Goal: Transaction & Acquisition: Book appointment/travel/reservation

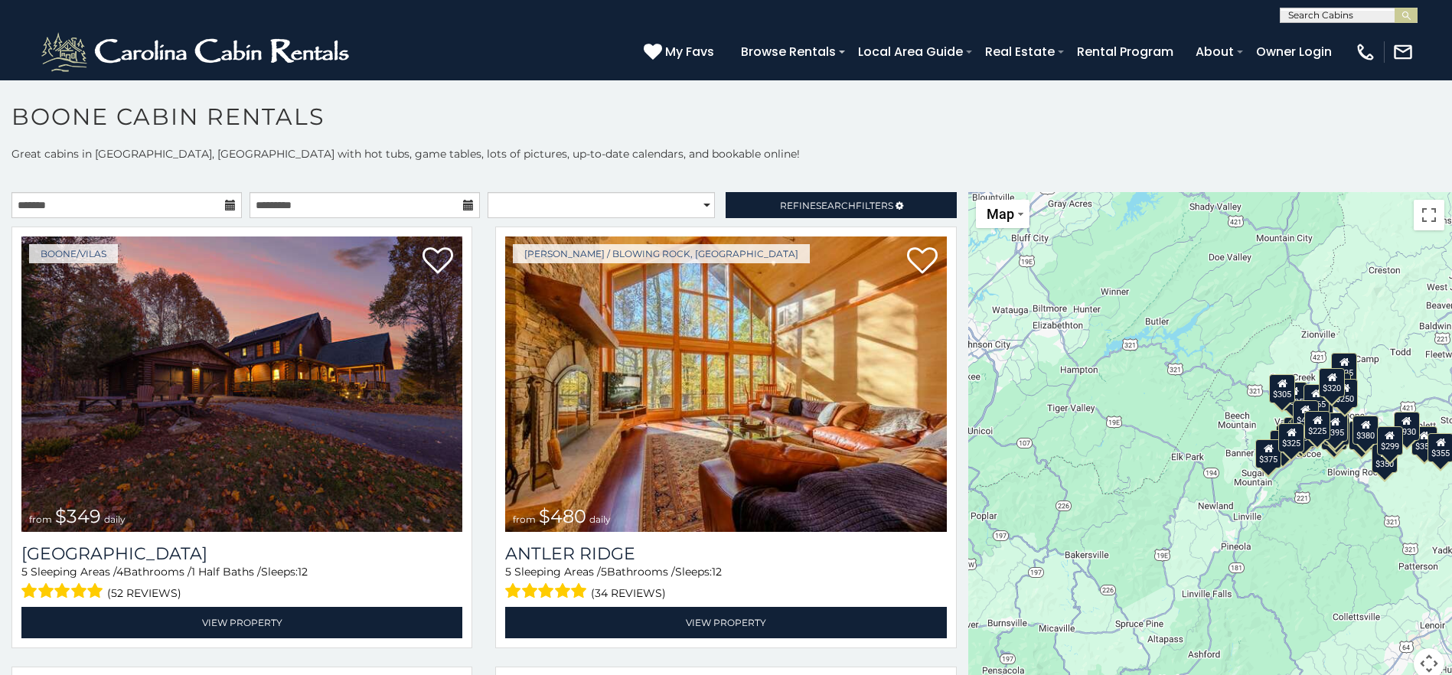
click at [225, 204] on icon at bounding box center [230, 205] width 11 height 11
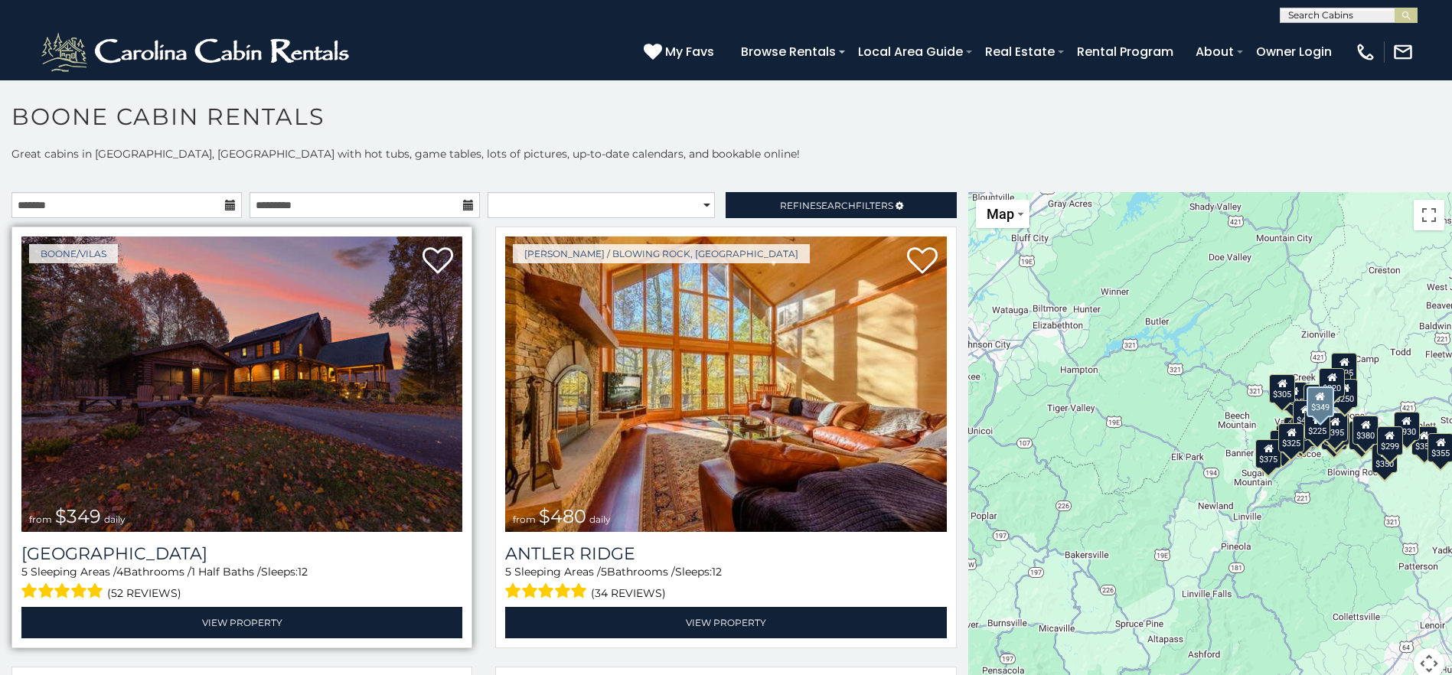
click at [246, 358] on img at bounding box center [241, 384] width 441 height 295
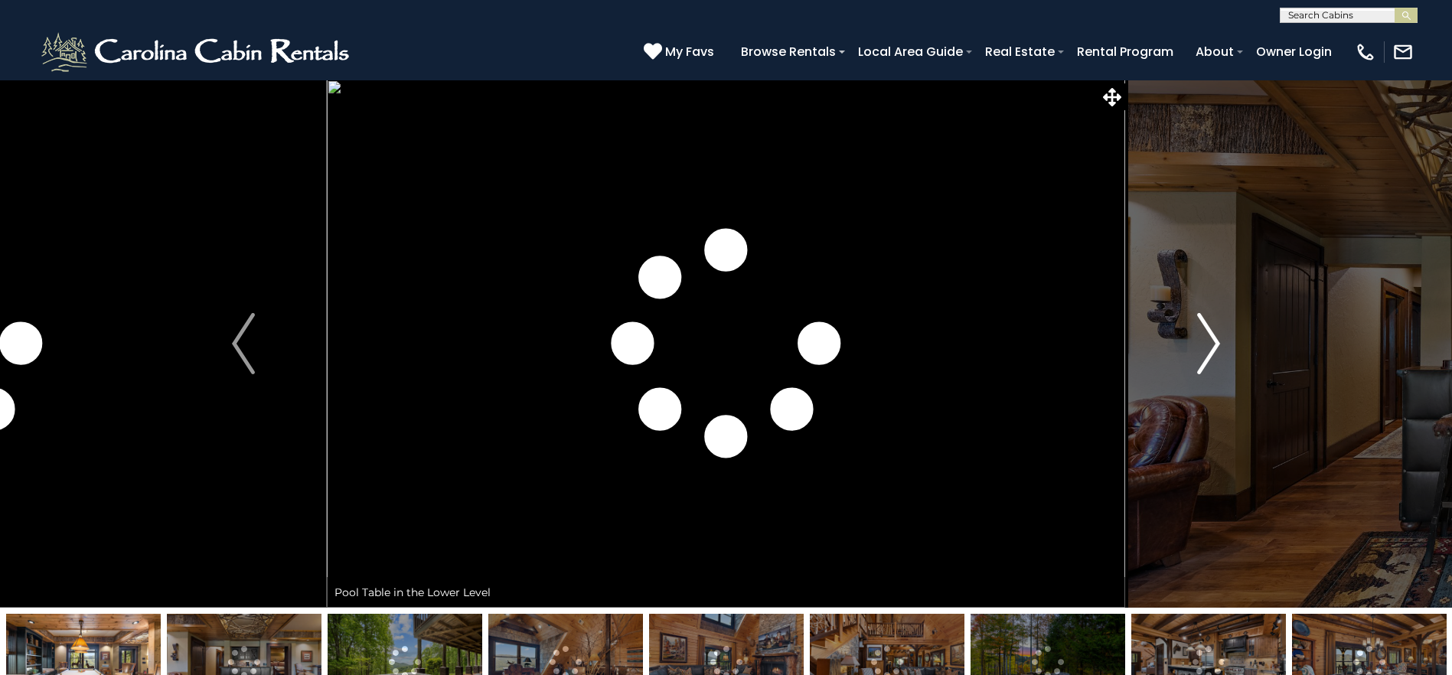
click at [1201, 338] on img "Next" at bounding box center [1208, 343] width 23 height 61
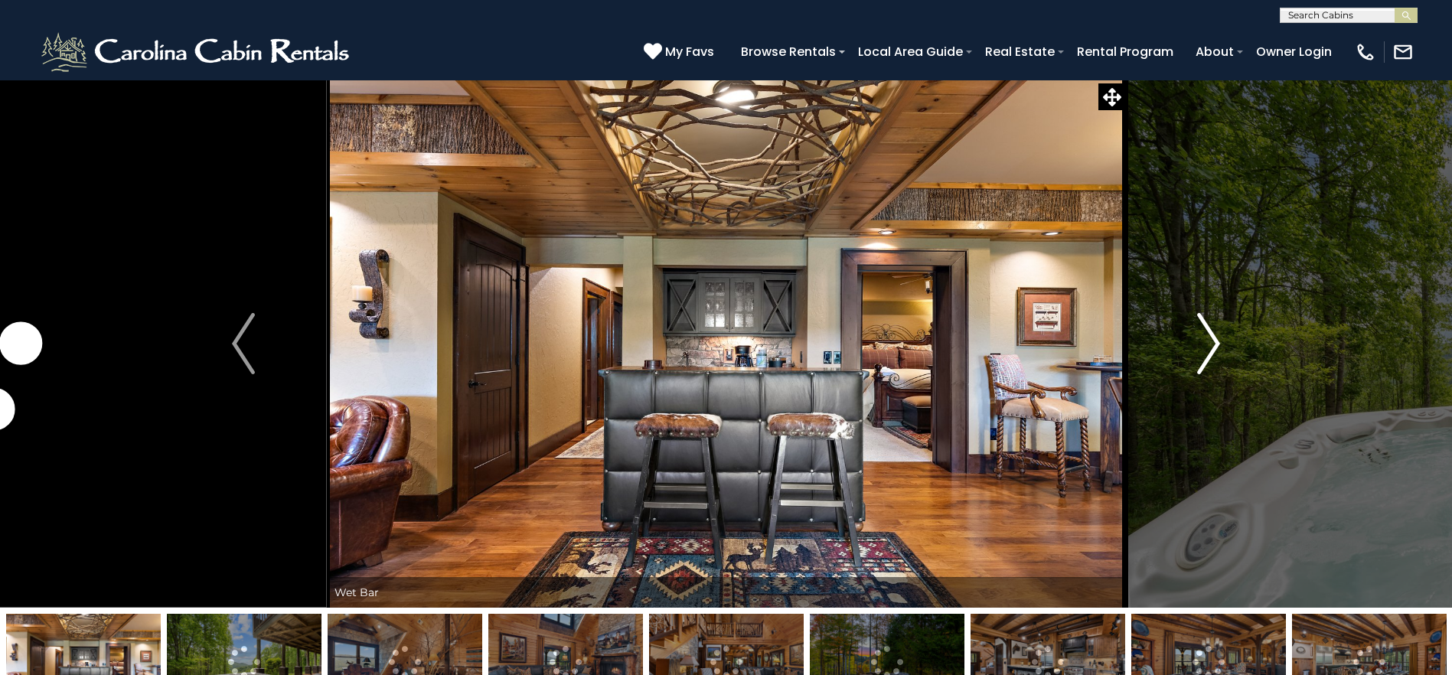
click at [1201, 338] on img "Next" at bounding box center [1208, 343] width 23 height 61
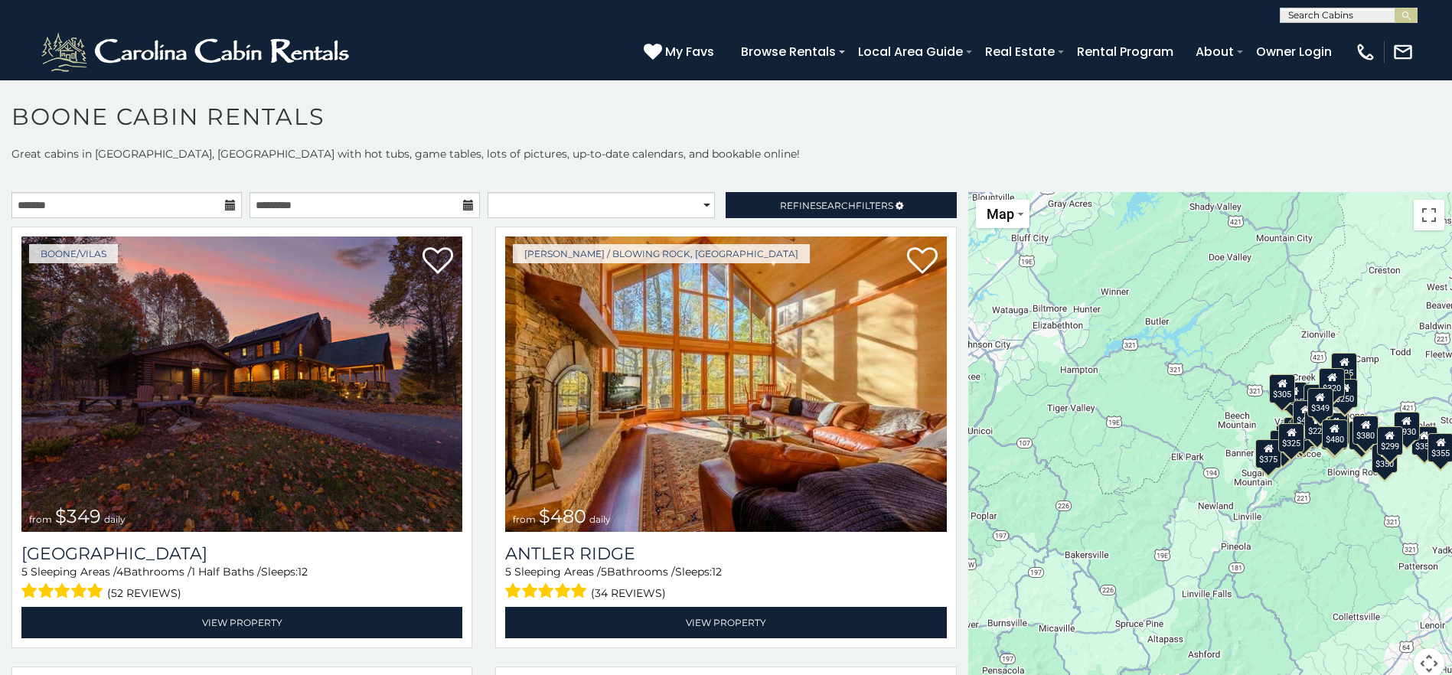
click at [227, 205] on icon at bounding box center [230, 205] width 11 height 11
click at [227, 206] on icon at bounding box center [230, 205] width 11 height 11
click at [155, 204] on input "text" at bounding box center [126, 205] width 230 height 26
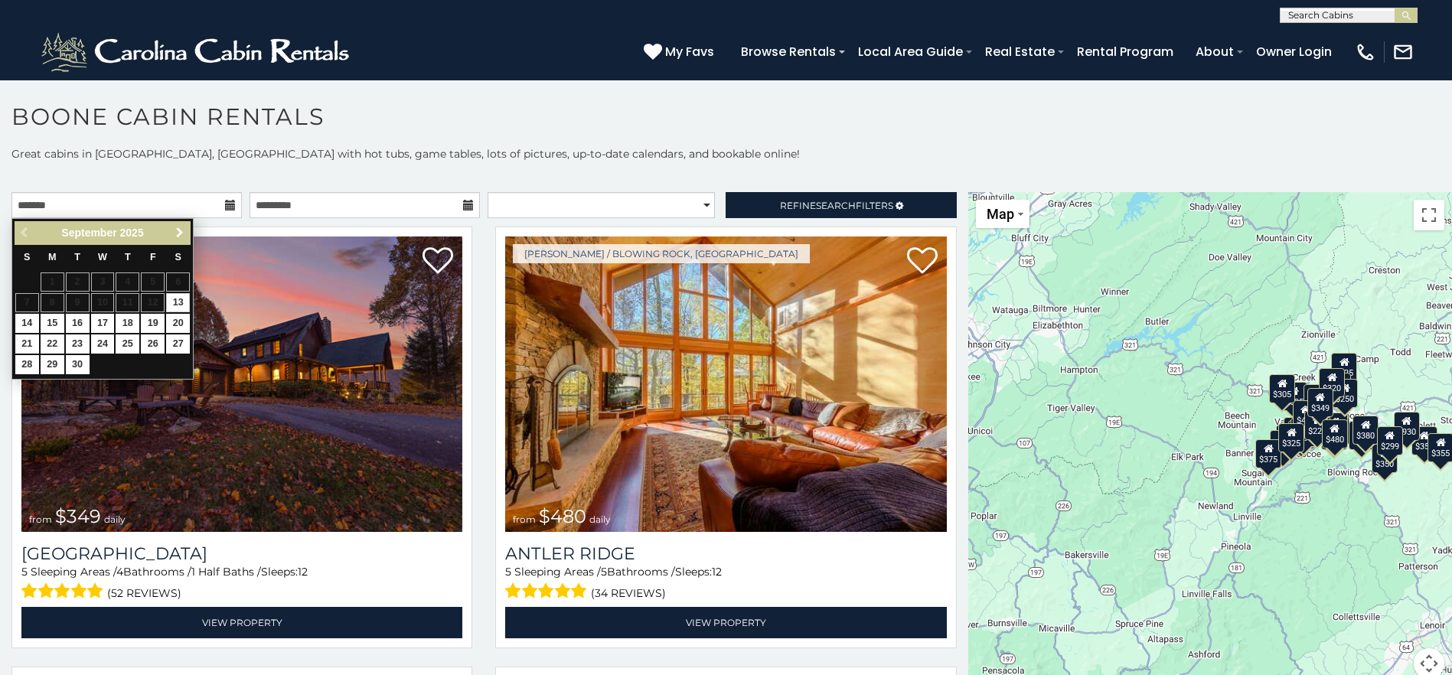
click at [176, 231] on span "Next" at bounding box center [180, 233] width 12 height 12
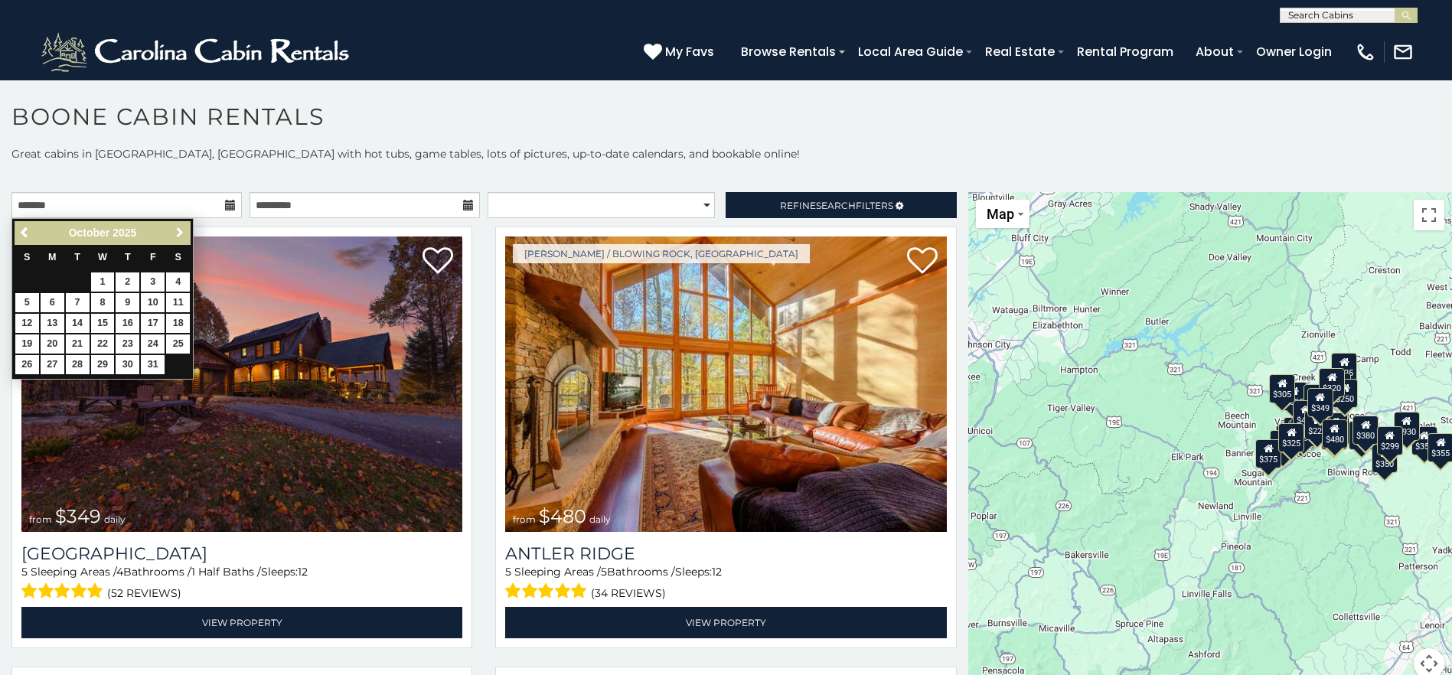
click at [176, 231] on span "Next" at bounding box center [180, 233] width 12 height 12
click at [70, 361] on link "25" at bounding box center [78, 364] width 24 height 19
type input "**********"
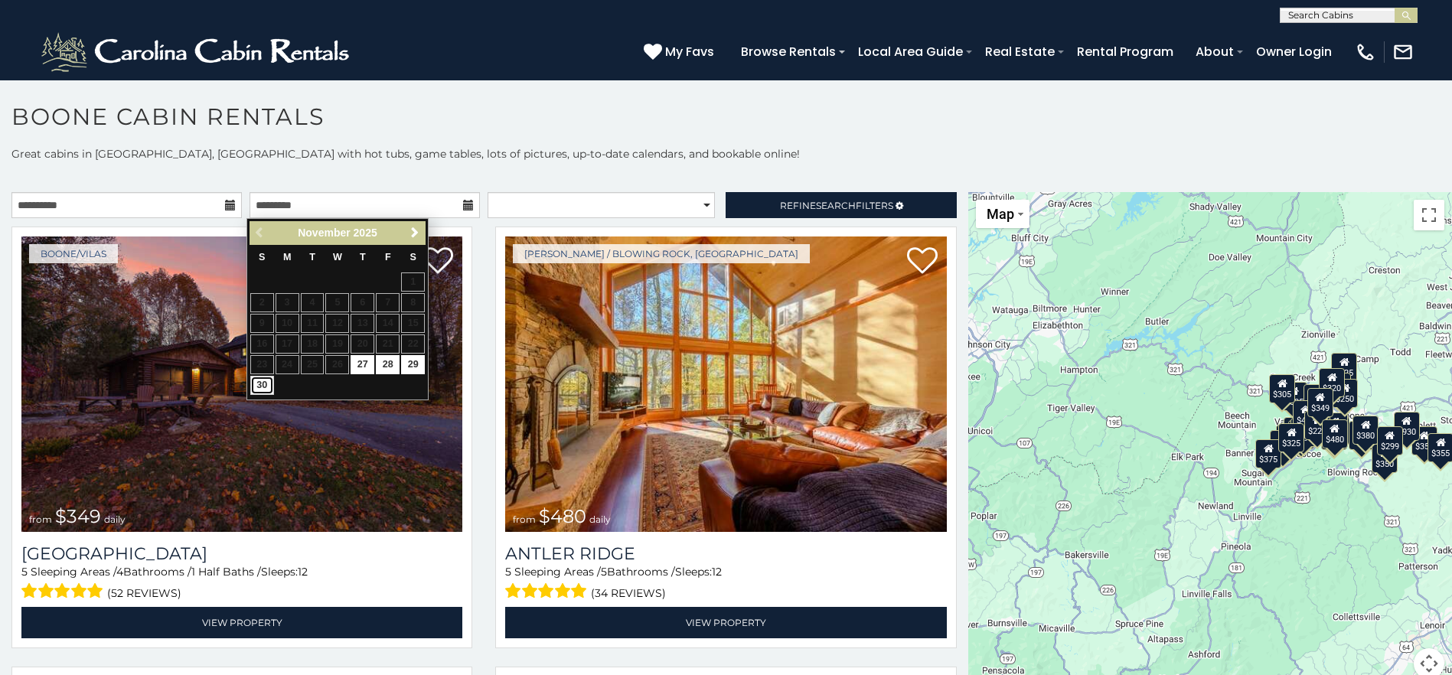
click at [260, 386] on link "30" at bounding box center [262, 385] width 24 height 19
type input "**********"
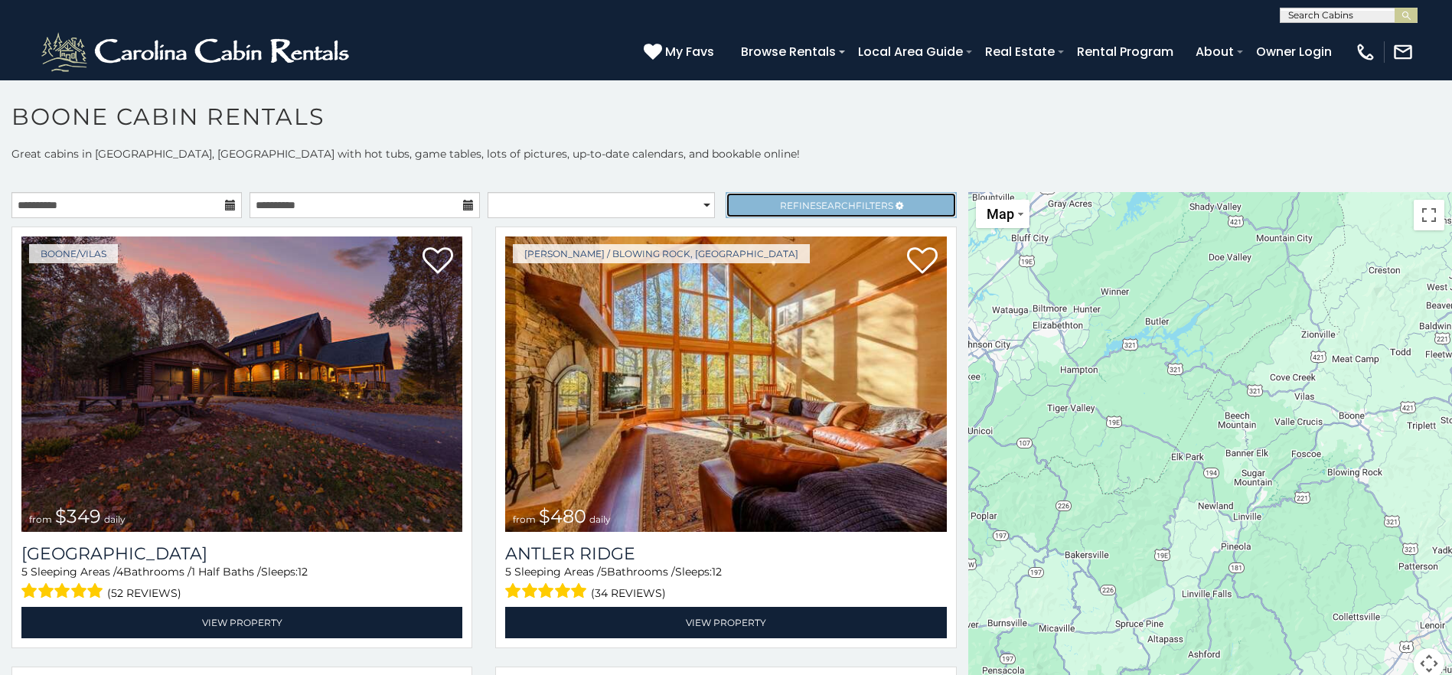
click at [816, 203] on span "Search" at bounding box center [836, 205] width 40 height 11
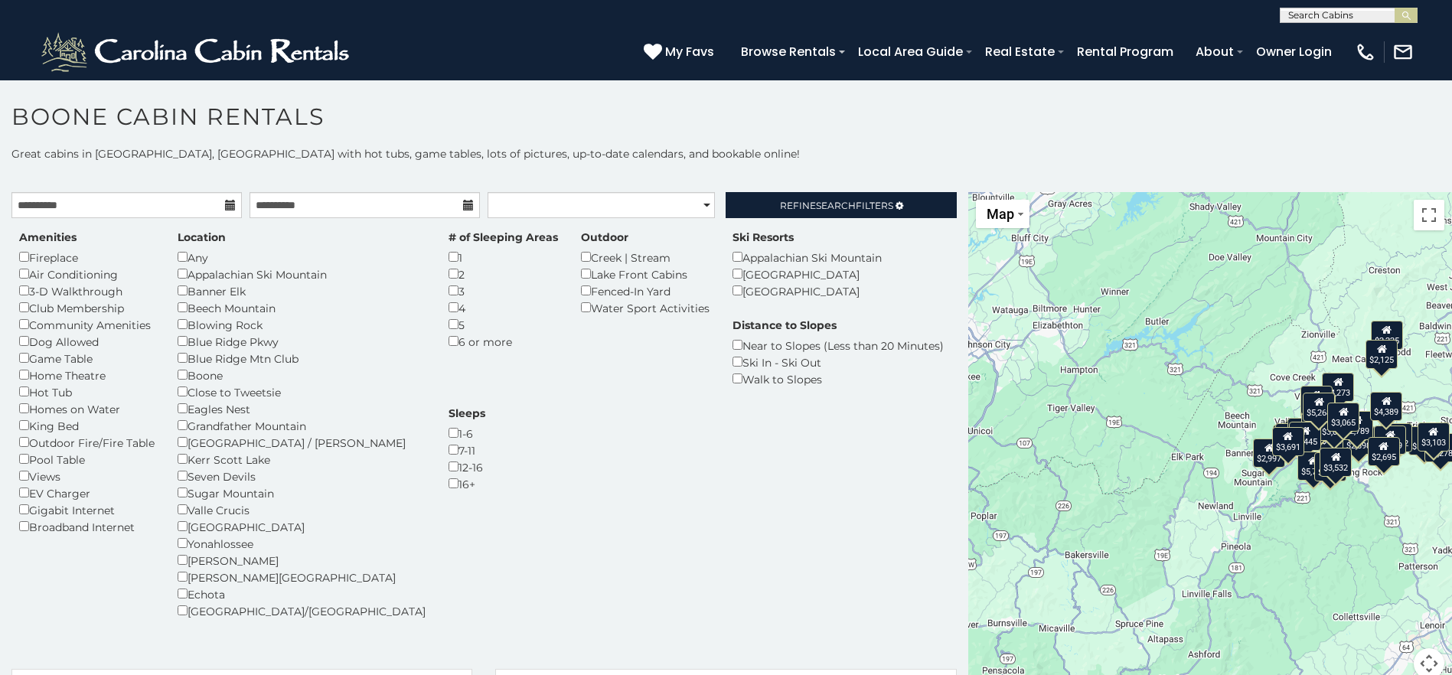
click at [181, 251] on div "Any" at bounding box center [302, 257] width 248 height 17
click at [191, 253] on div "Any" at bounding box center [302, 257] width 248 height 17
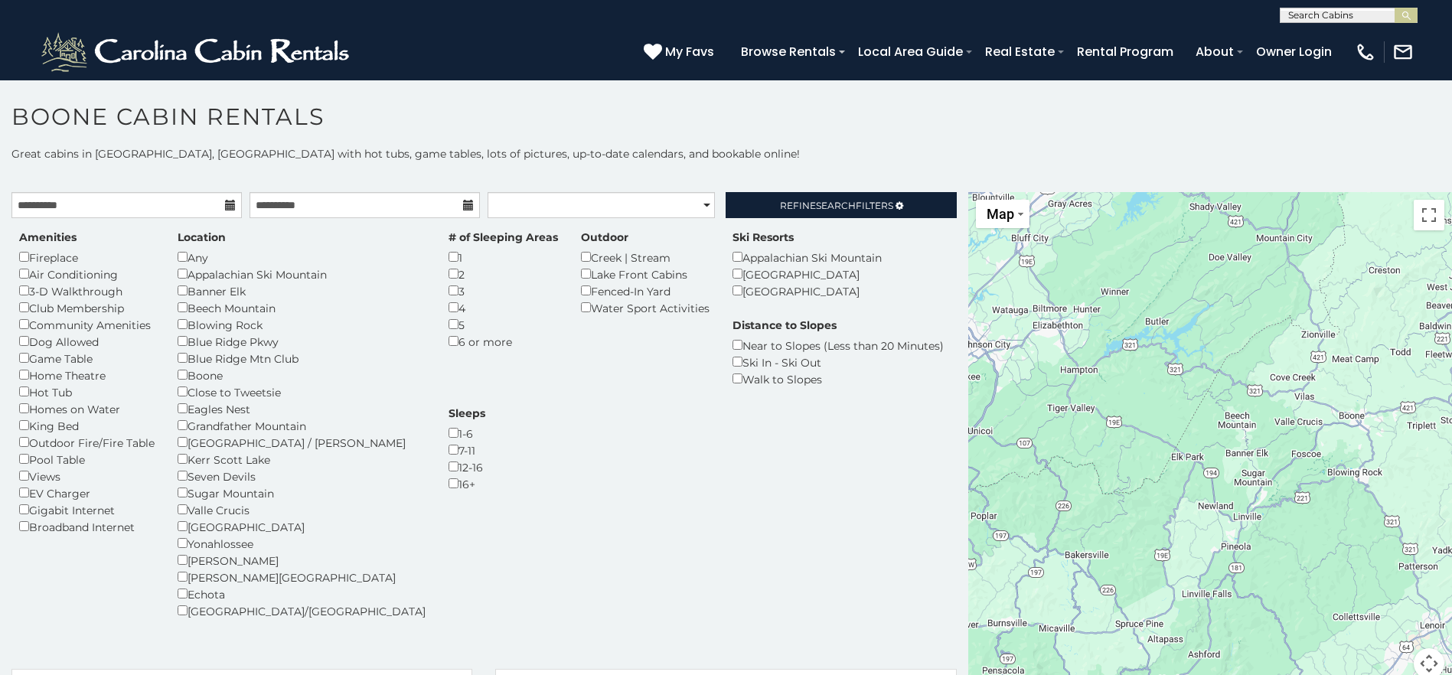
click at [177, 377] on div "Location Any Appalachian Ski Mountain Banner Elk Beech Mountain Blowing Rock Bl…" at bounding box center [301, 425] width 271 height 390
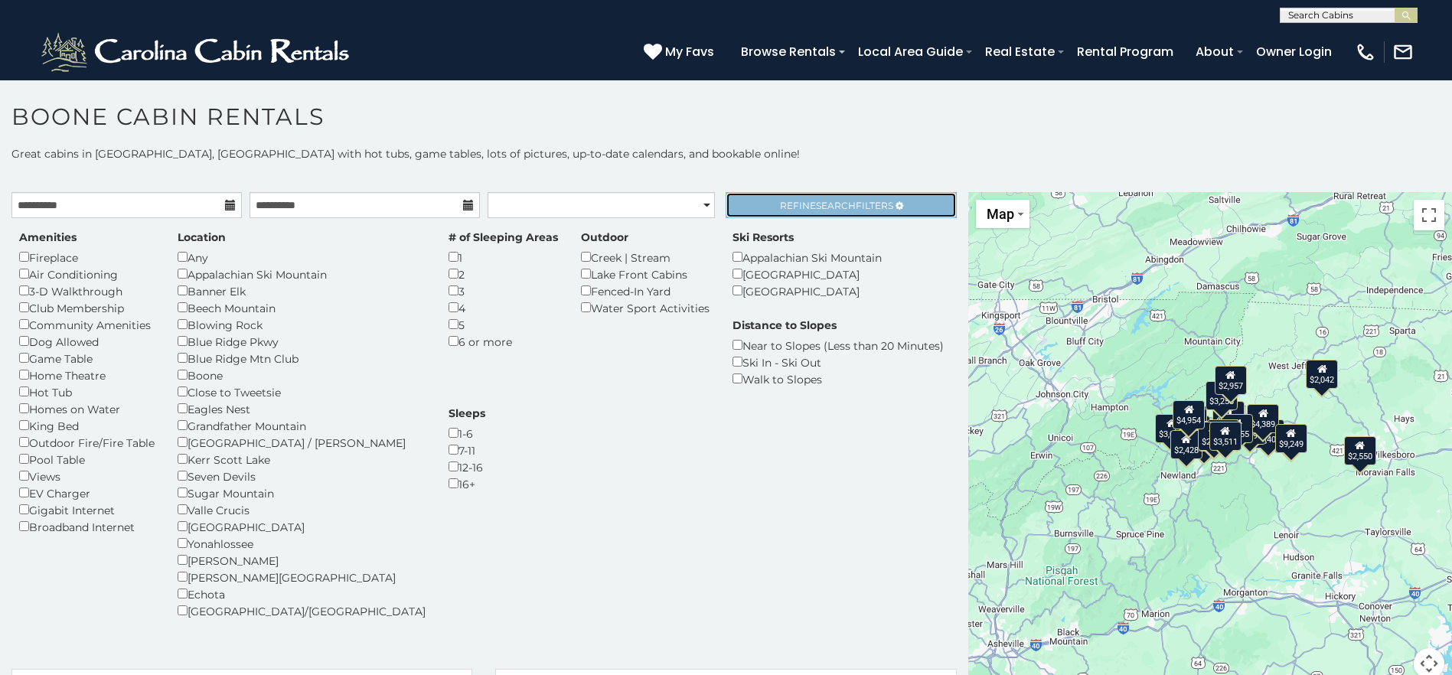
click at [780, 202] on span "Refine Search Filters" at bounding box center [836, 205] width 113 height 11
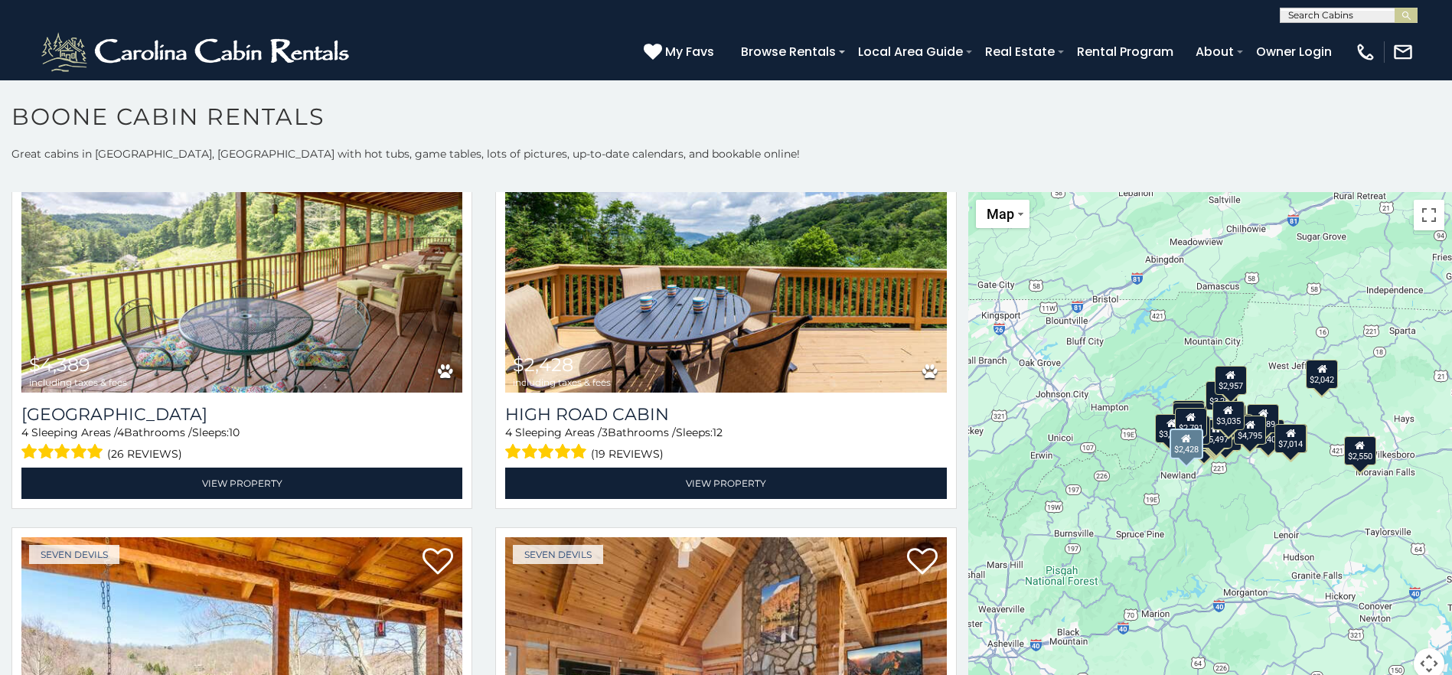
scroll to position [3674, 0]
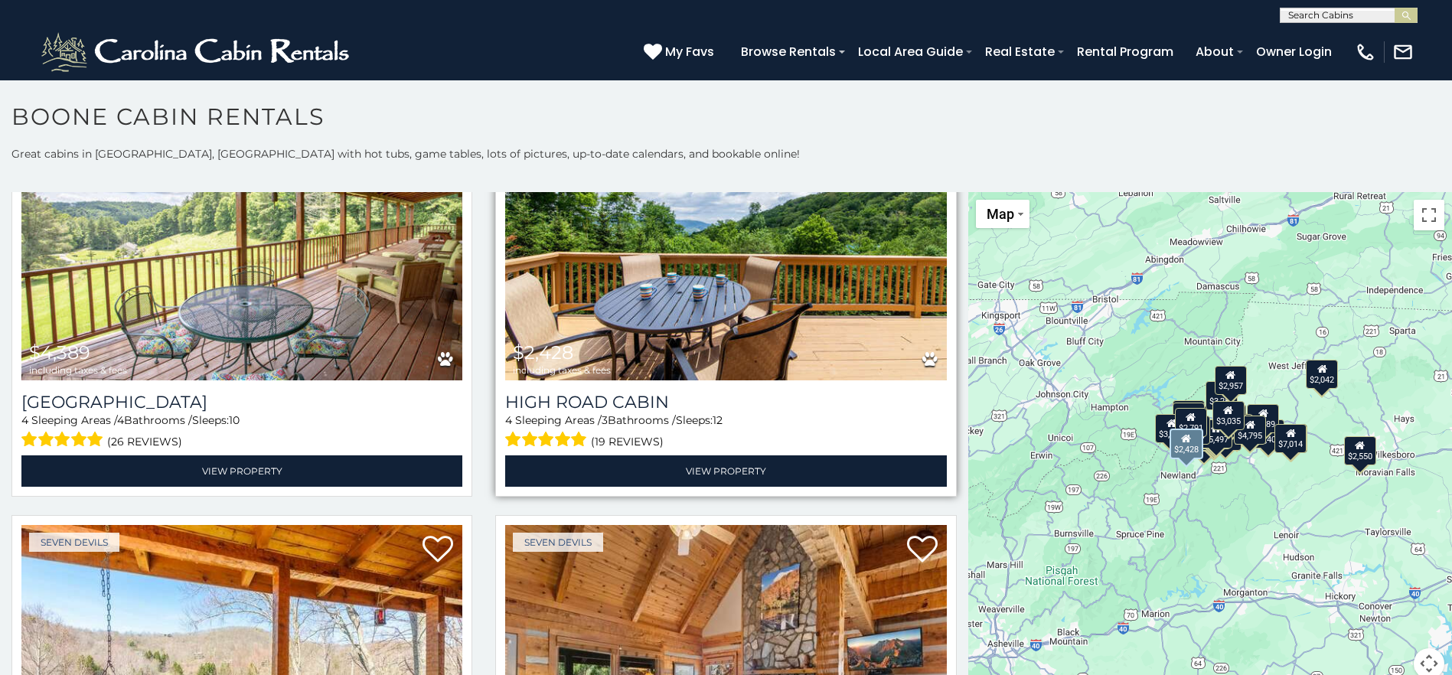
click at [651, 260] on img at bounding box center [725, 232] width 441 height 295
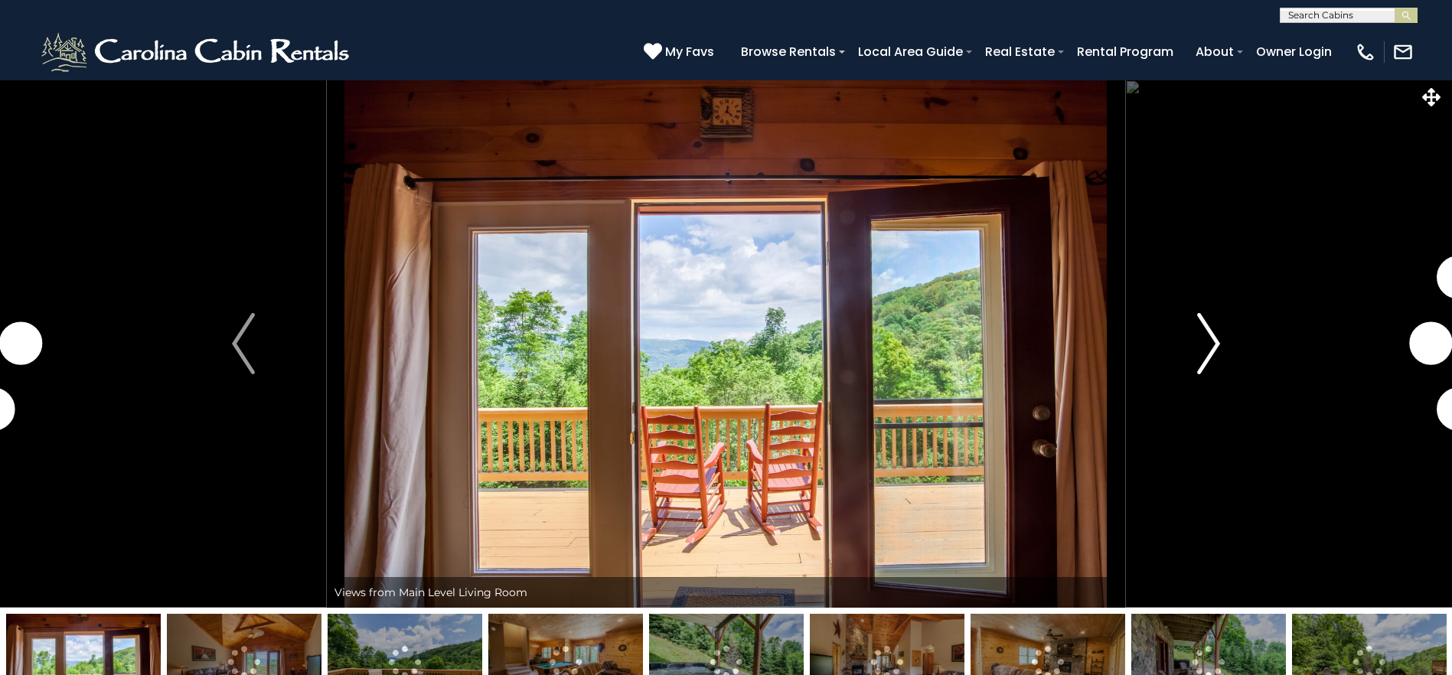
click at [1193, 344] on button "Next" at bounding box center [1208, 344] width 167 height 528
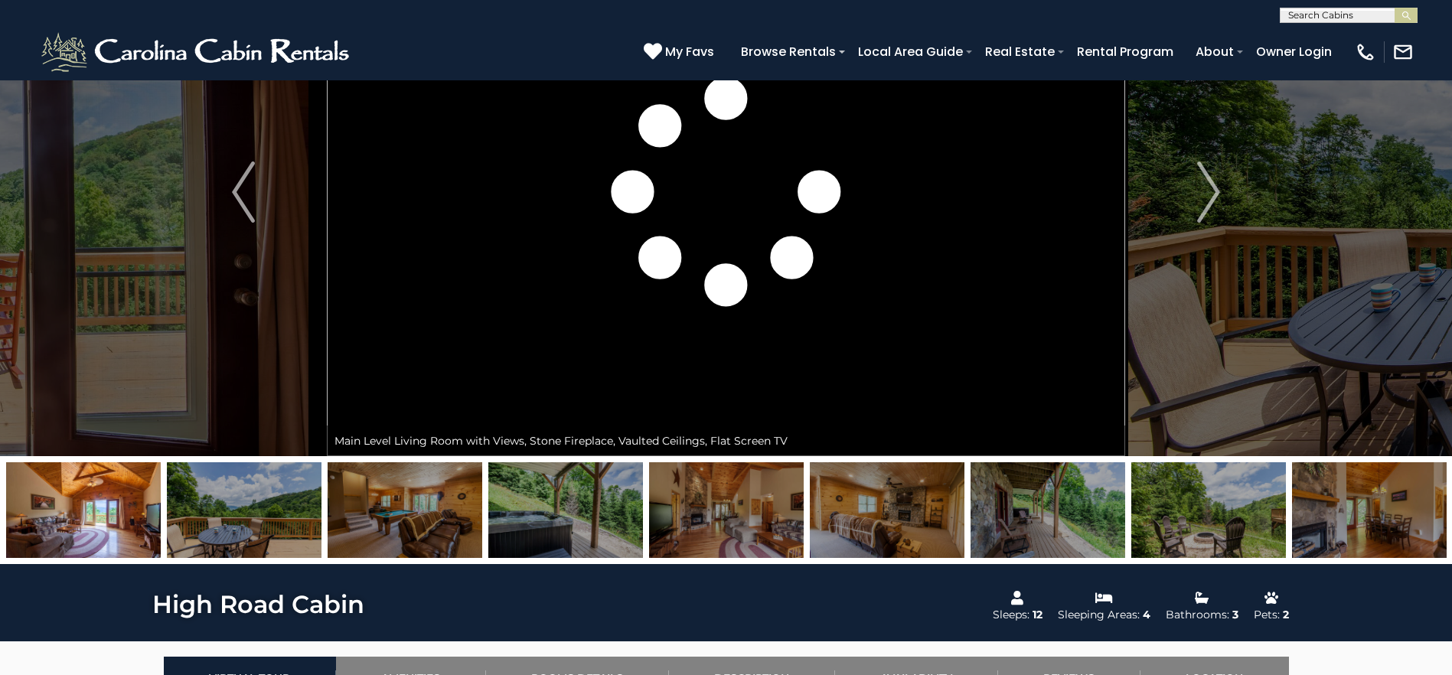
scroll to position [153, 0]
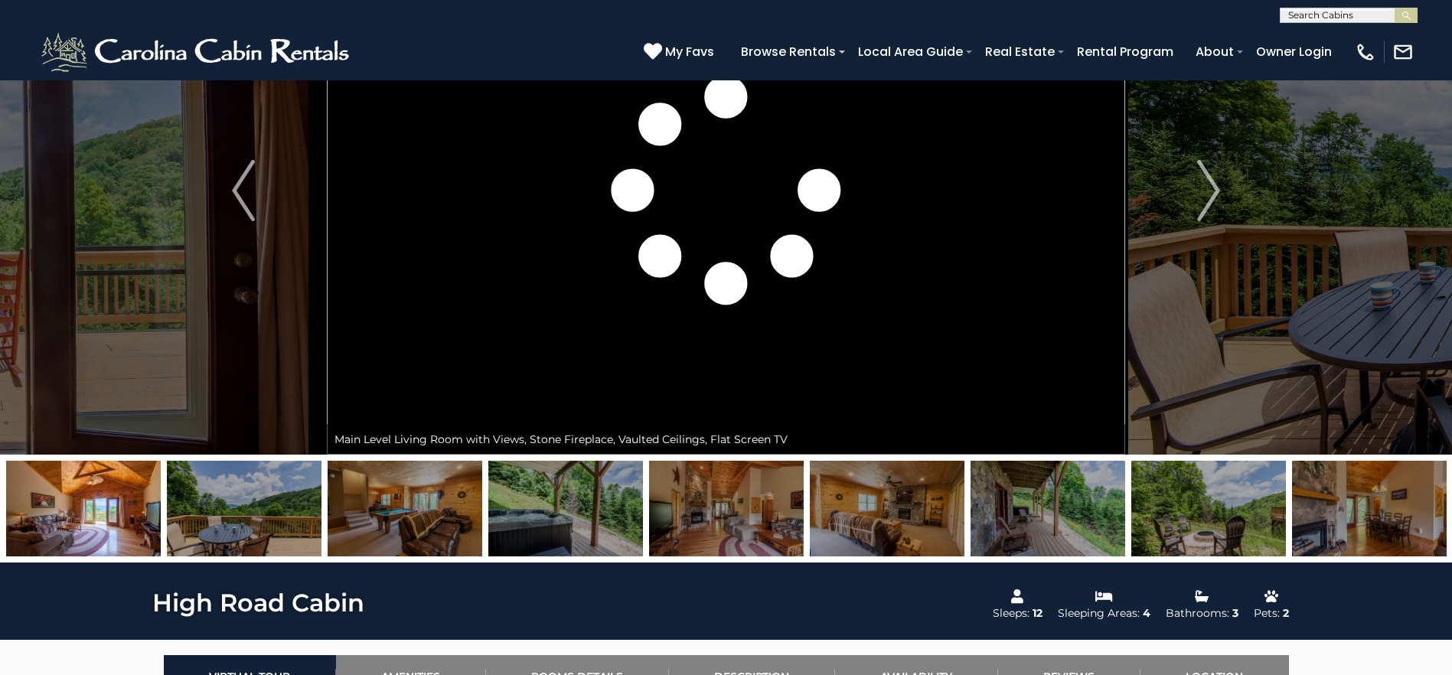
click at [293, 530] on img at bounding box center [244, 509] width 155 height 96
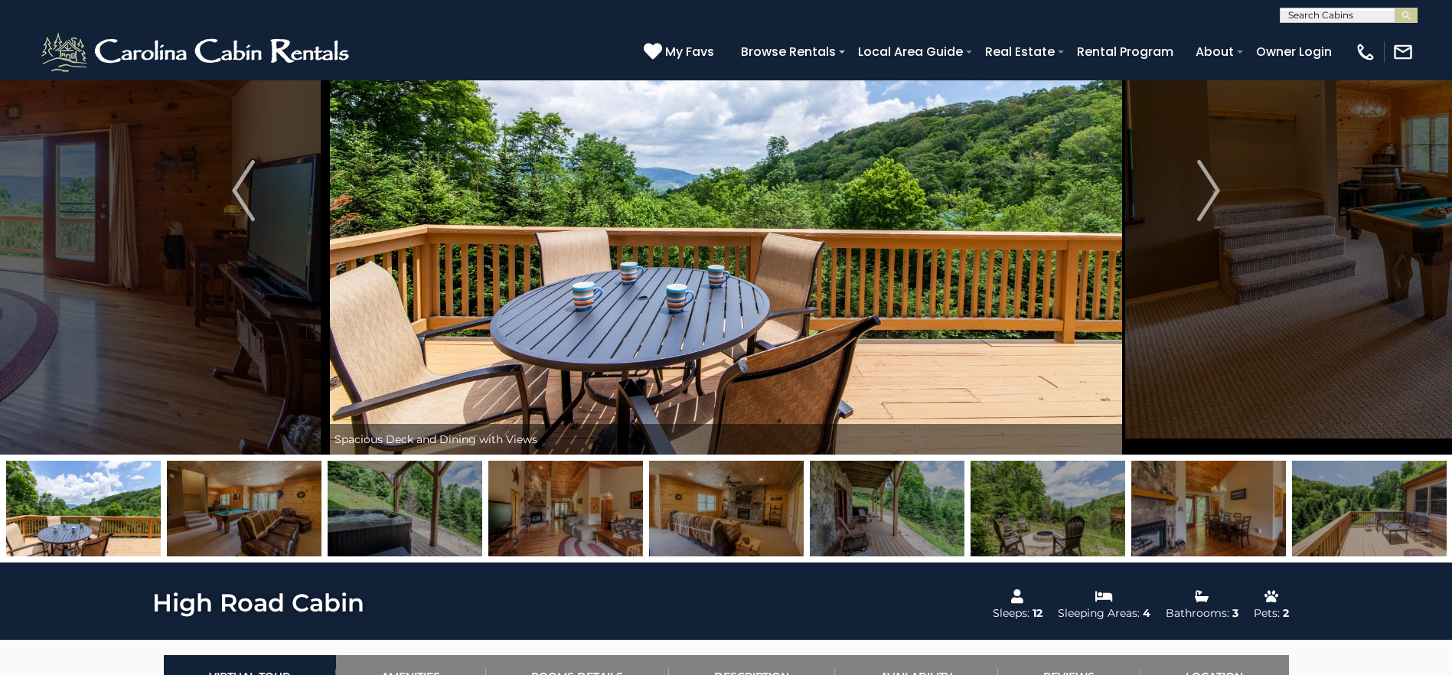
click at [393, 523] on img at bounding box center [405, 509] width 155 height 96
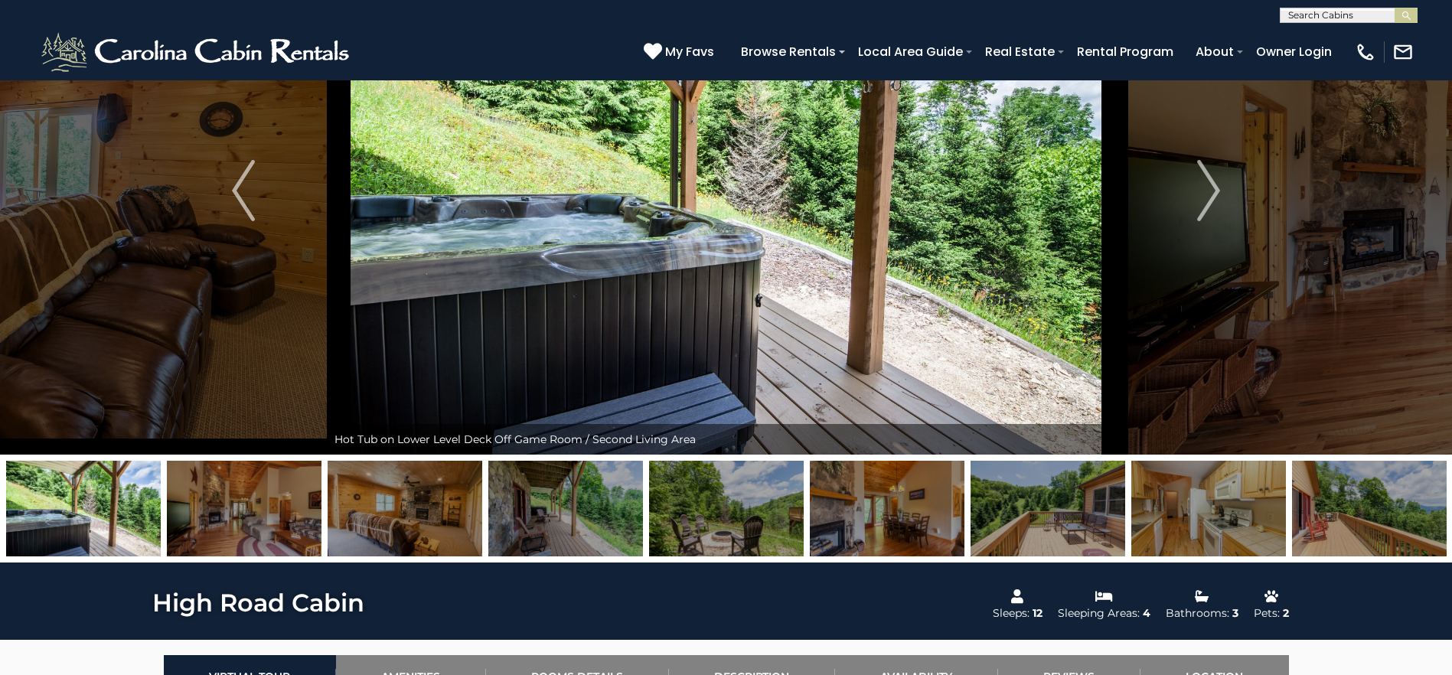
click at [428, 524] on img at bounding box center [405, 509] width 155 height 96
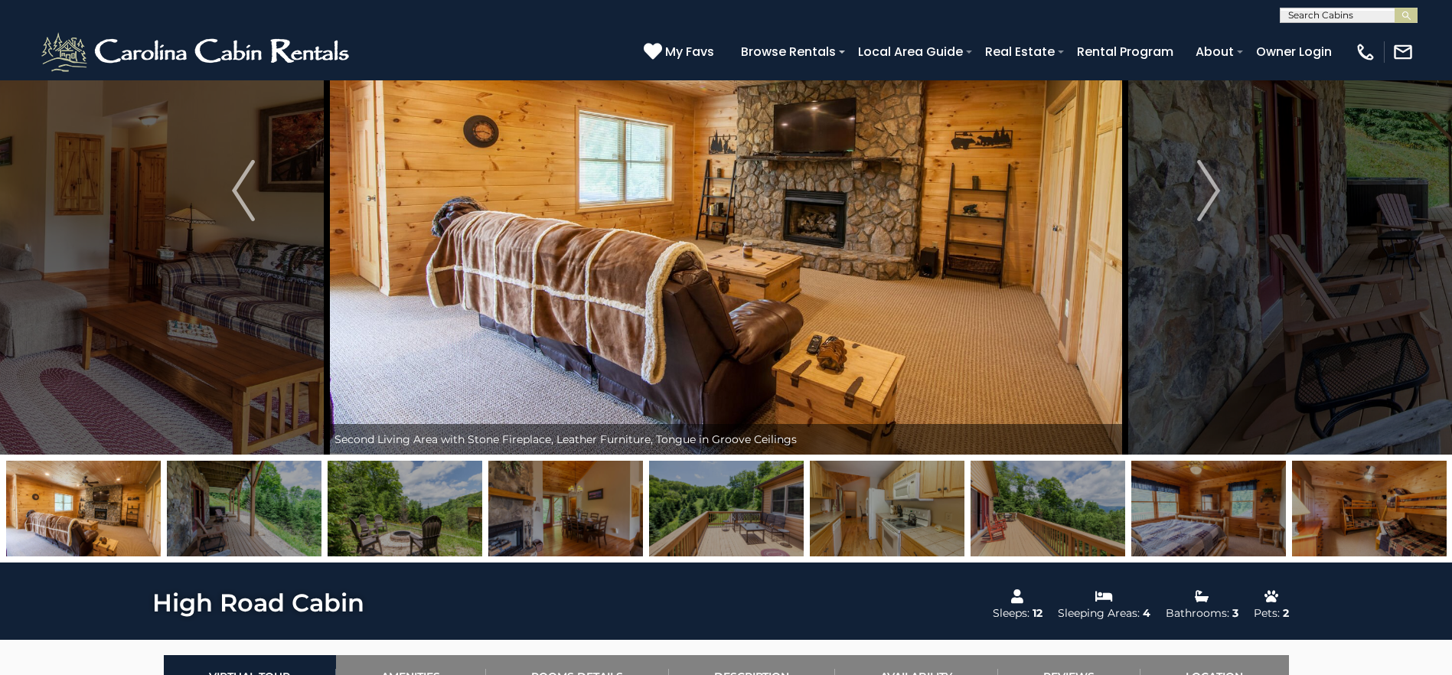
click at [429, 524] on img at bounding box center [405, 509] width 155 height 96
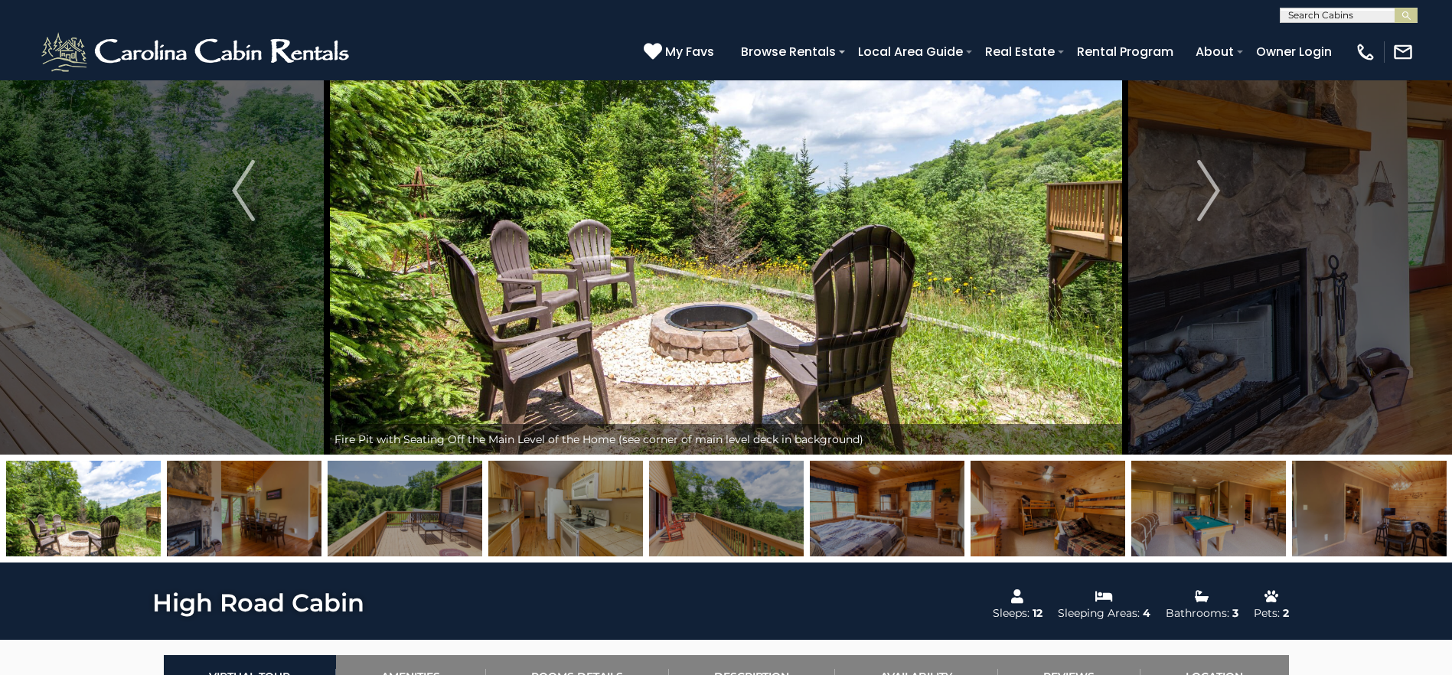
click at [455, 527] on img at bounding box center [405, 509] width 155 height 96
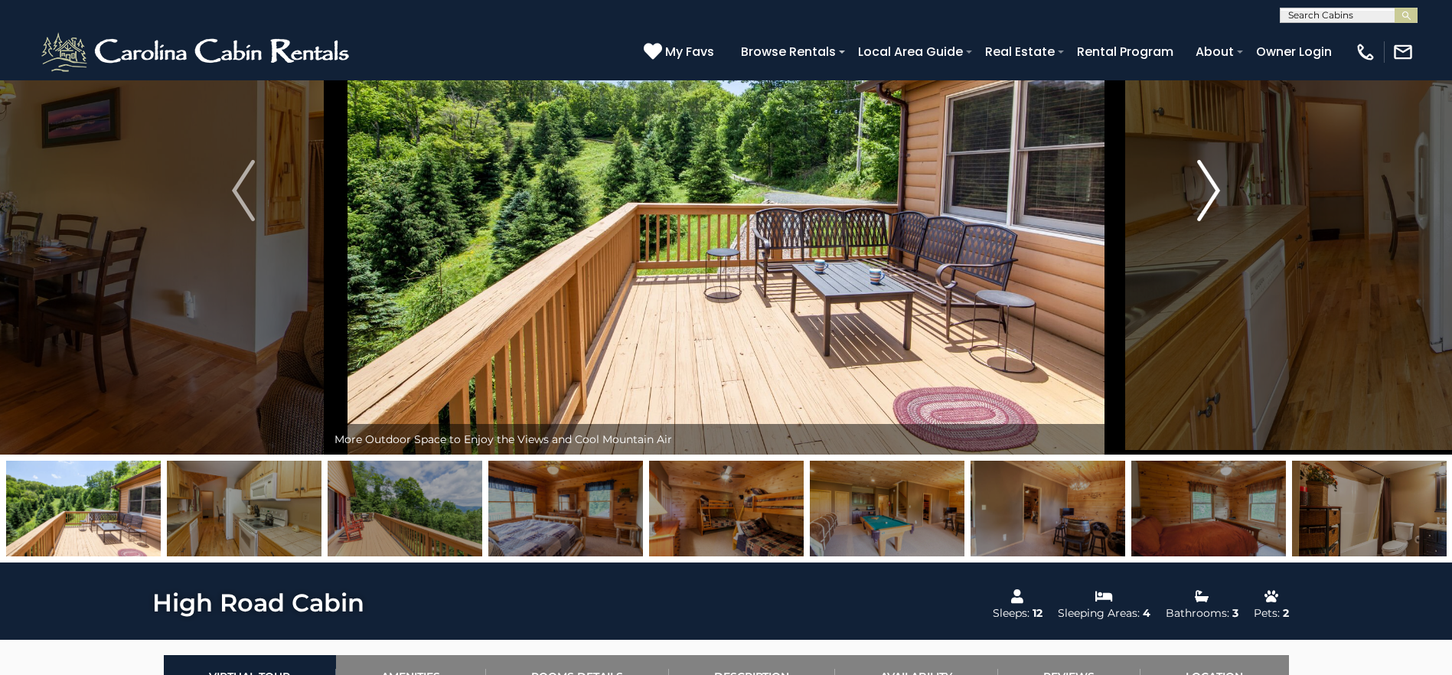
click at [1213, 195] on img "Next" at bounding box center [1208, 190] width 23 height 61
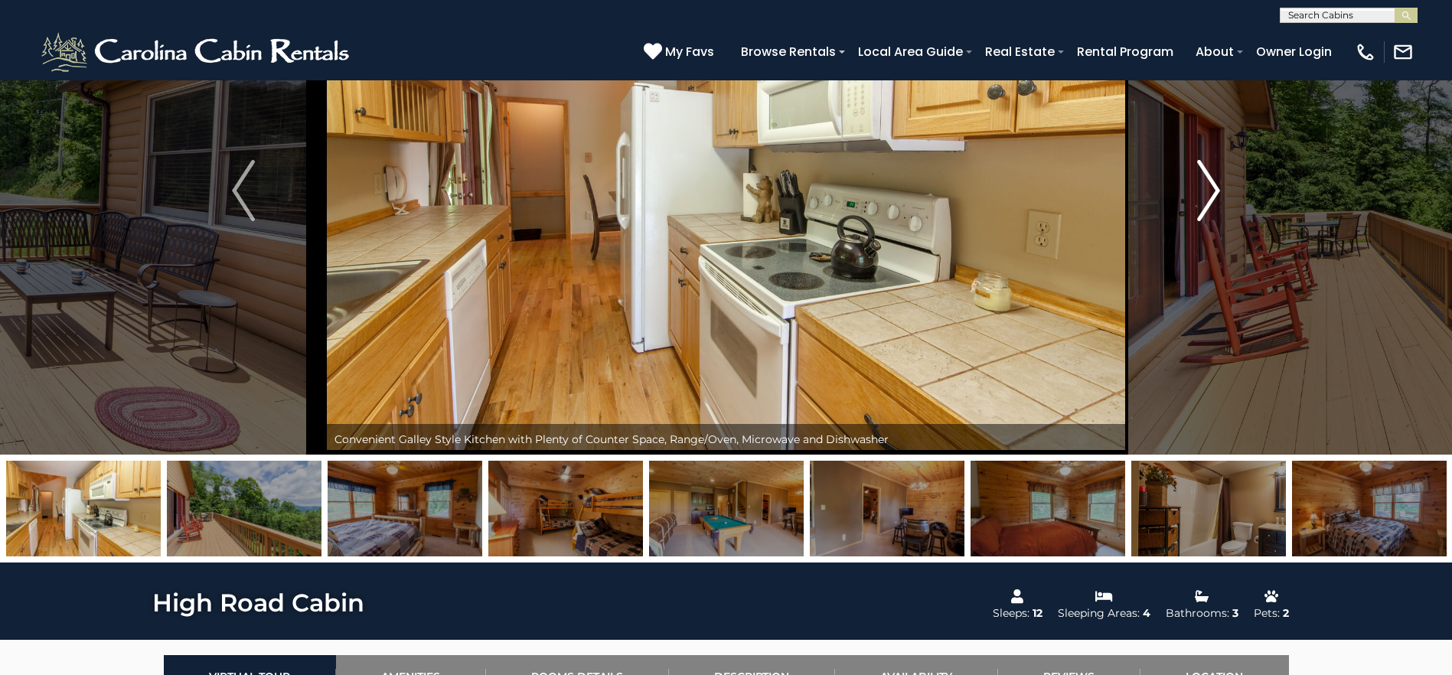
click at [1213, 195] on img "Next" at bounding box center [1208, 190] width 23 height 61
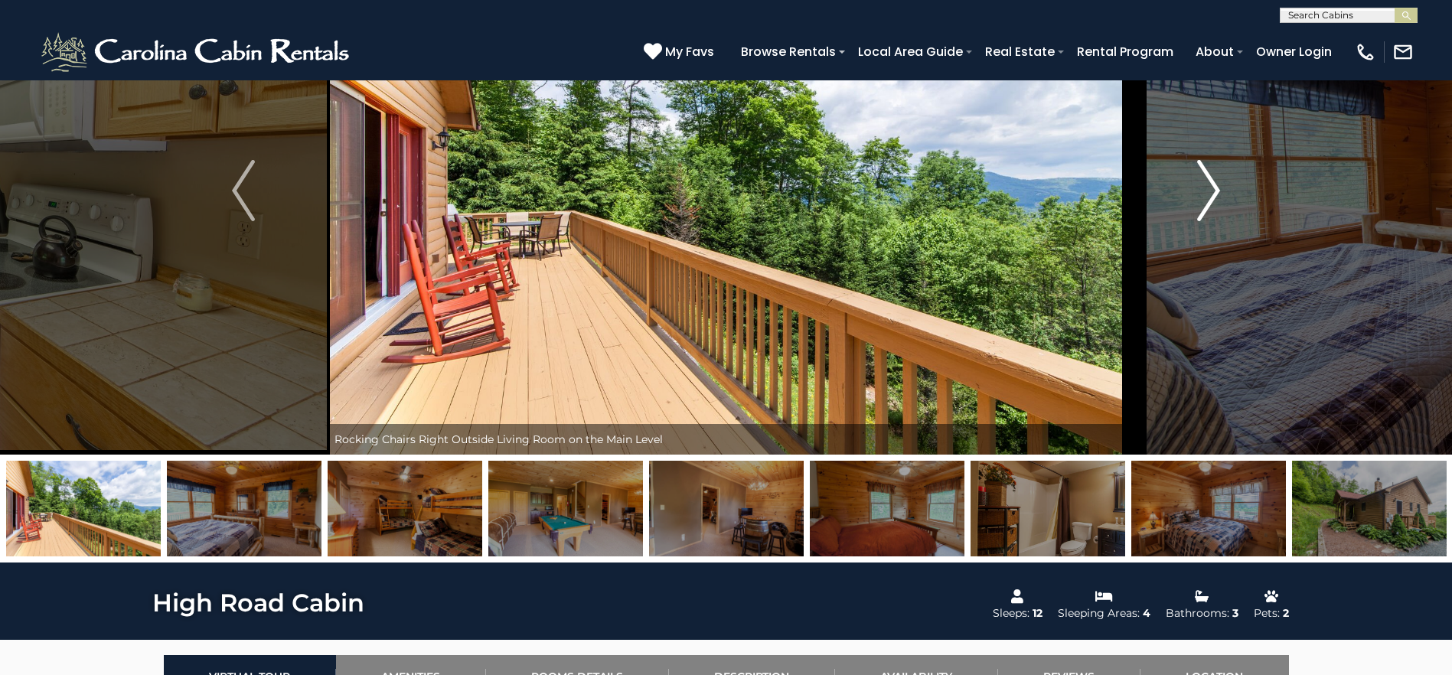
click at [1213, 195] on img "Next" at bounding box center [1208, 190] width 23 height 61
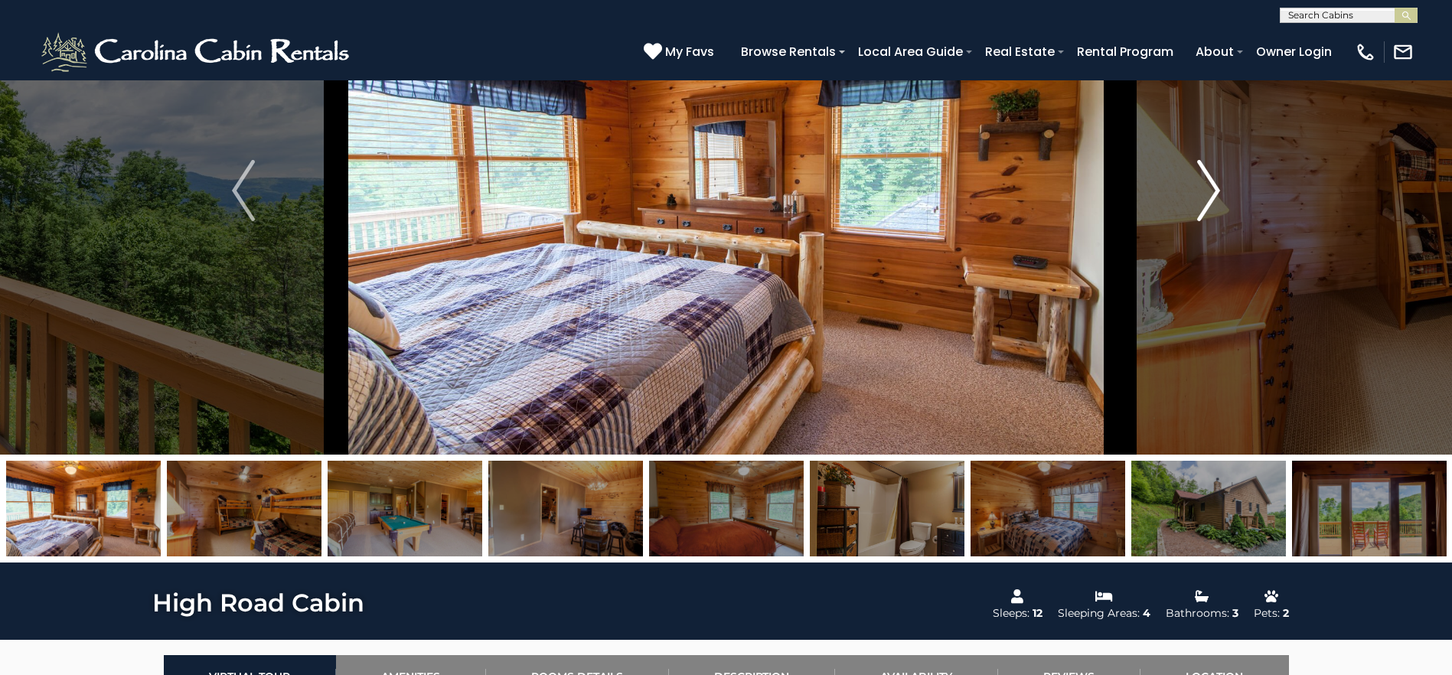
click at [1213, 195] on img "Next" at bounding box center [1208, 190] width 23 height 61
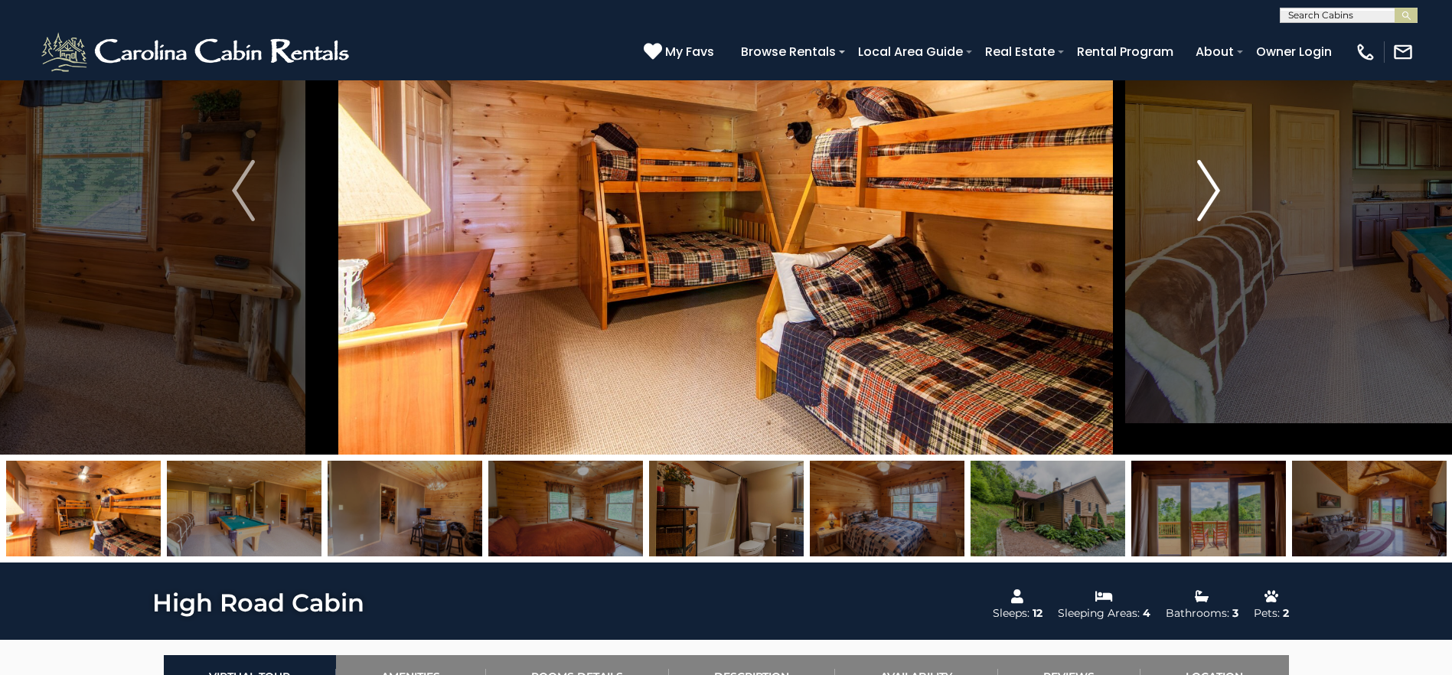
click at [1213, 195] on img "Next" at bounding box center [1208, 190] width 23 height 61
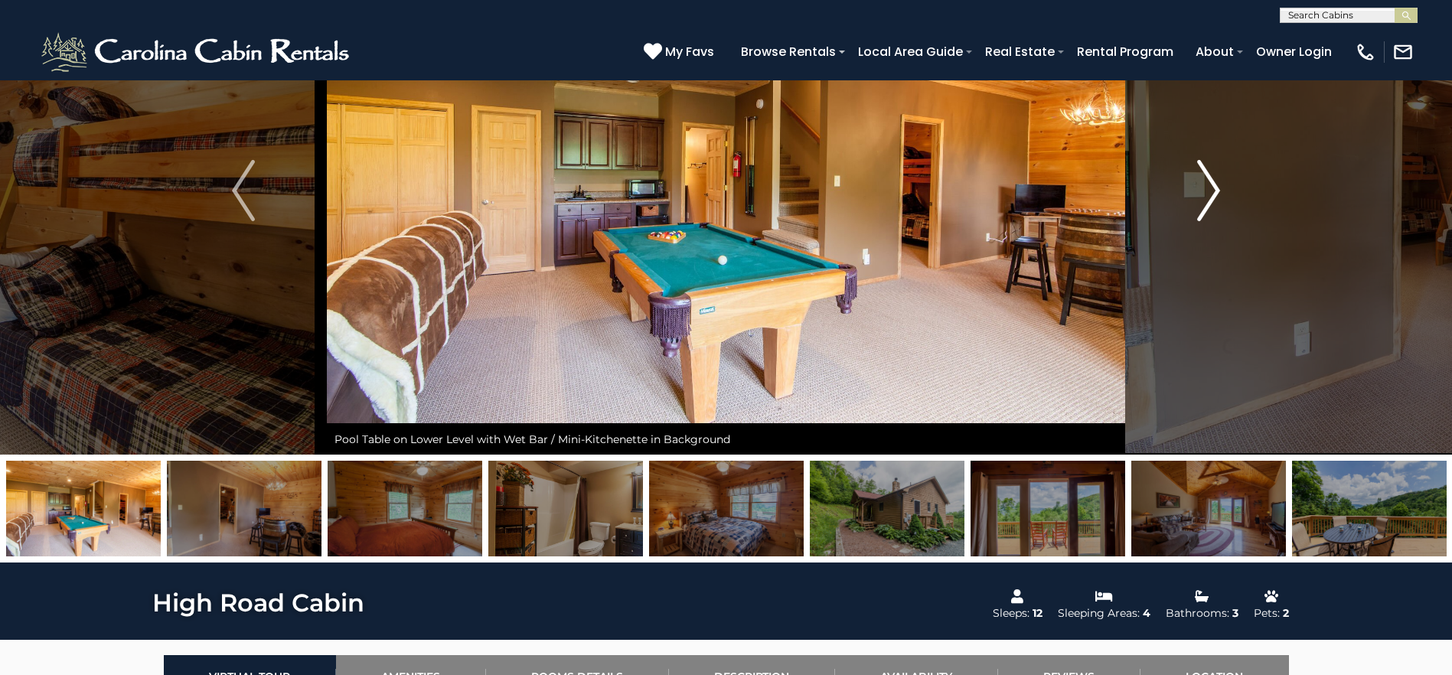
click at [1213, 195] on img "Next" at bounding box center [1208, 190] width 23 height 61
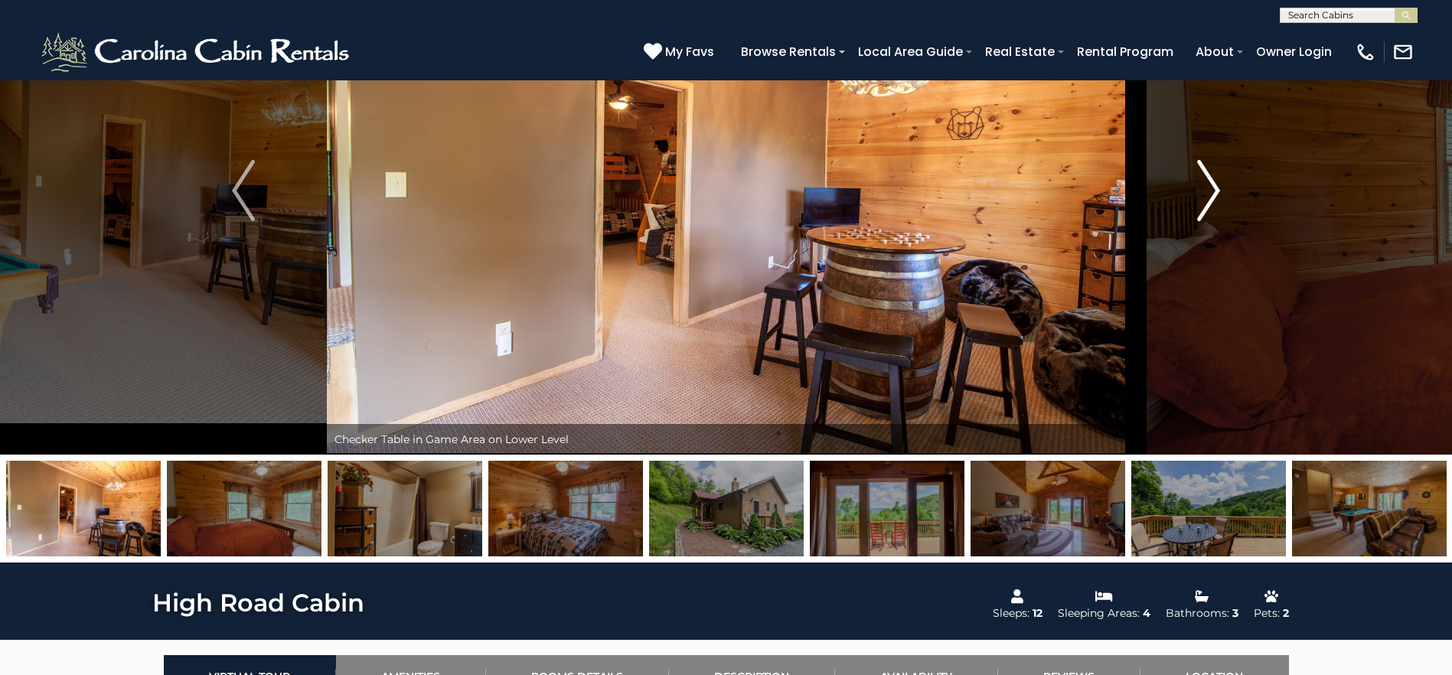
click at [1213, 195] on img "Next" at bounding box center [1208, 190] width 23 height 61
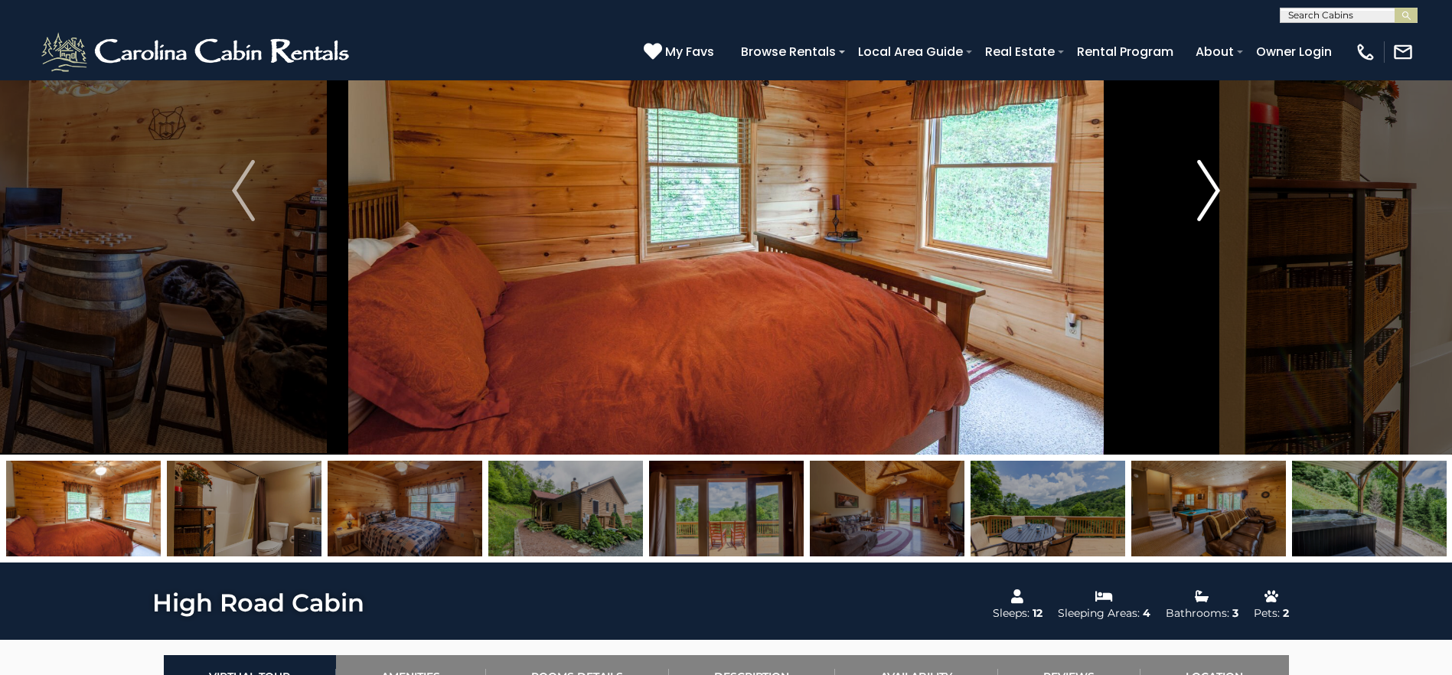
click at [1213, 195] on img "Next" at bounding box center [1208, 190] width 23 height 61
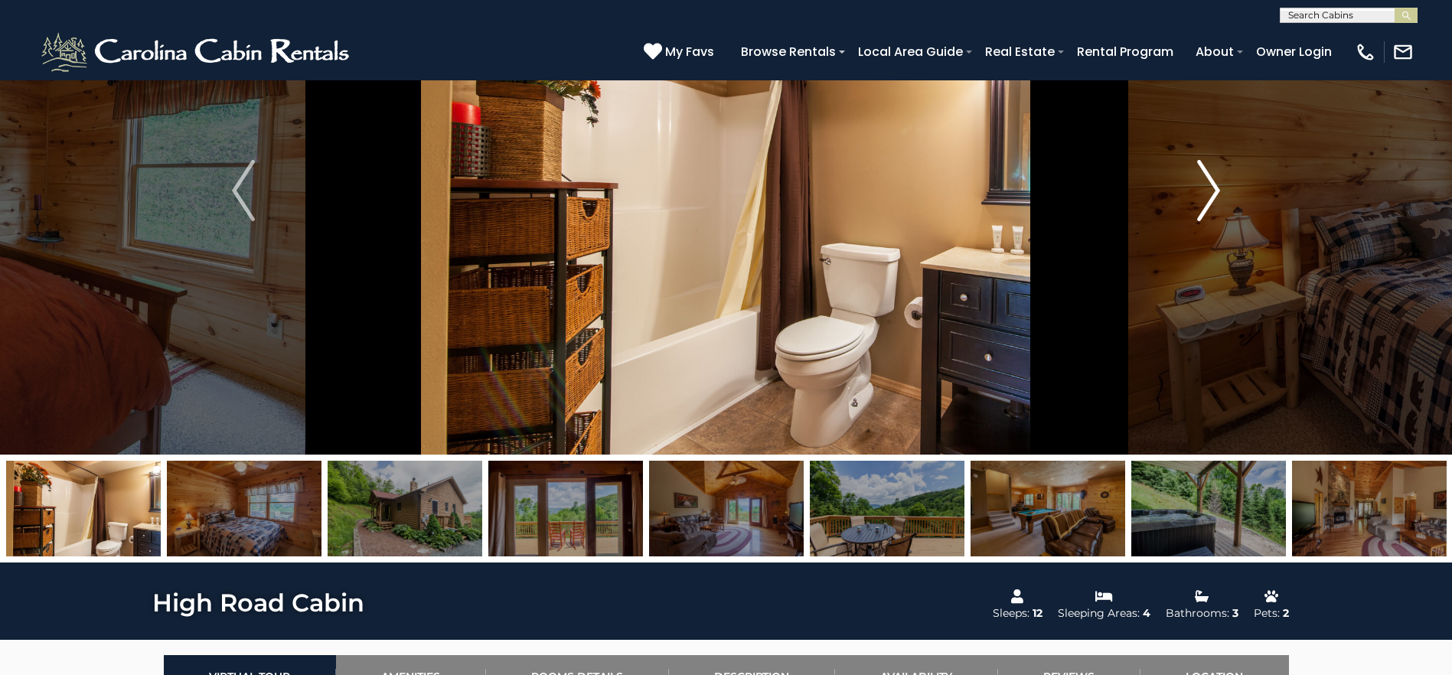
click at [1213, 195] on img "Next" at bounding box center [1208, 190] width 23 height 61
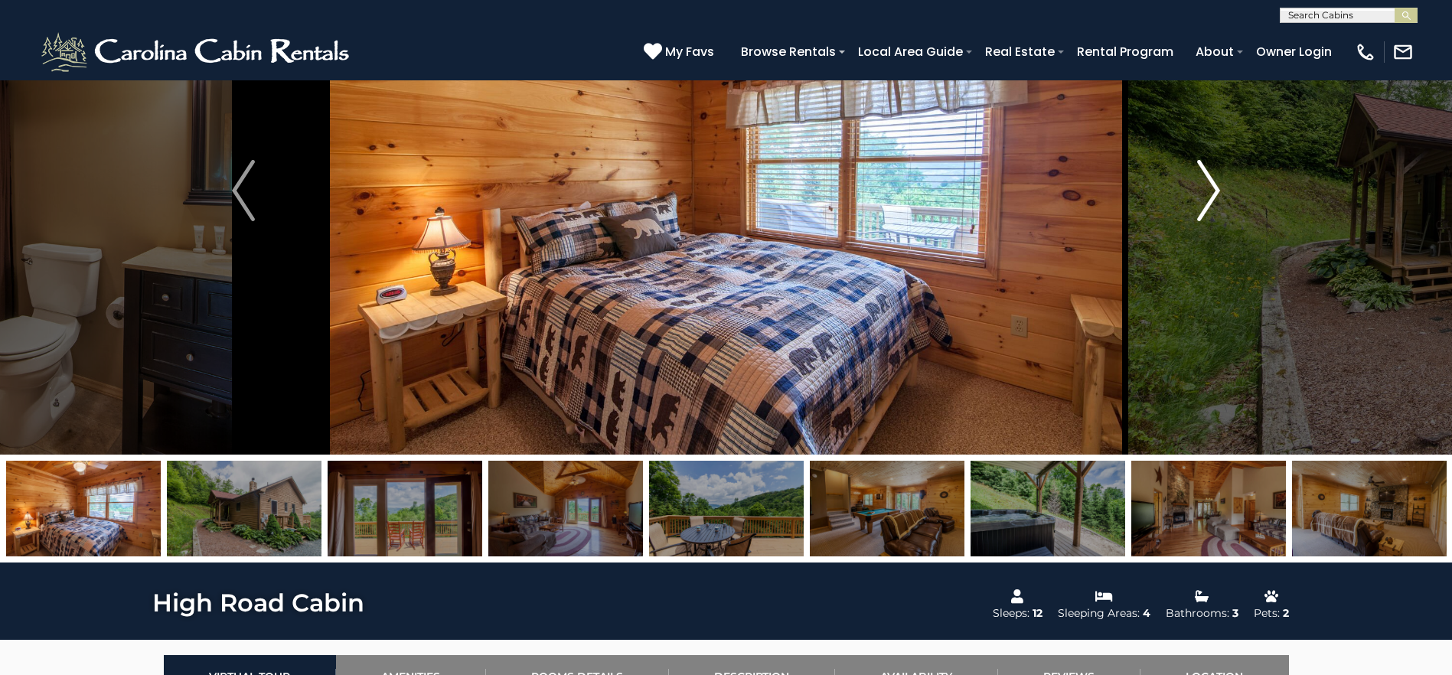
click at [1213, 195] on img "Next" at bounding box center [1208, 190] width 23 height 61
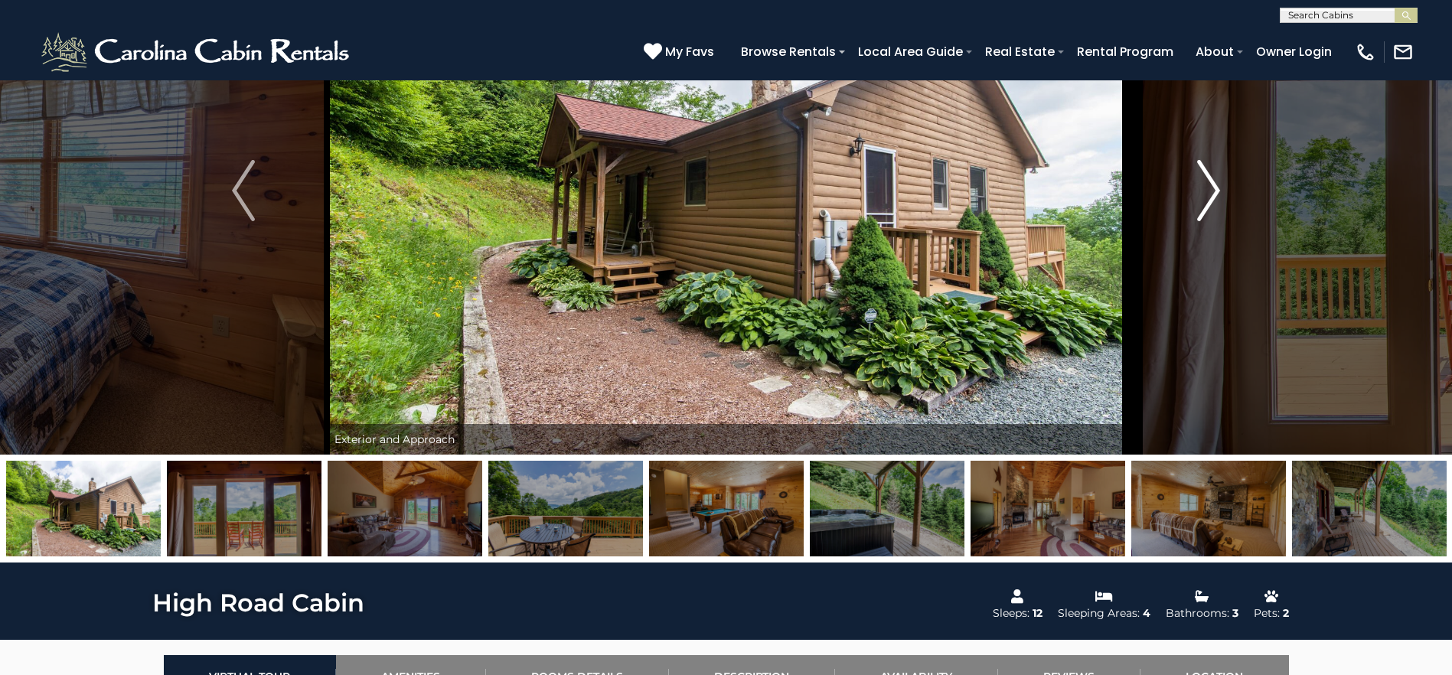
click at [1213, 195] on img "Next" at bounding box center [1208, 190] width 23 height 61
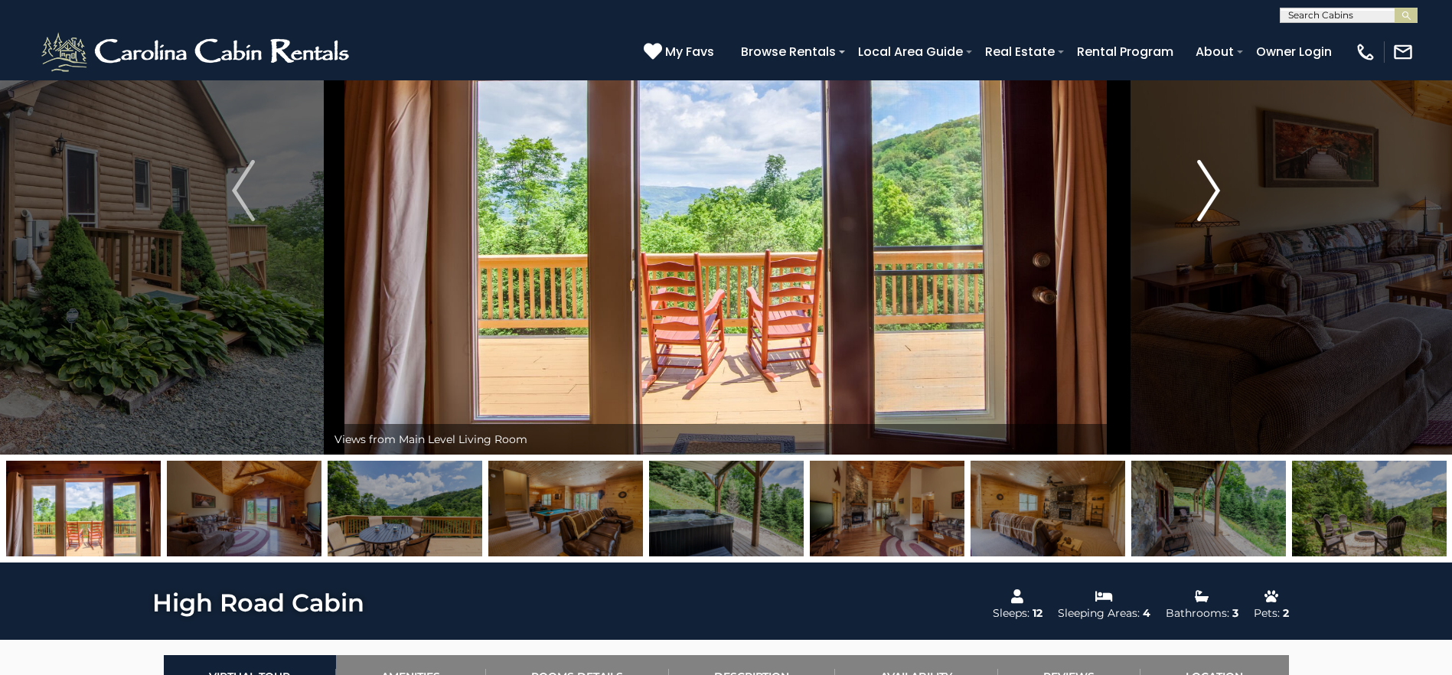
click at [1213, 195] on img "Next" at bounding box center [1208, 190] width 23 height 61
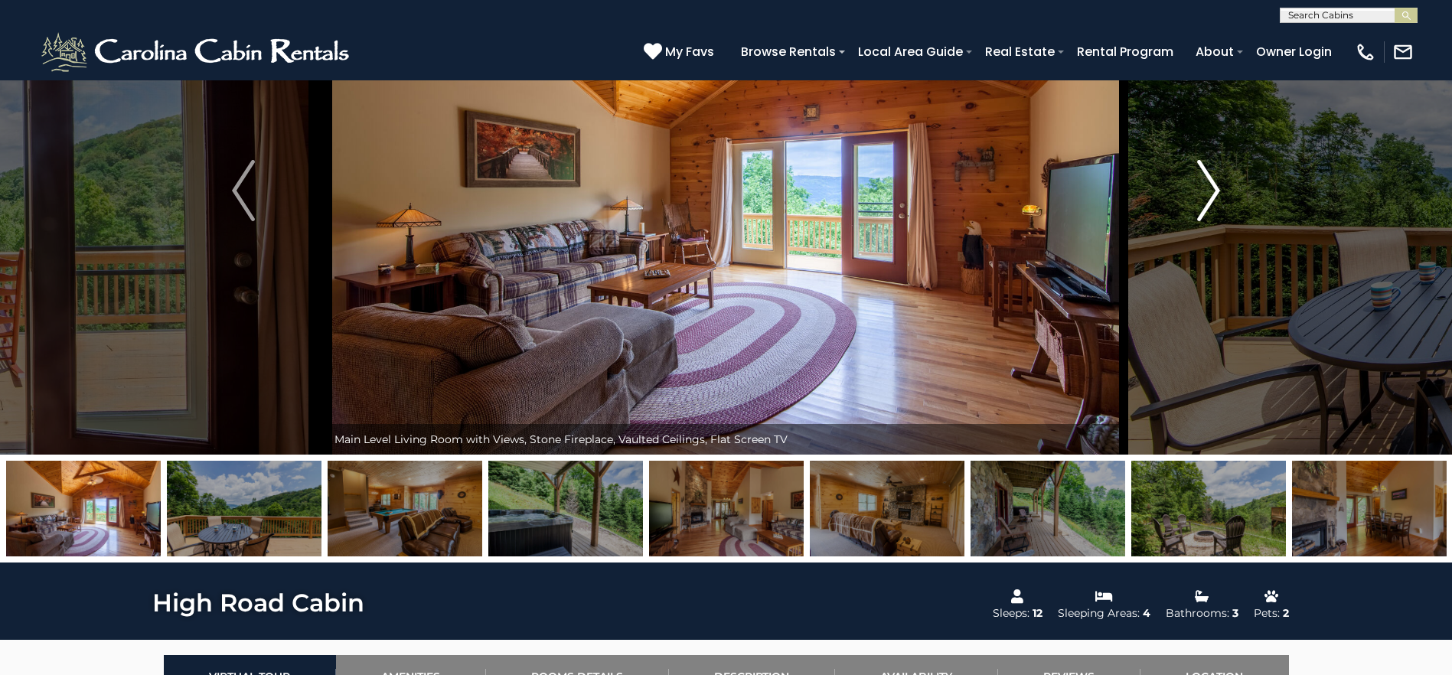
click at [1213, 195] on img "Next" at bounding box center [1208, 190] width 23 height 61
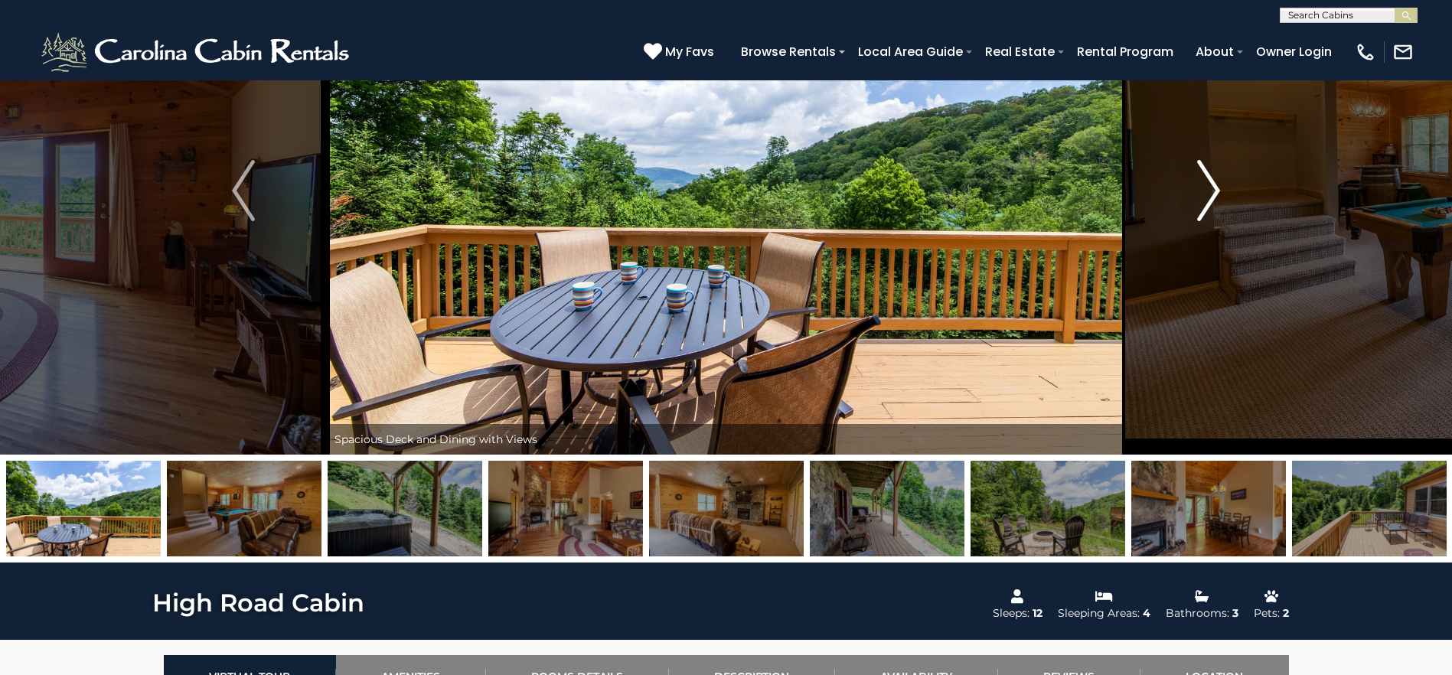
click at [1213, 195] on img "Next" at bounding box center [1208, 190] width 23 height 61
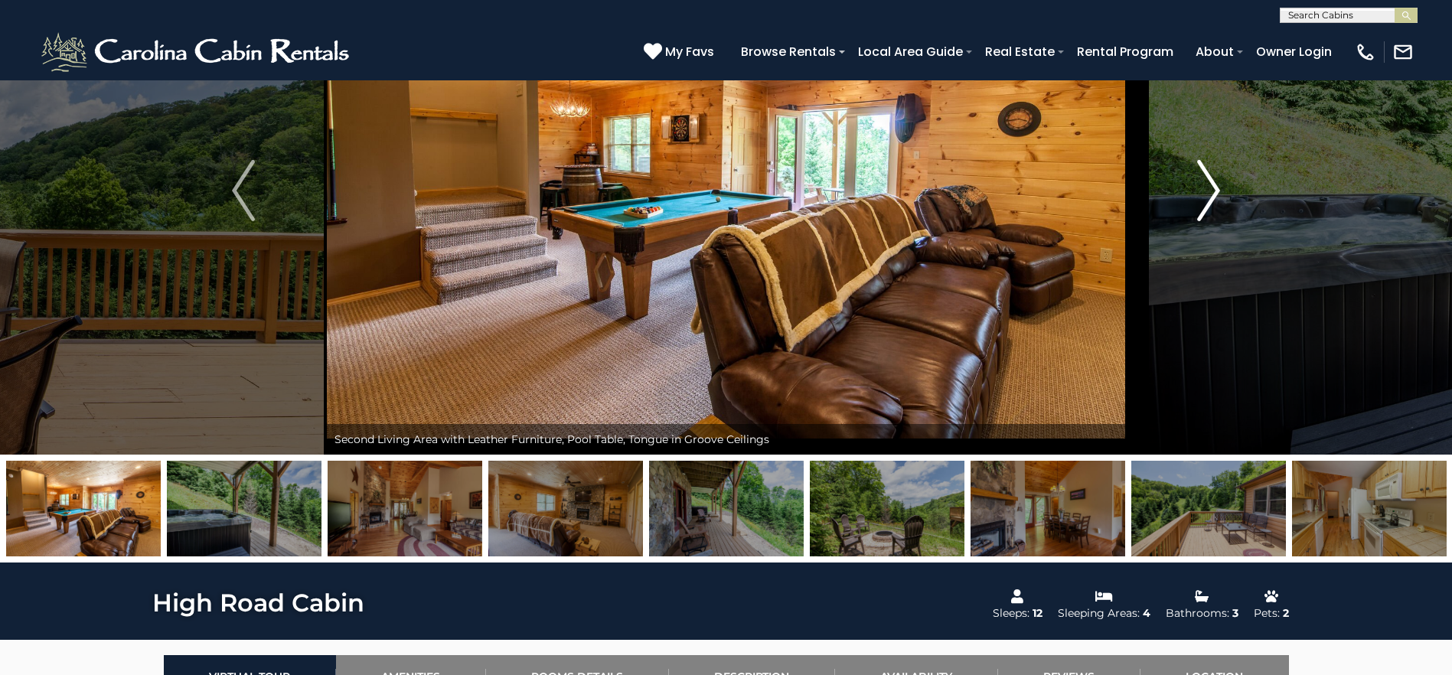
click at [1213, 195] on img "Next" at bounding box center [1208, 190] width 23 height 61
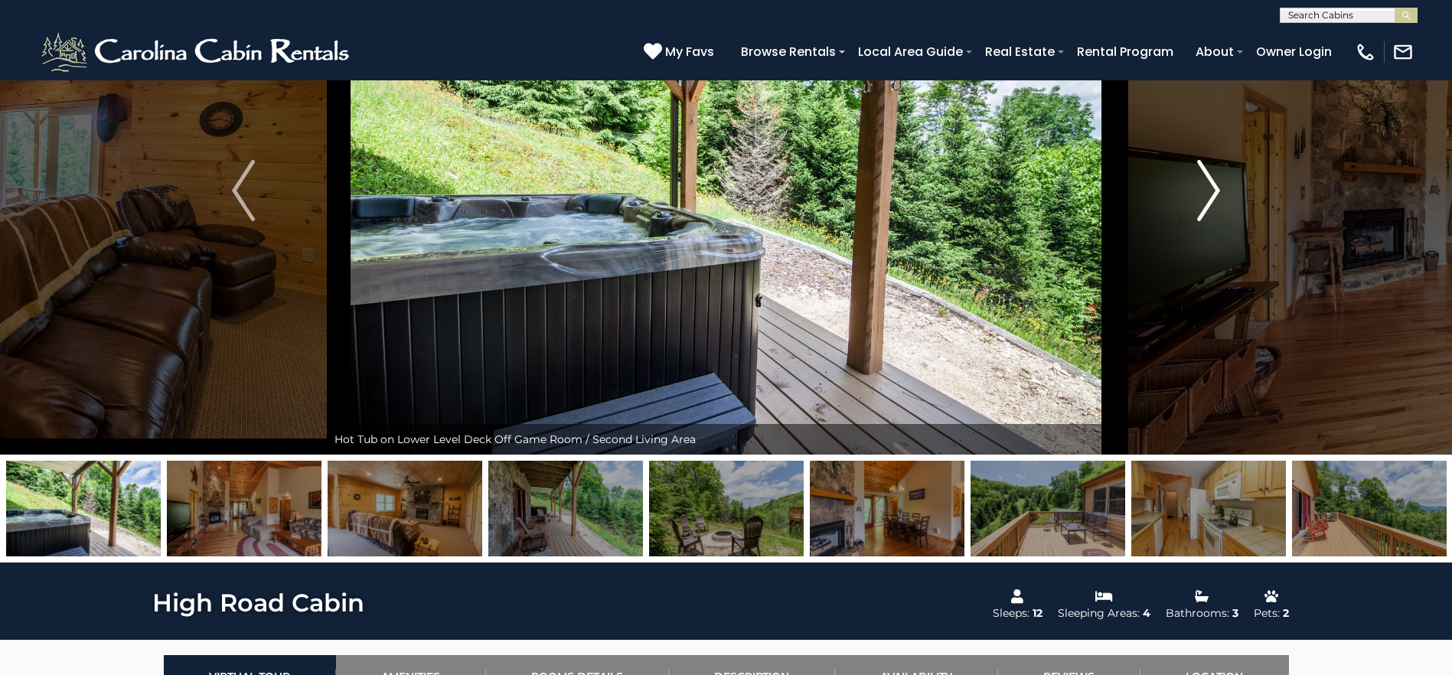
click at [1213, 195] on img "Next" at bounding box center [1208, 190] width 23 height 61
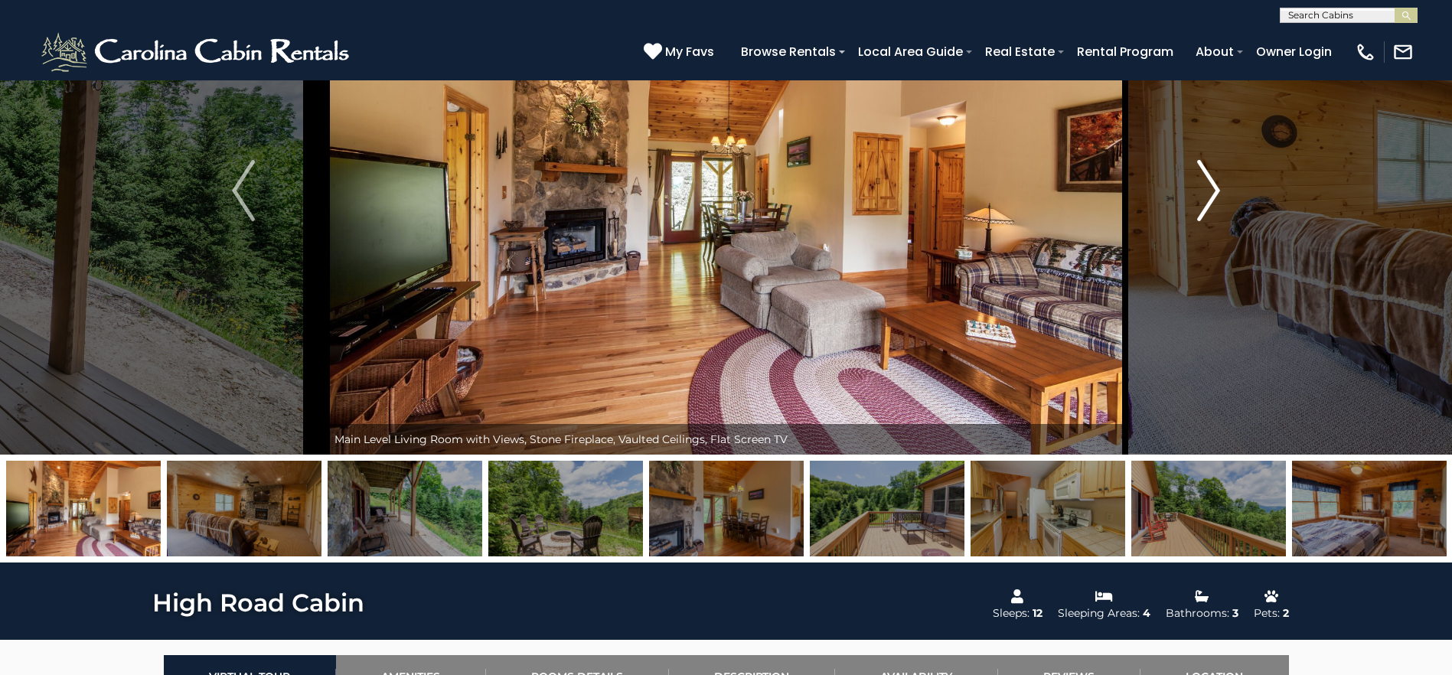
click at [1213, 195] on img "Next" at bounding box center [1208, 190] width 23 height 61
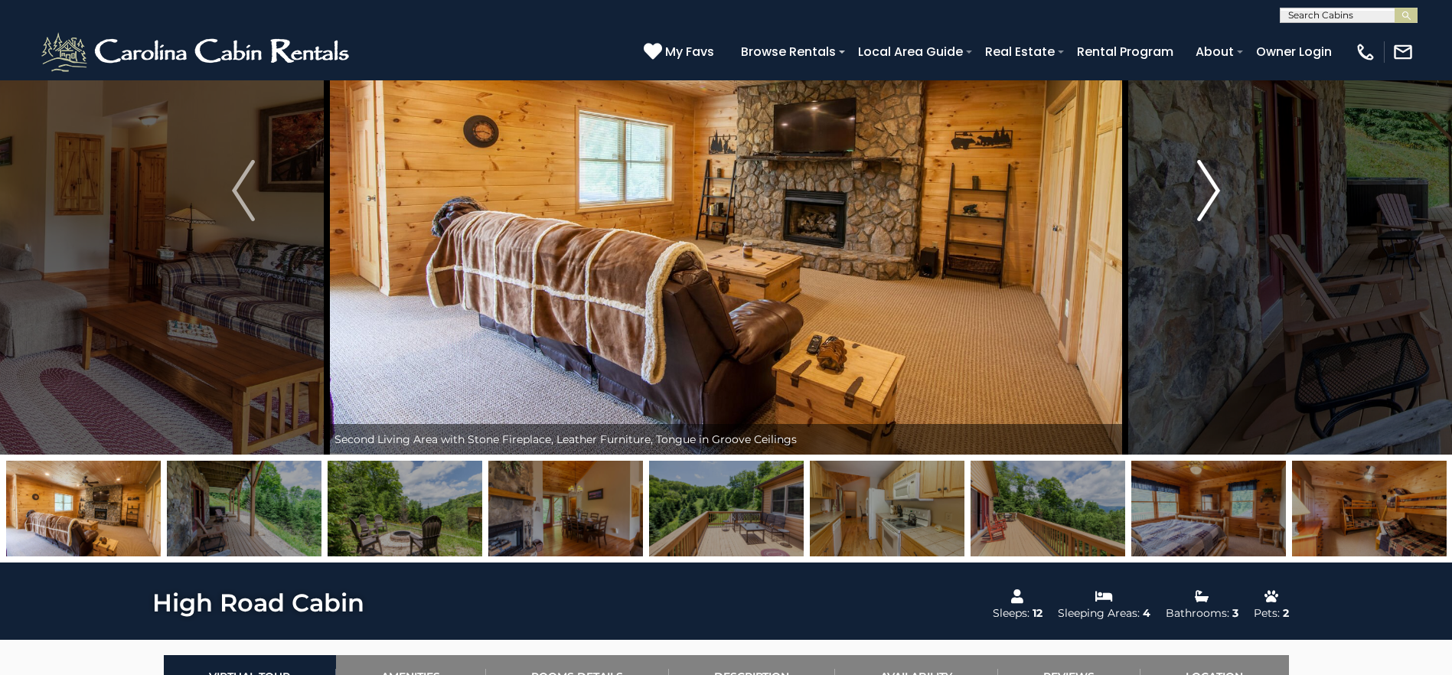
click at [1213, 195] on img "Next" at bounding box center [1208, 190] width 23 height 61
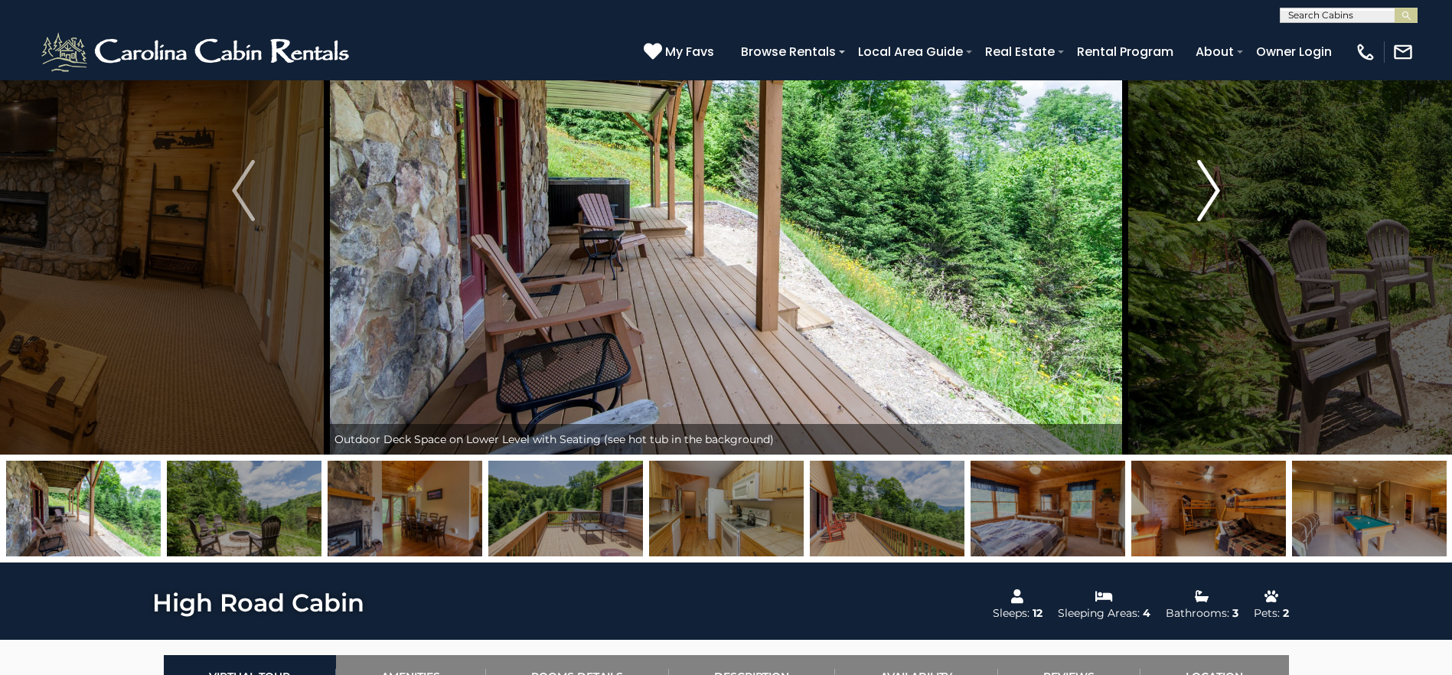
click at [1213, 195] on img "Next" at bounding box center [1208, 190] width 23 height 61
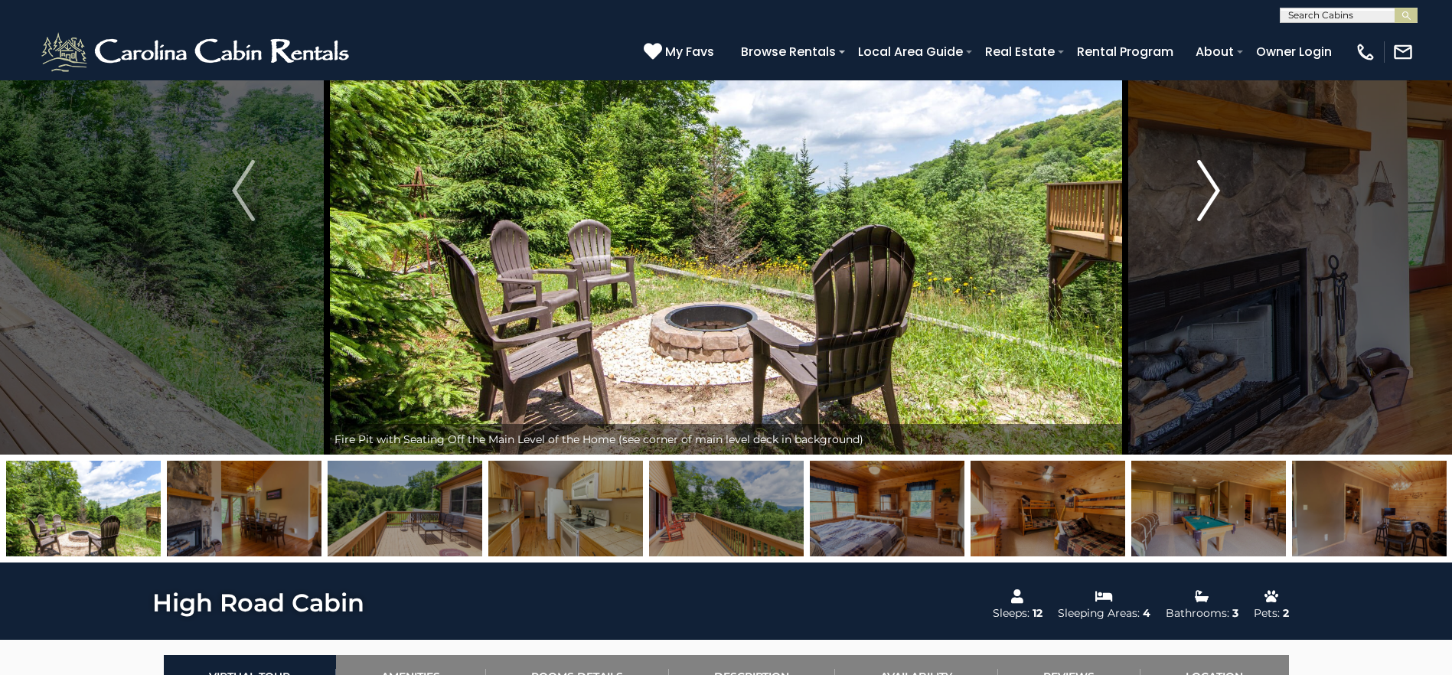
click at [1213, 195] on img "Next" at bounding box center [1208, 190] width 23 height 61
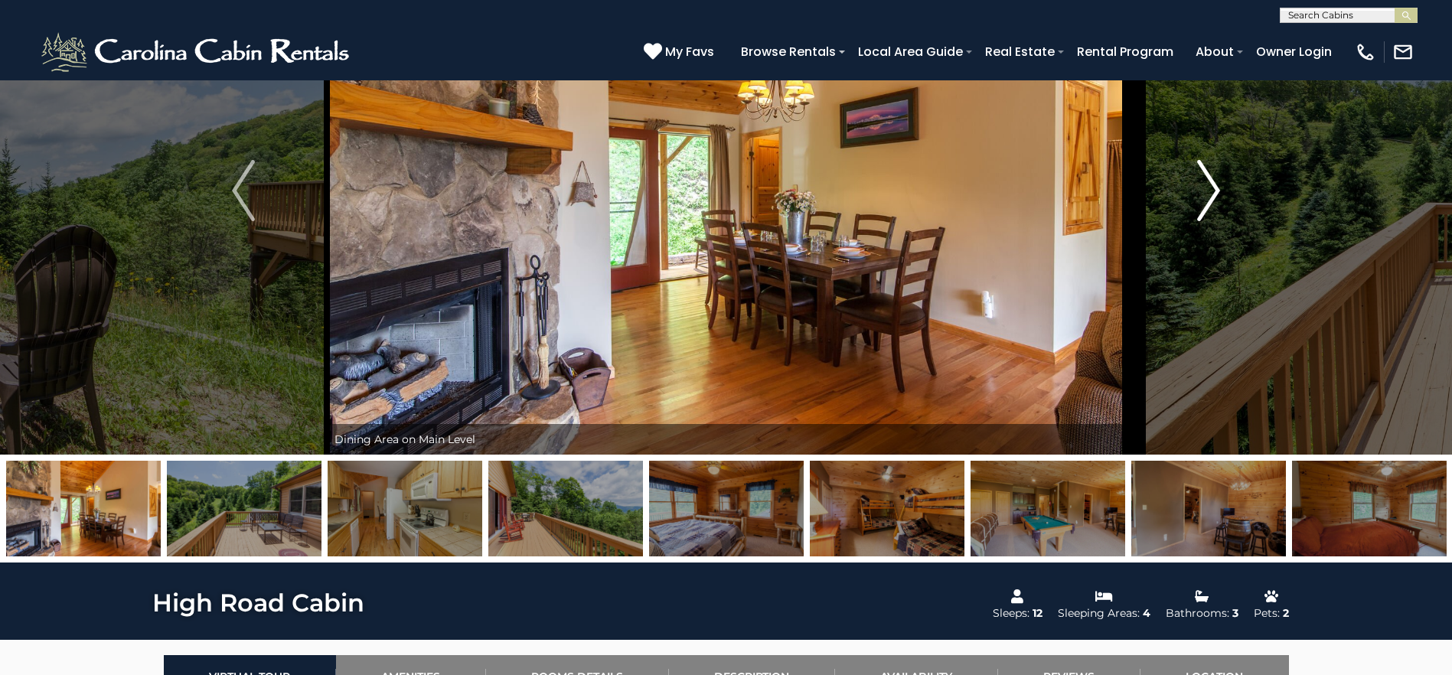
click at [1213, 195] on img "Next" at bounding box center [1208, 190] width 23 height 61
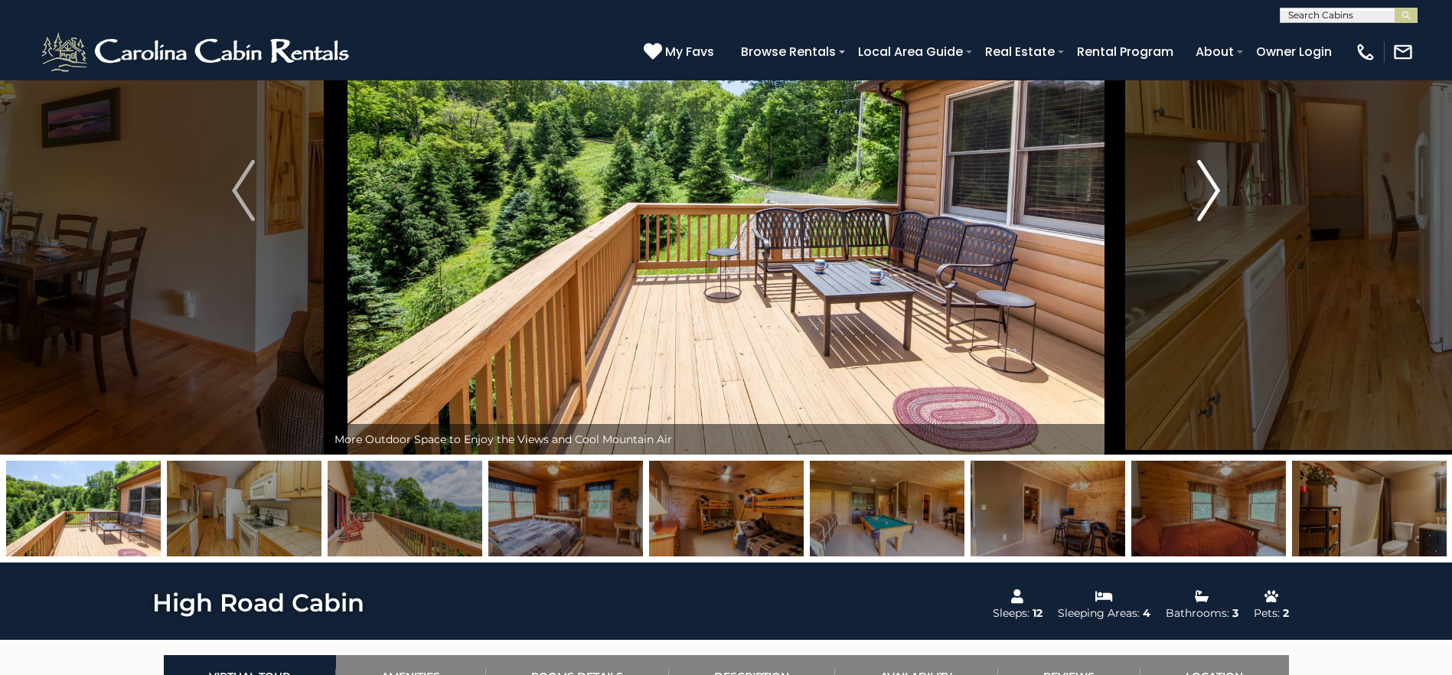
click at [1213, 195] on img "Next" at bounding box center [1208, 190] width 23 height 61
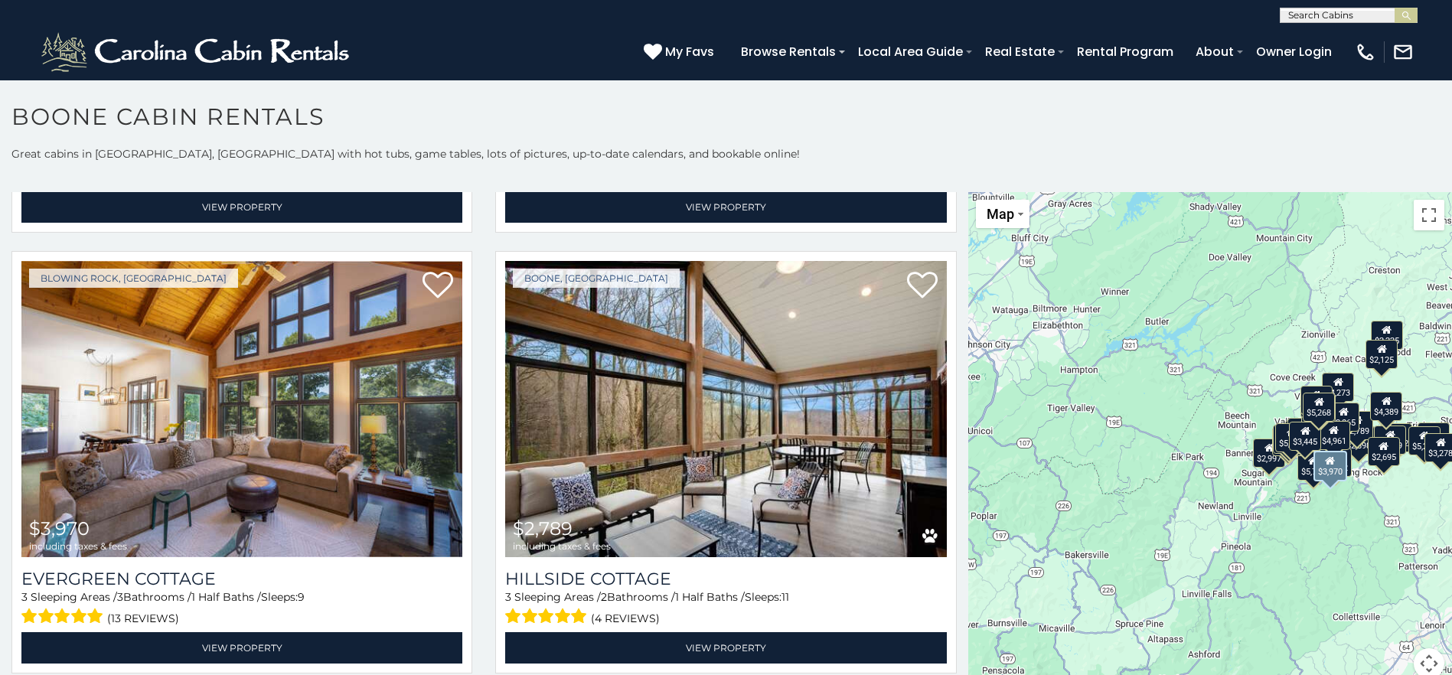
scroll to position [3981, 0]
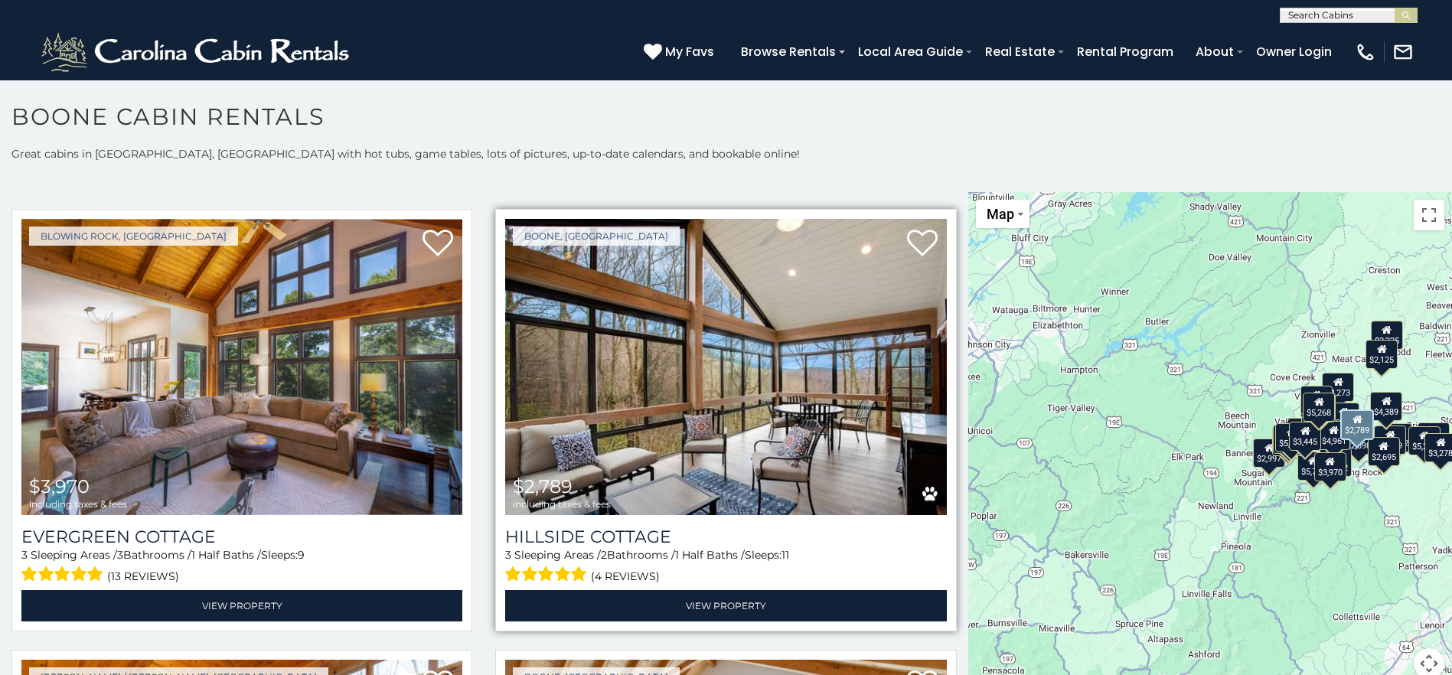
click at [746, 330] on img at bounding box center [725, 366] width 441 height 295
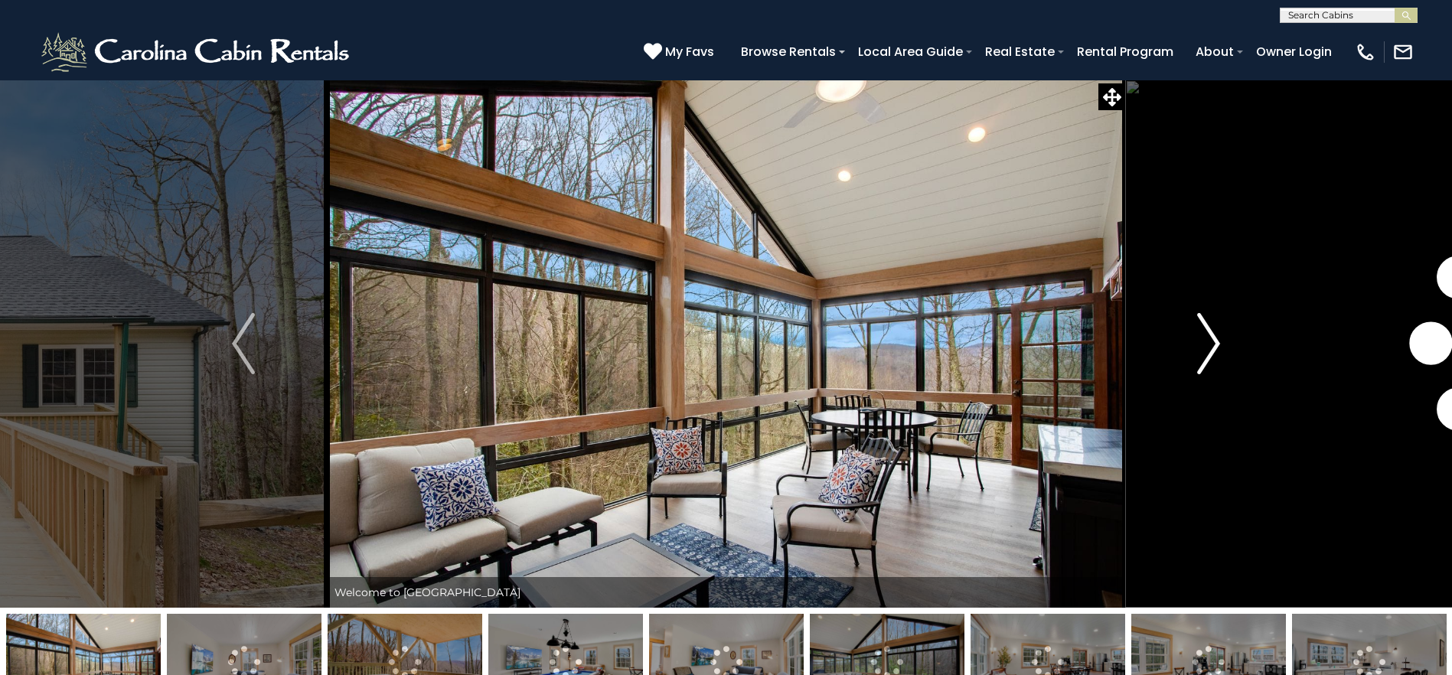
click at [1203, 342] on img "Next" at bounding box center [1208, 343] width 23 height 61
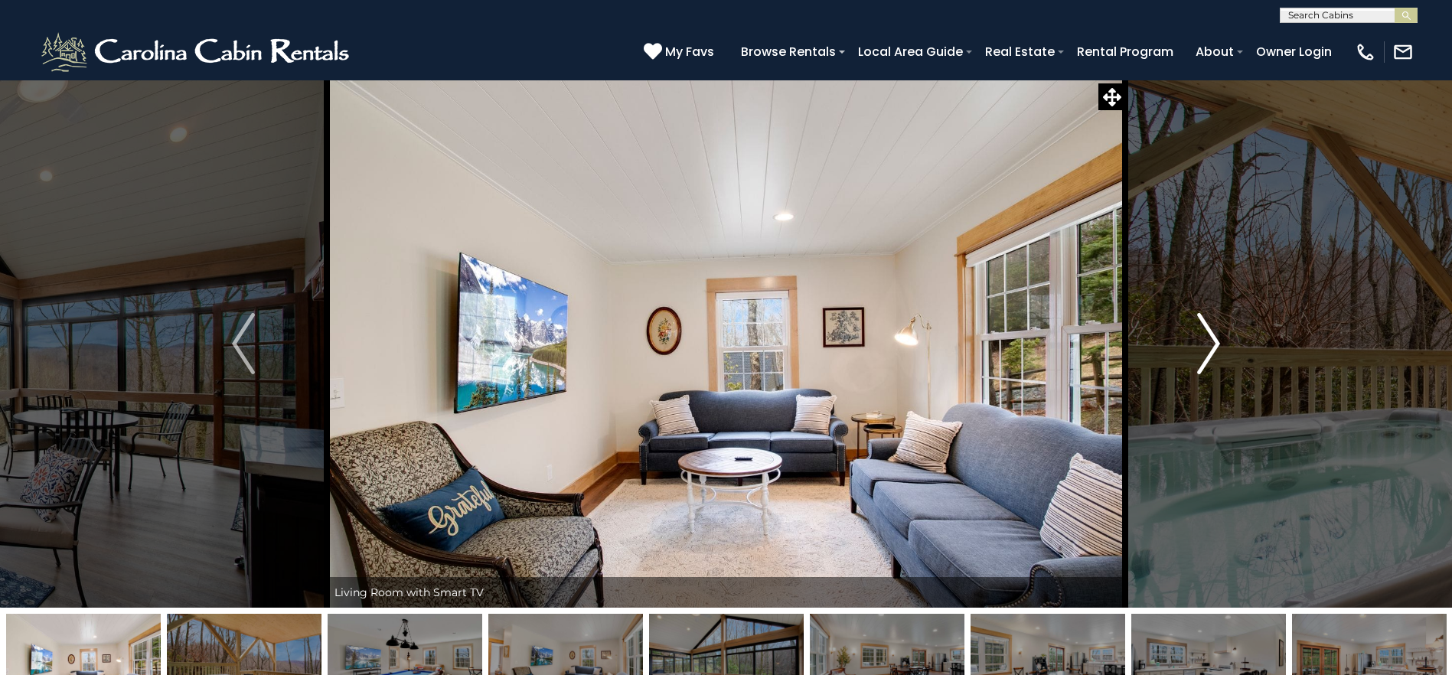
click at [1203, 342] on img "Next" at bounding box center [1208, 343] width 23 height 61
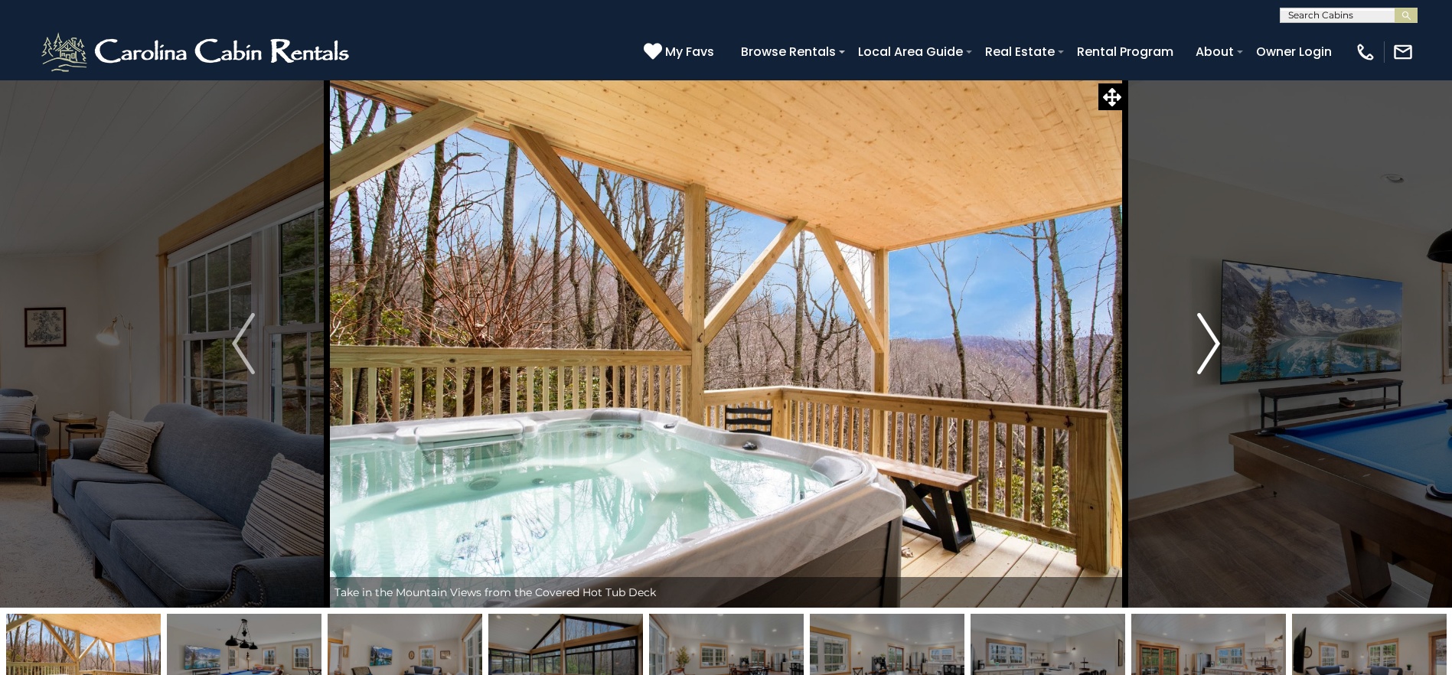
click at [1203, 342] on img "Next" at bounding box center [1208, 343] width 23 height 61
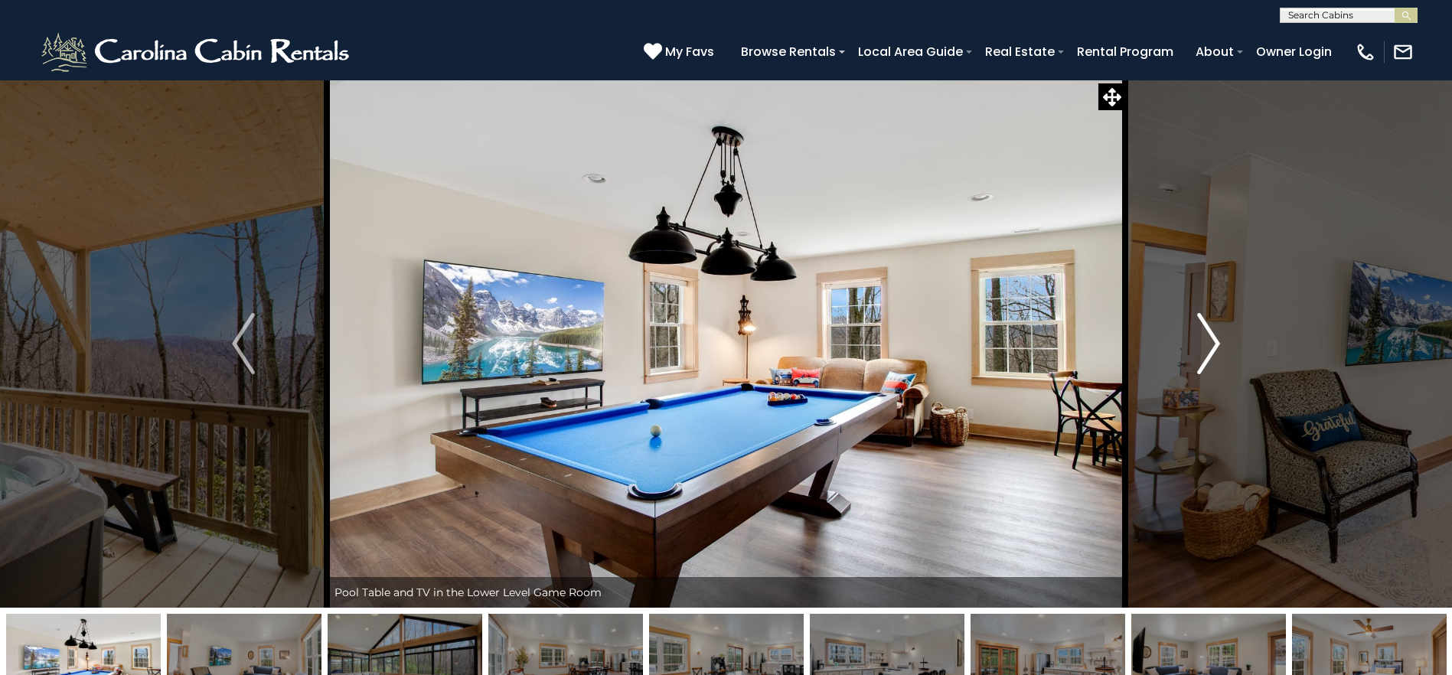
click at [1203, 342] on img "Next" at bounding box center [1208, 343] width 23 height 61
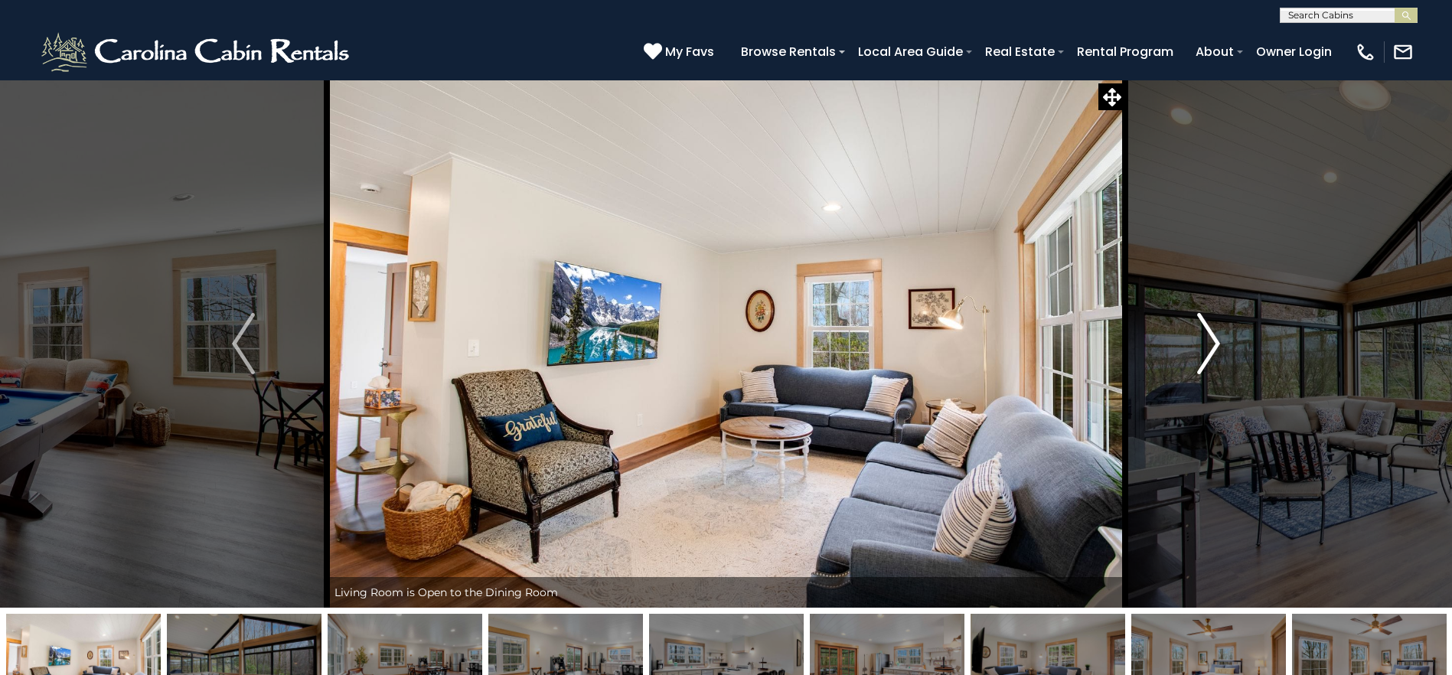
click at [1203, 342] on img "Next" at bounding box center [1208, 343] width 23 height 61
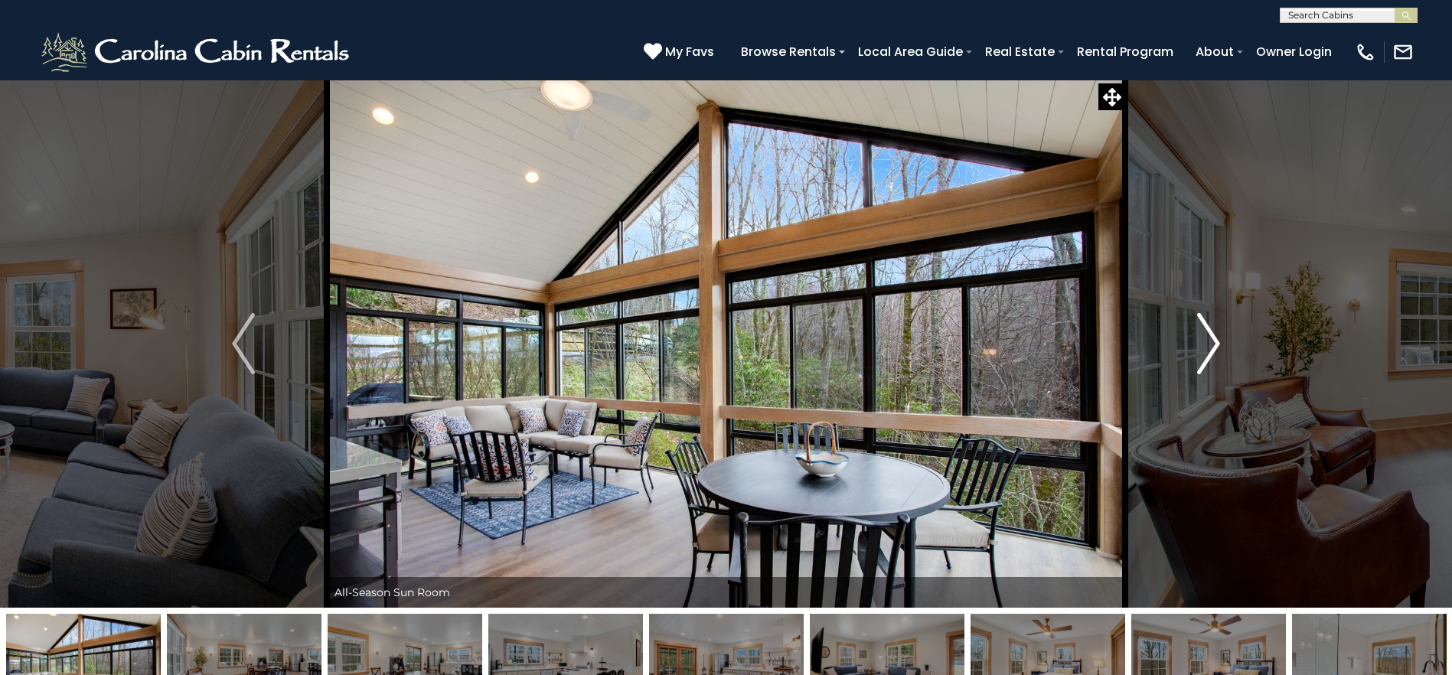
click at [1203, 342] on img "Next" at bounding box center [1208, 343] width 23 height 61
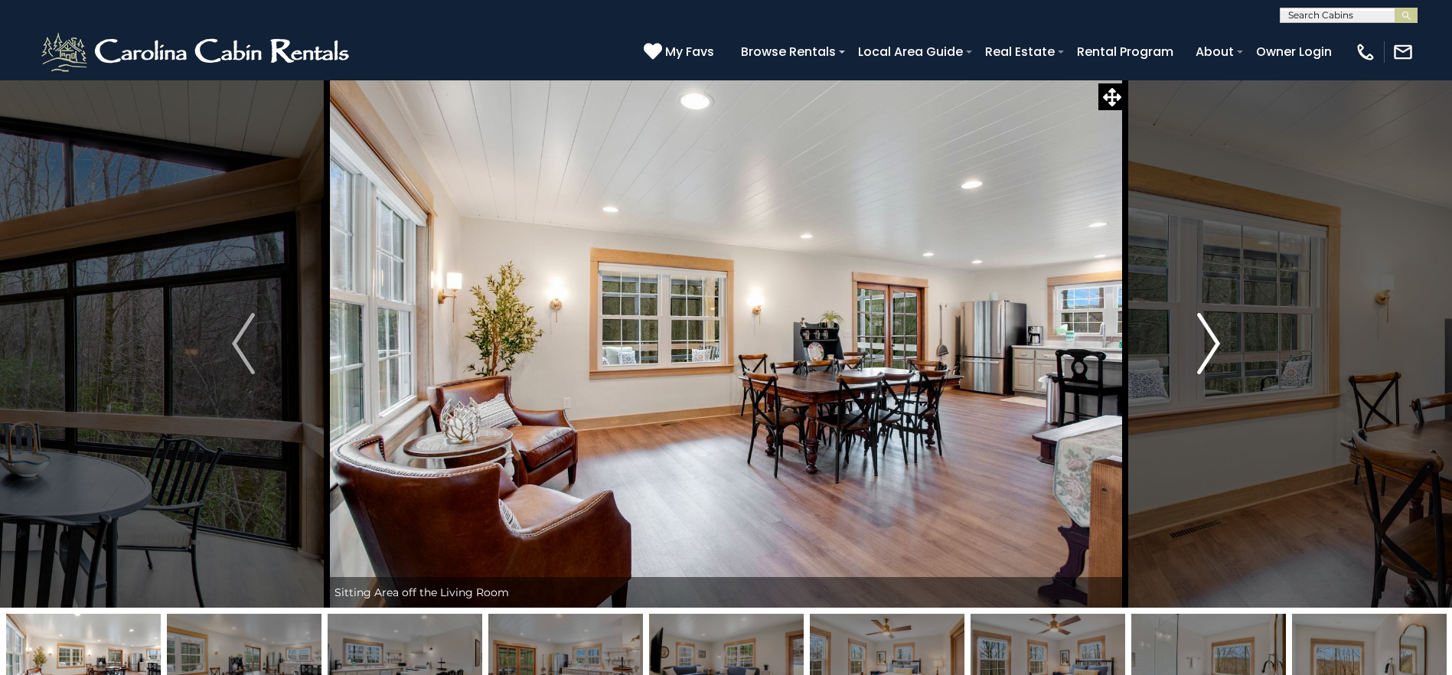
click at [1203, 342] on img "Next" at bounding box center [1208, 343] width 23 height 61
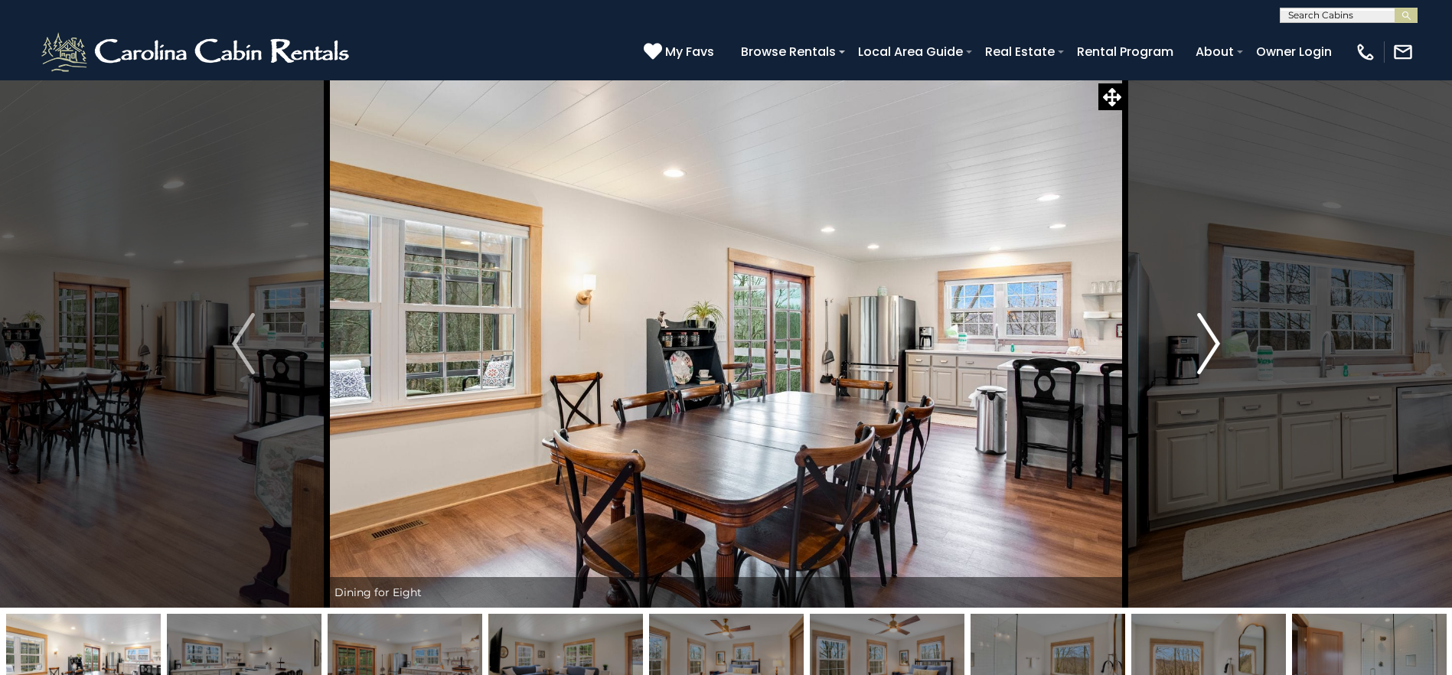
click at [1203, 342] on img "Next" at bounding box center [1208, 343] width 23 height 61
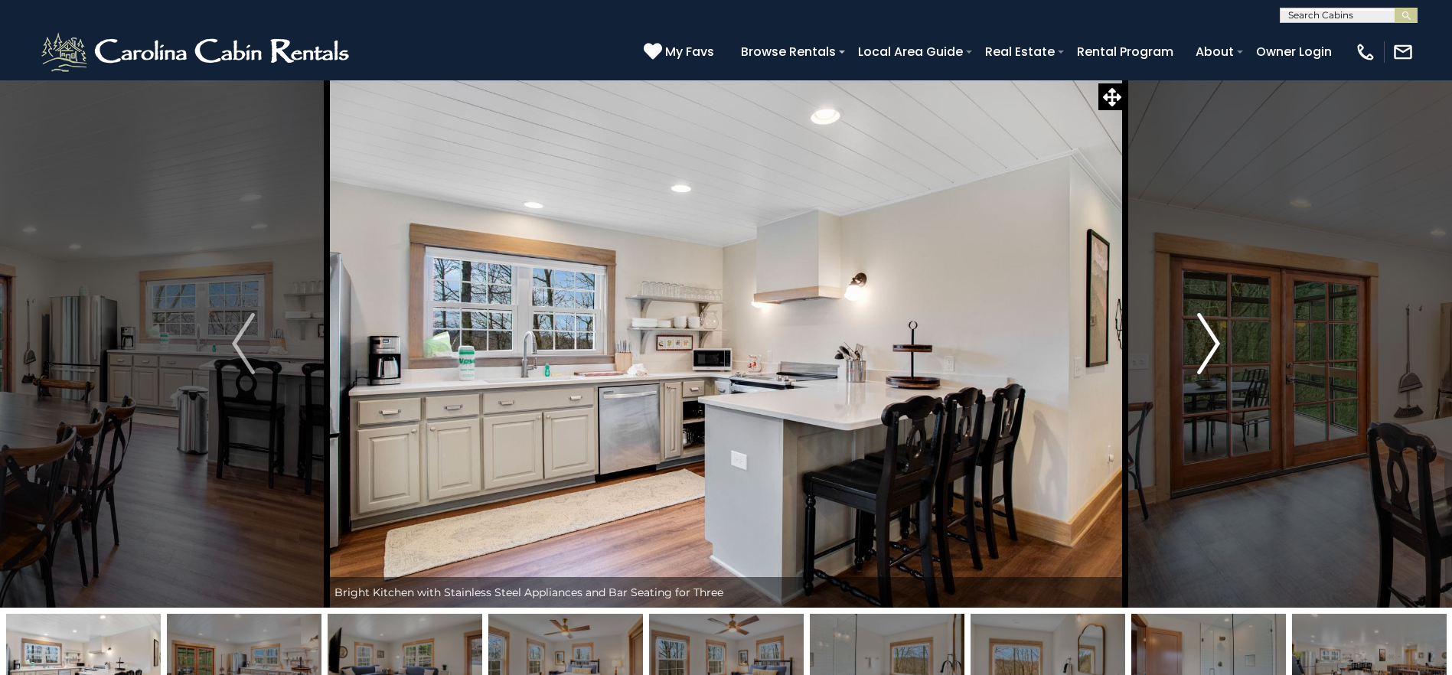
click at [1203, 342] on img "Next" at bounding box center [1208, 343] width 23 height 61
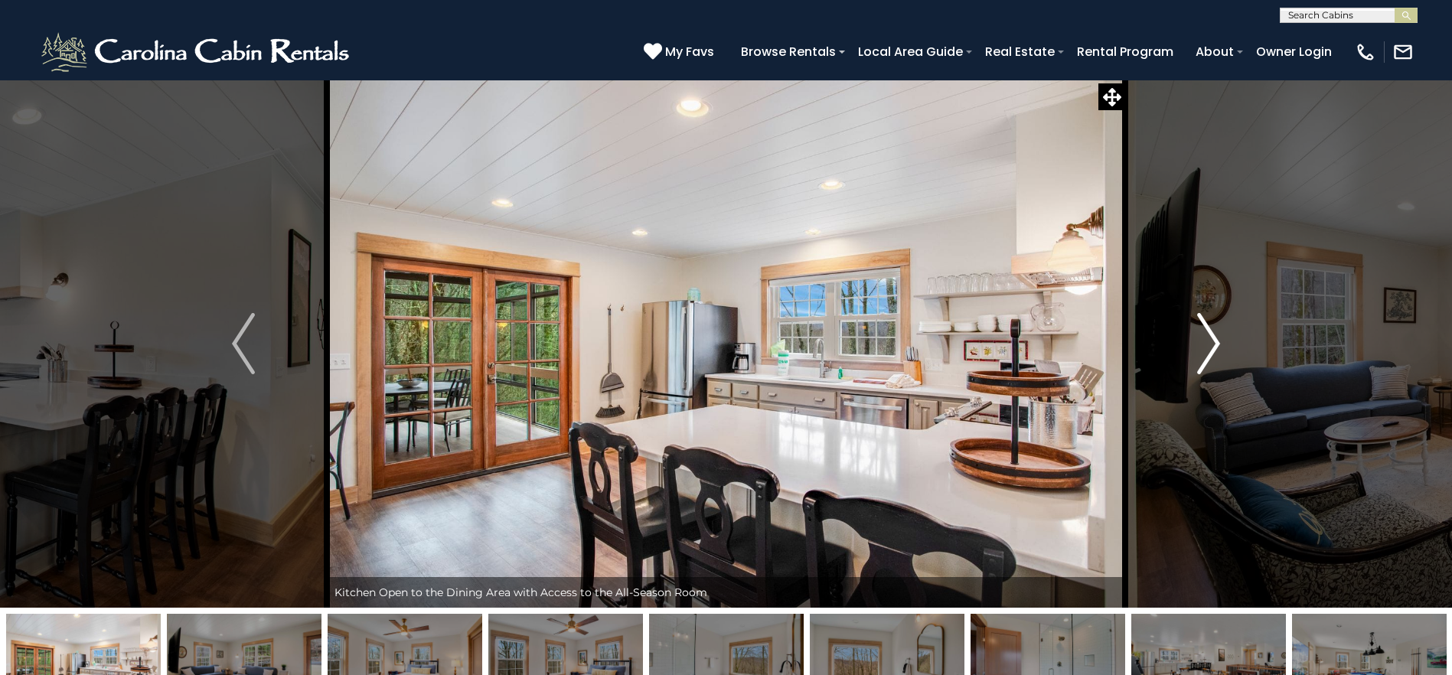
click at [1203, 342] on img "Next" at bounding box center [1208, 343] width 23 height 61
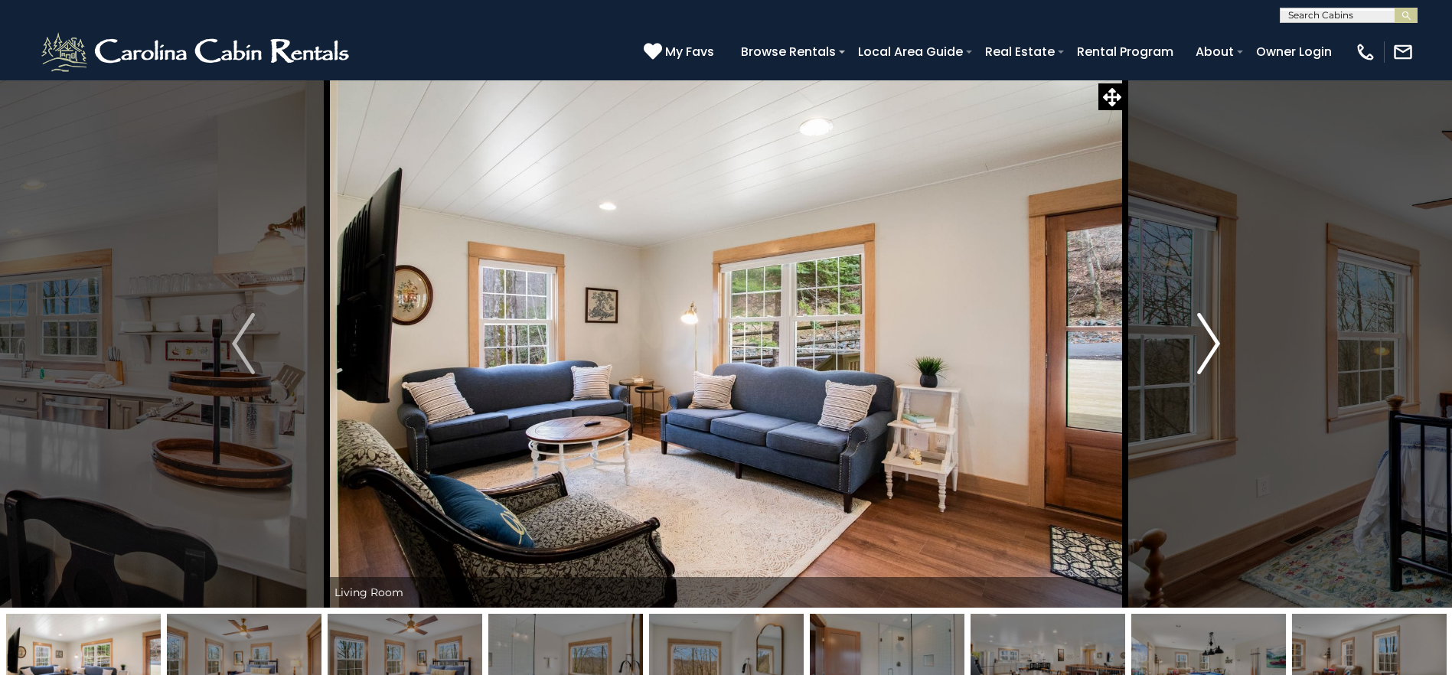
click at [1203, 342] on img "Next" at bounding box center [1208, 343] width 23 height 61
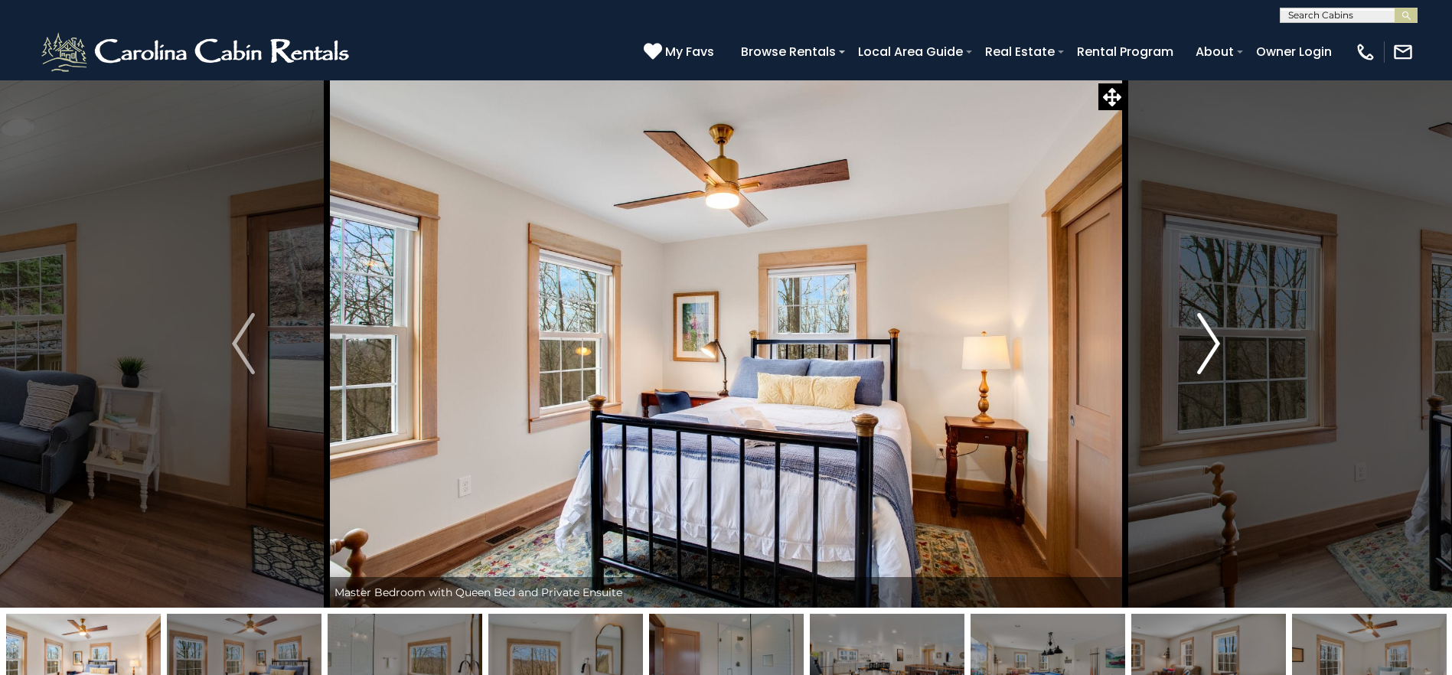
click at [1203, 342] on img "Next" at bounding box center [1208, 343] width 23 height 61
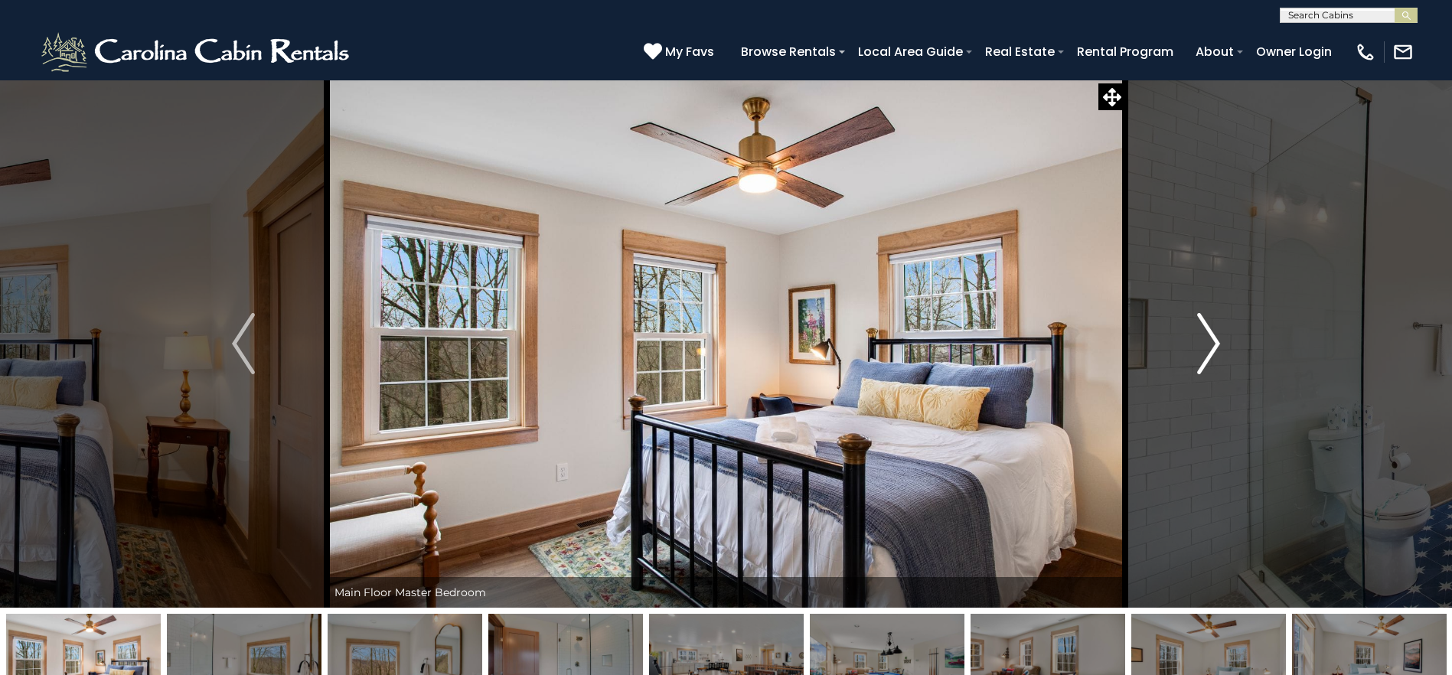
click at [1203, 342] on img "Next" at bounding box center [1208, 343] width 23 height 61
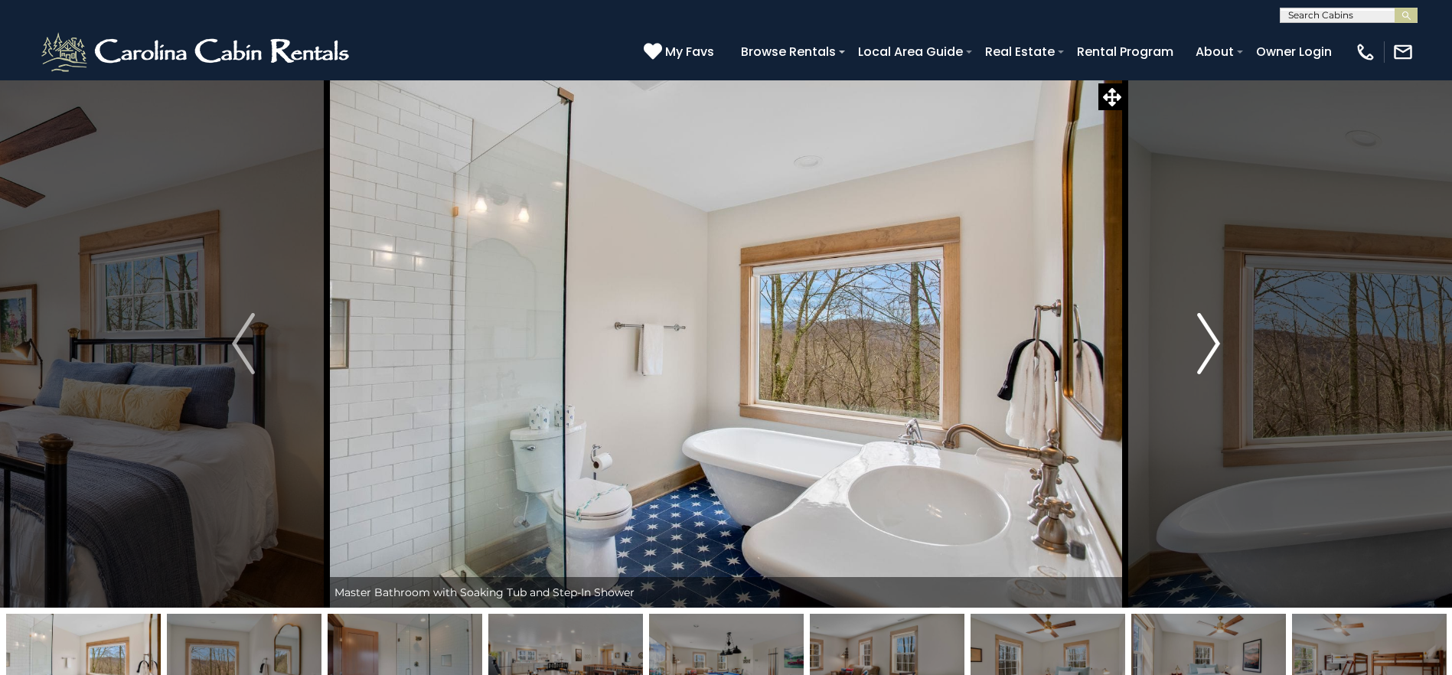
click at [1203, 342] on img "Next" at bounding box center [1208, 343] width 23 height 61
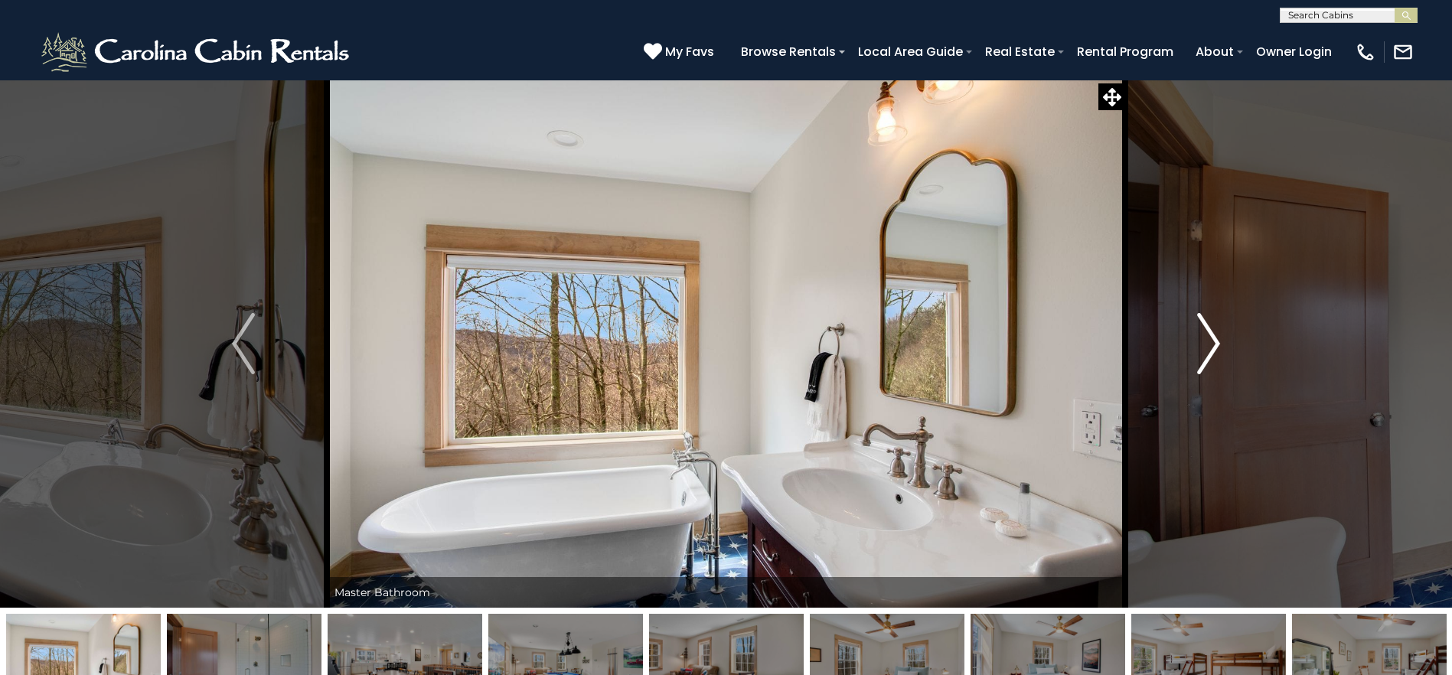
click at [1203, 342] on img "Next" at bounding box center [1208, 343] width 23 height 61
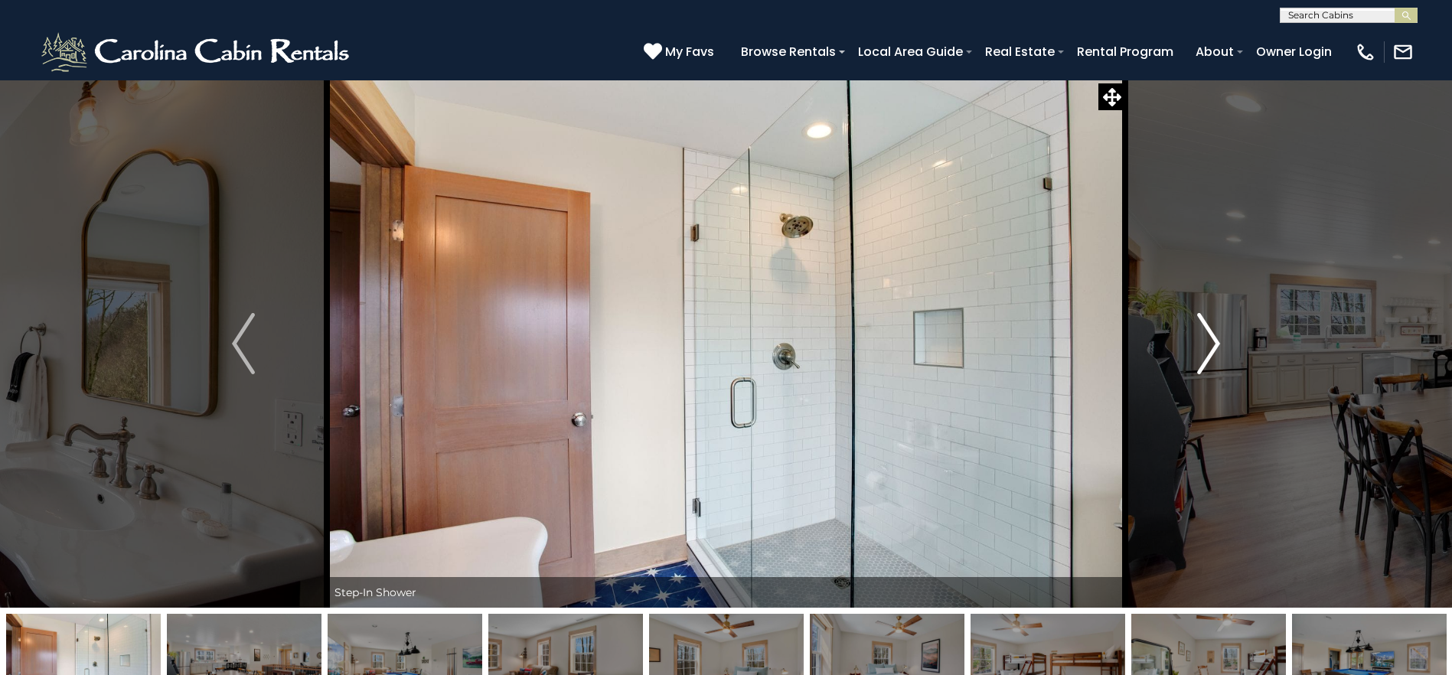
click at [1203, 342] on img "Next" at bounding box center [1208, 343] width 23 height 61
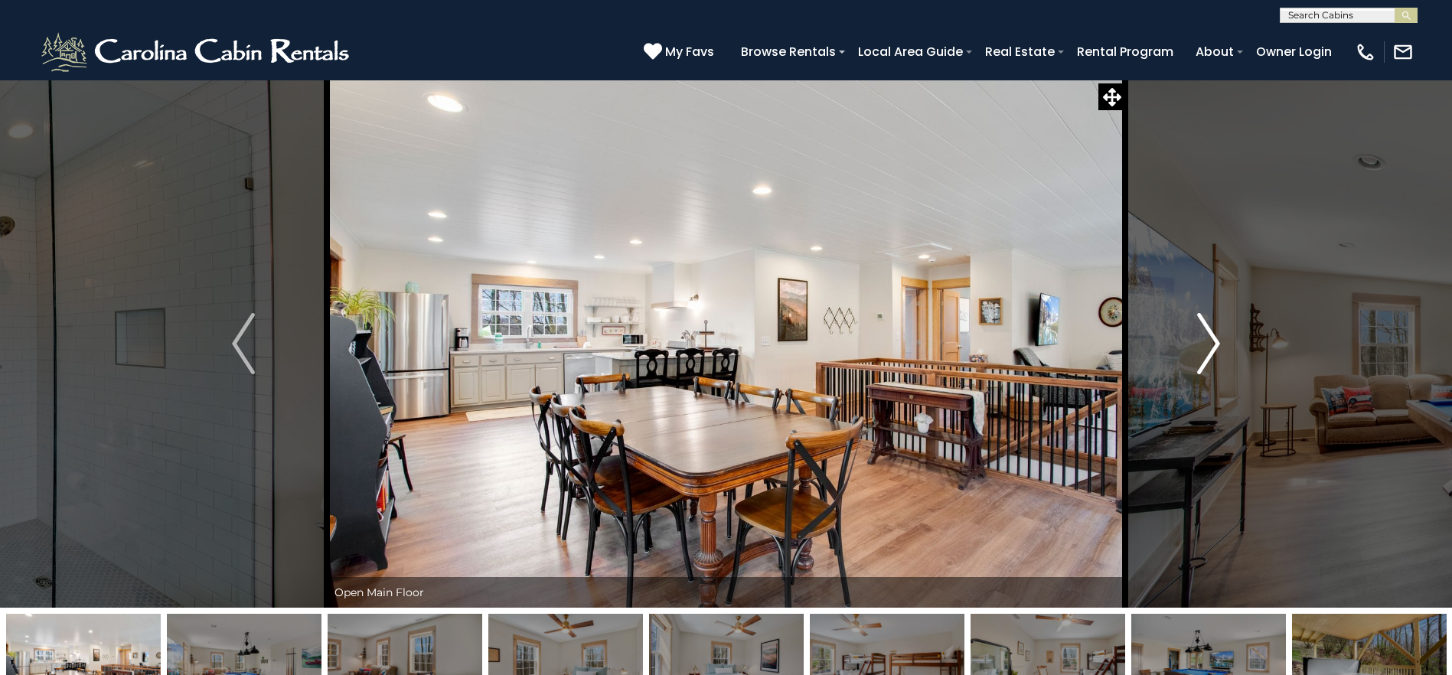
click at [1203, 342] on img "Next" at bounding box center [1208, 343] width 23 height 61
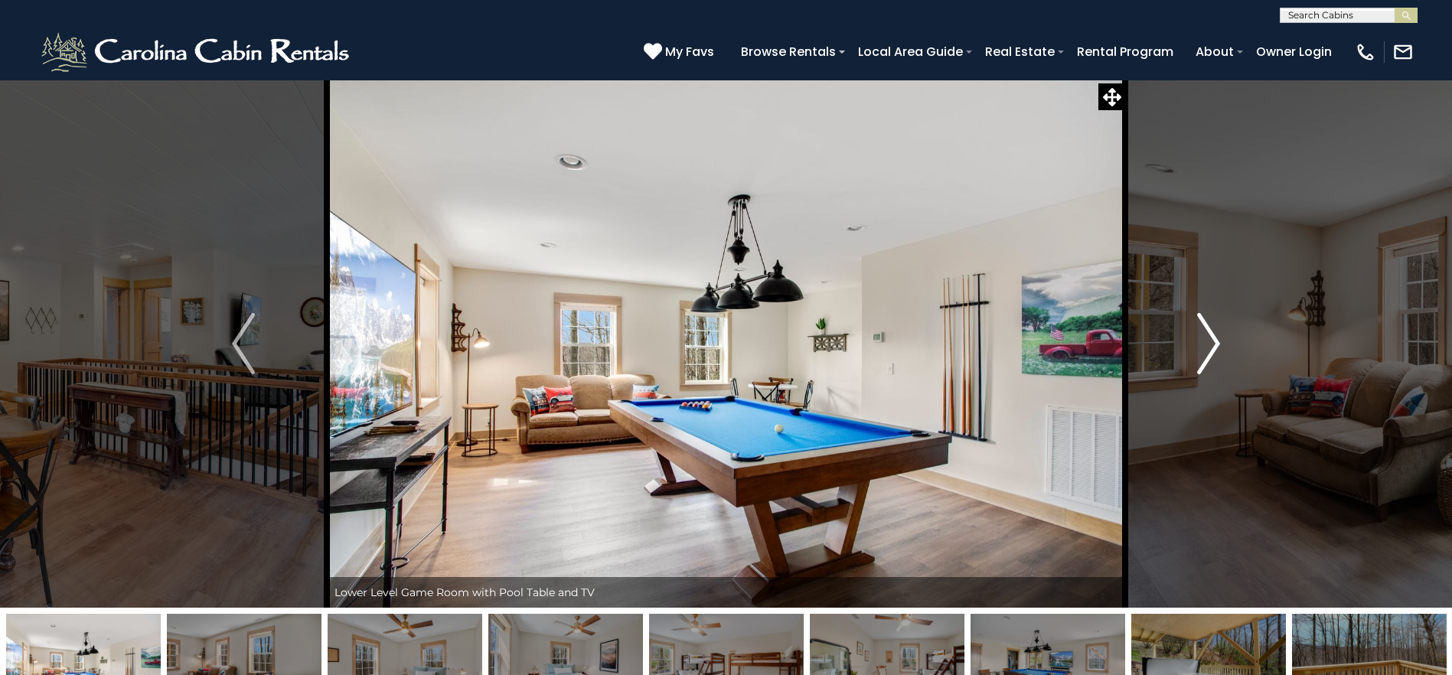
click at [1203, 342] on img "Next" at bounding box center [1208, 343] width 23 height 61
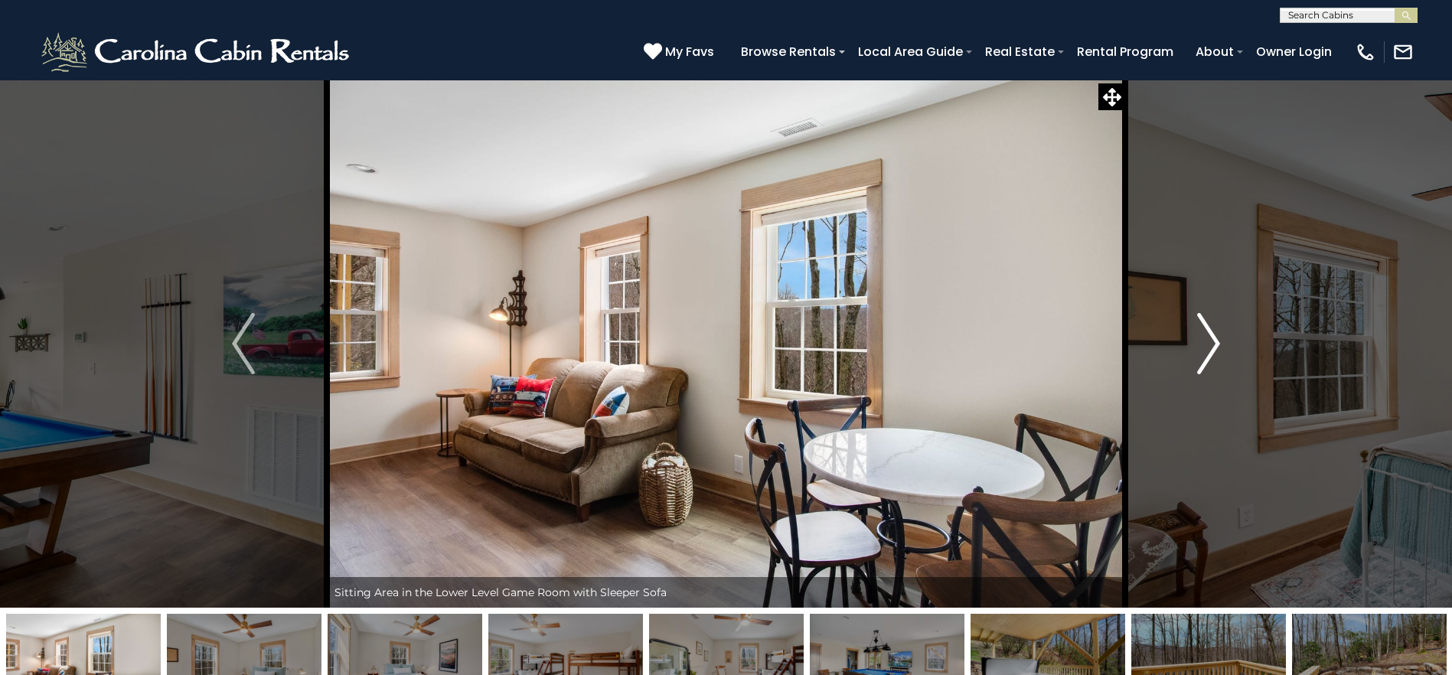
click at [1203, 342] on img "Next" at bounding box center [1208, 343] width 23 height 61
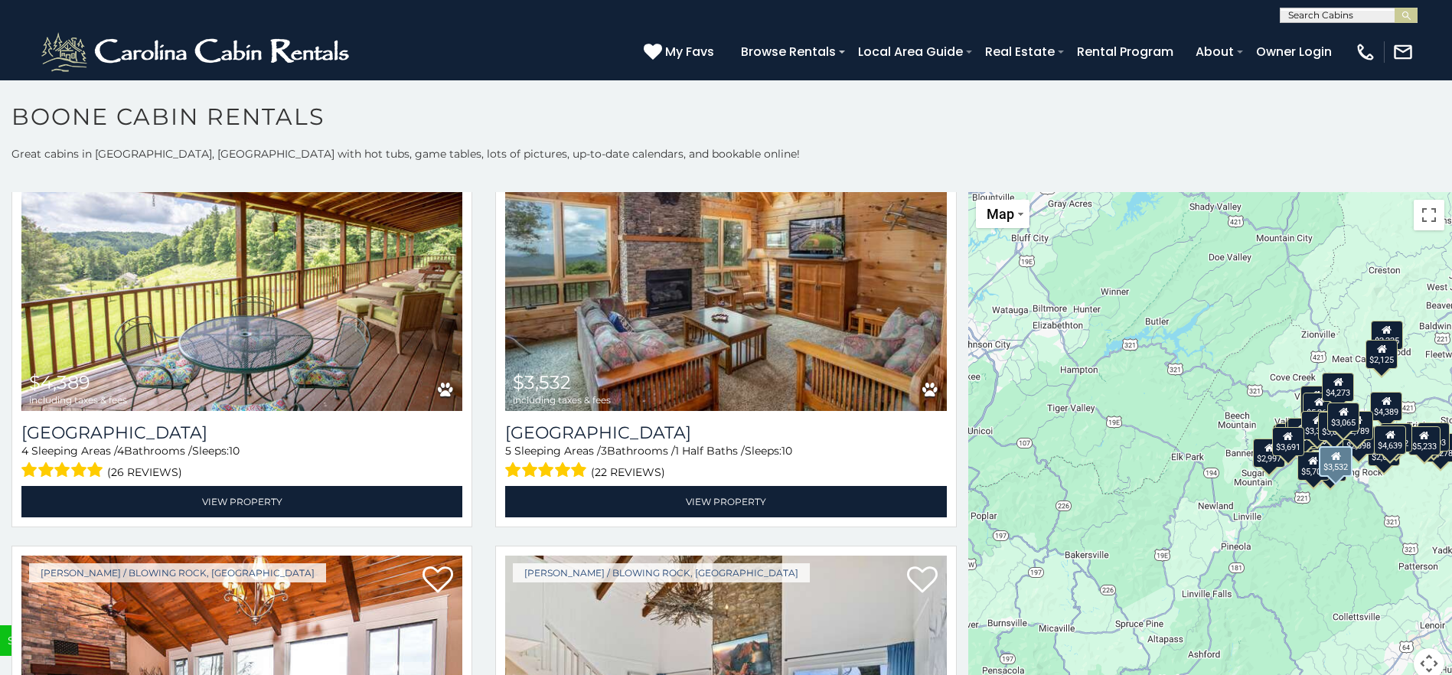
scroll to position [5971, 0]
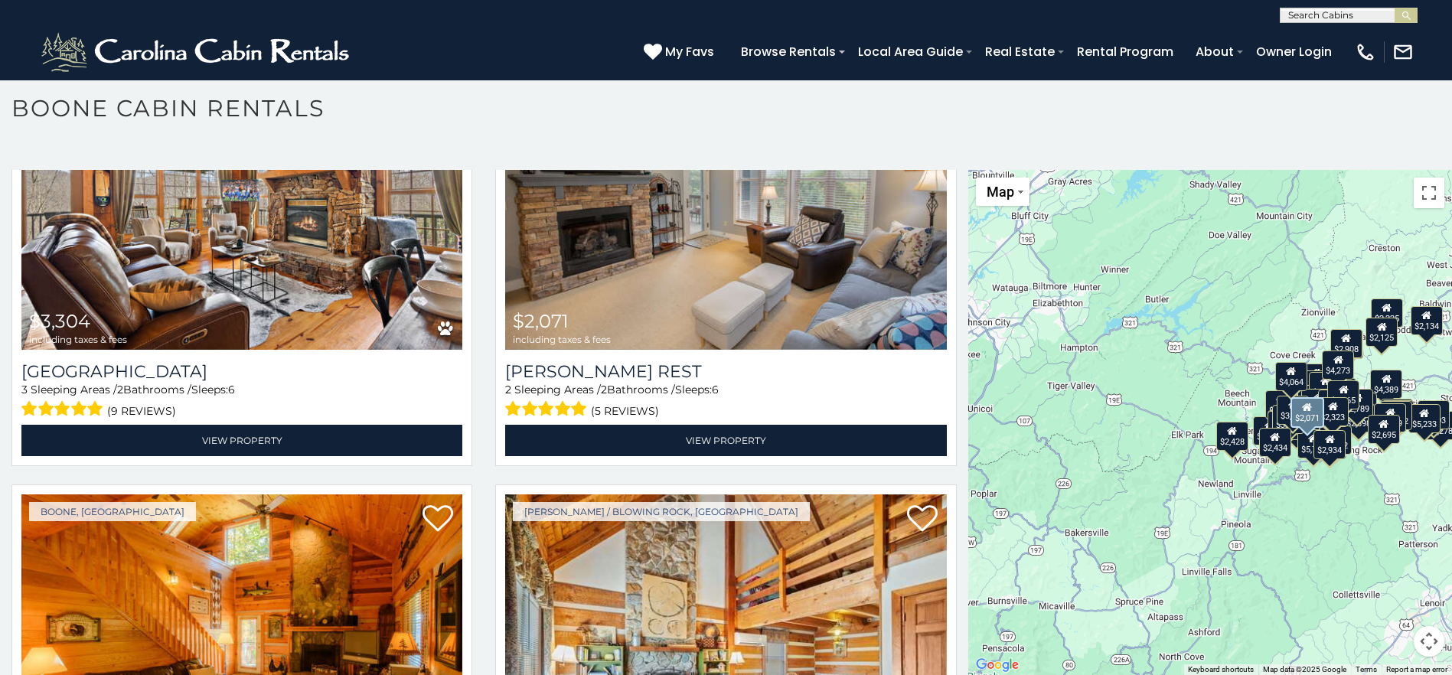
scroll to position [9515, 0]
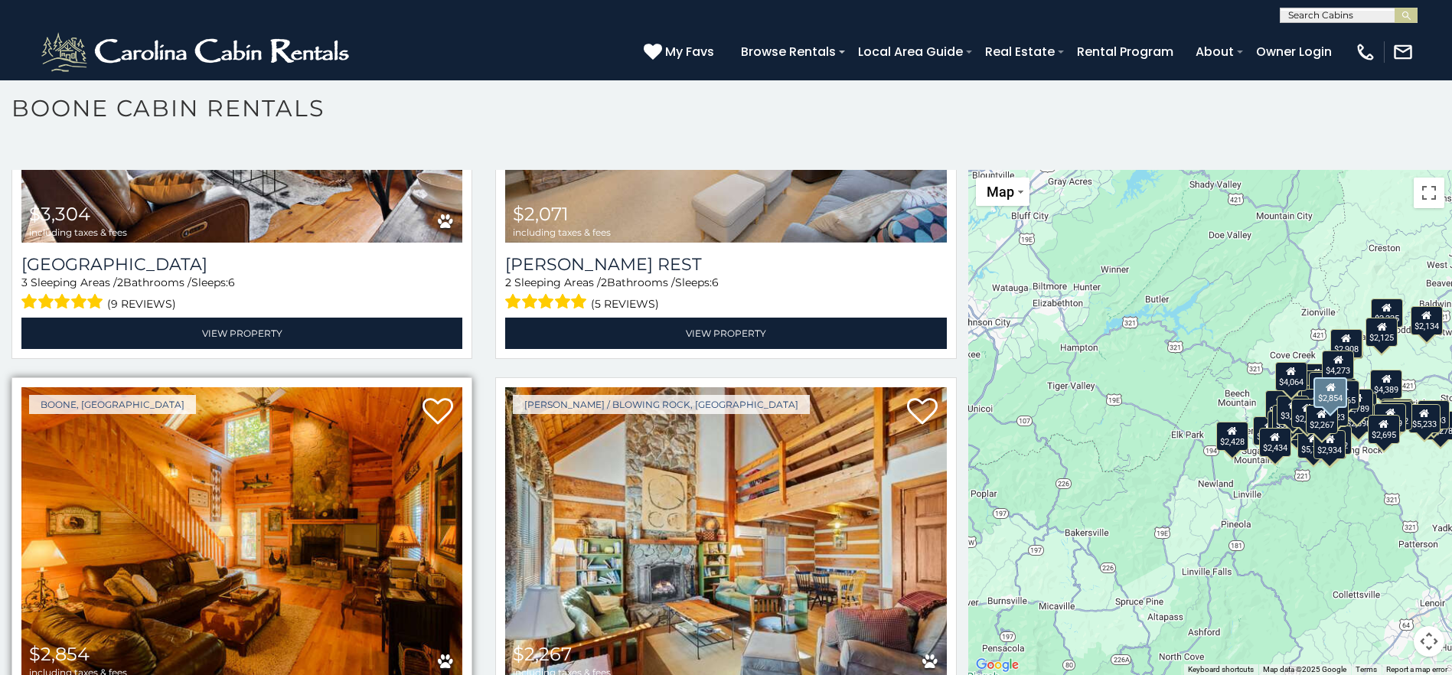
click at [259, 420] on img at bounding box center [241, 534] width 441 height 295
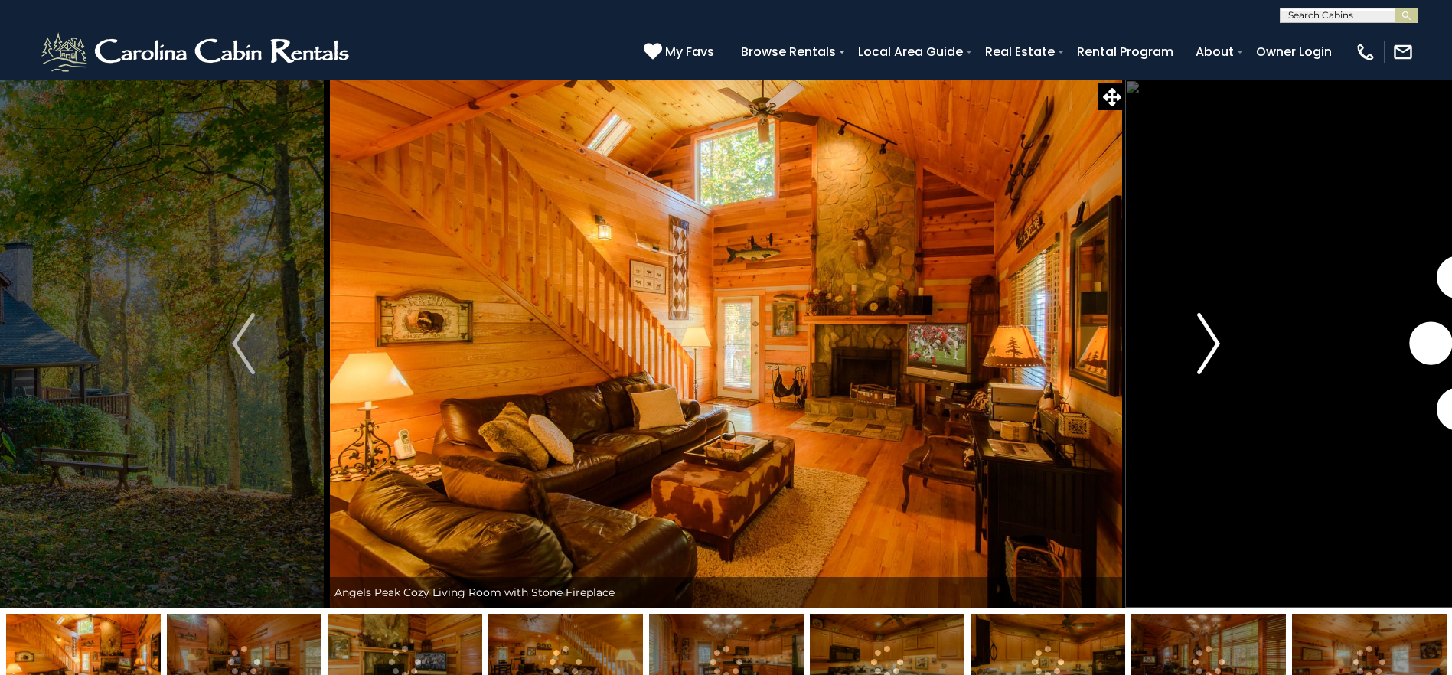
click at [1205, 331] on img "Next" at bounding box center [1208, 343] width 23 height 61
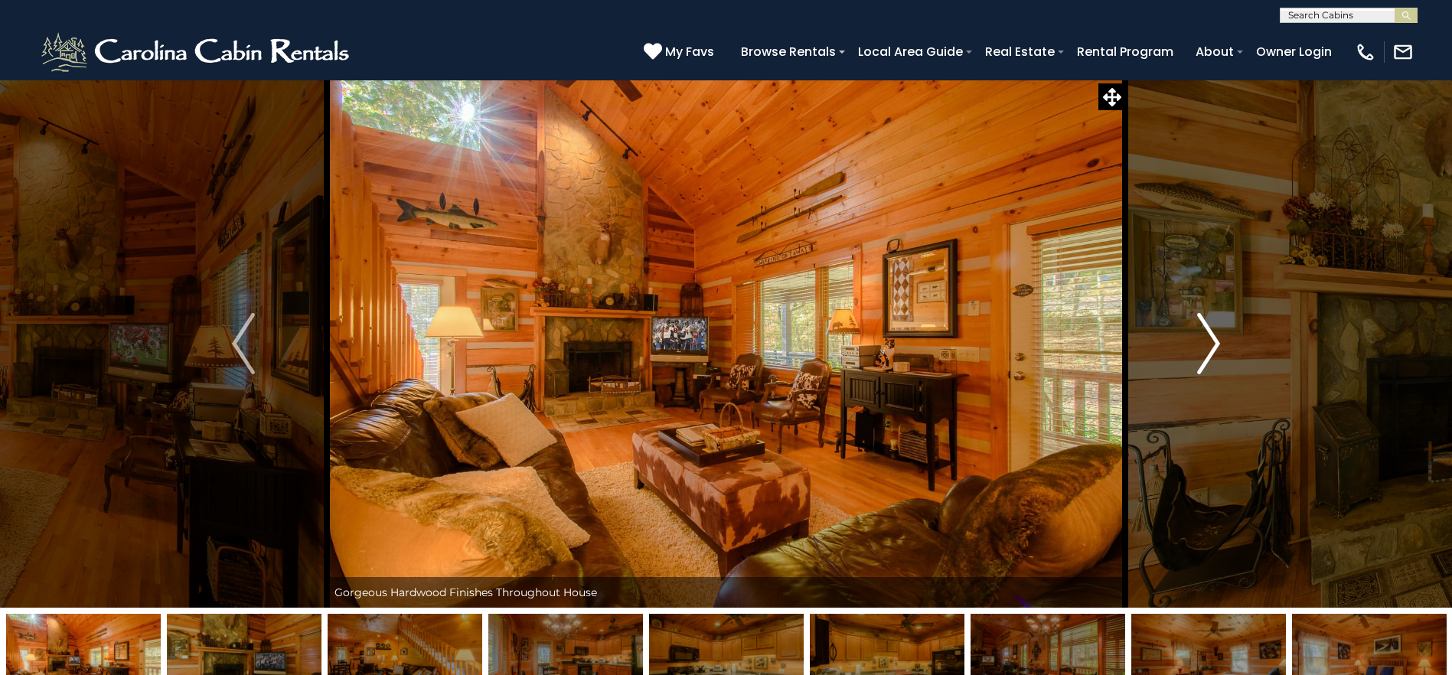
click at [1205, 331] on img "Next" at bounding box center [1208, 343] width 23 height 61
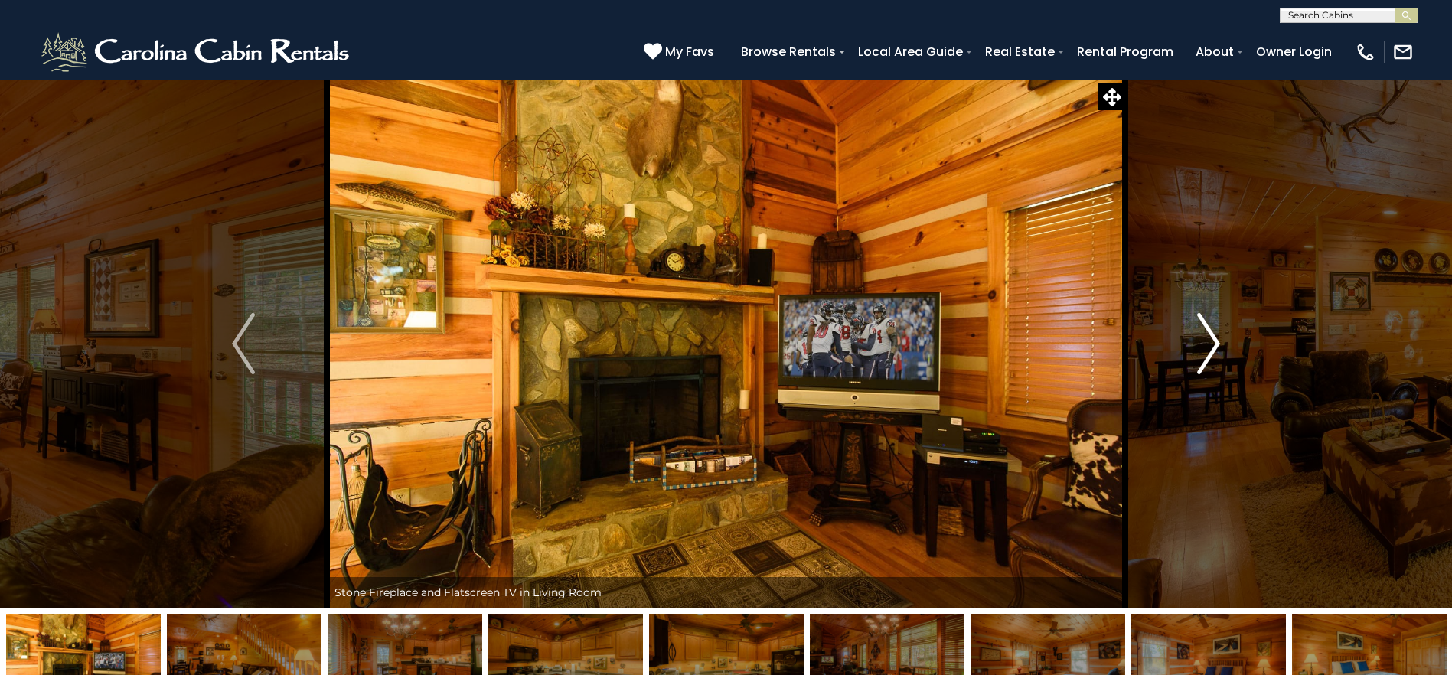
click at [1205, 331] on img "Next" at bounding box center [1208, 343] width 23 height 61
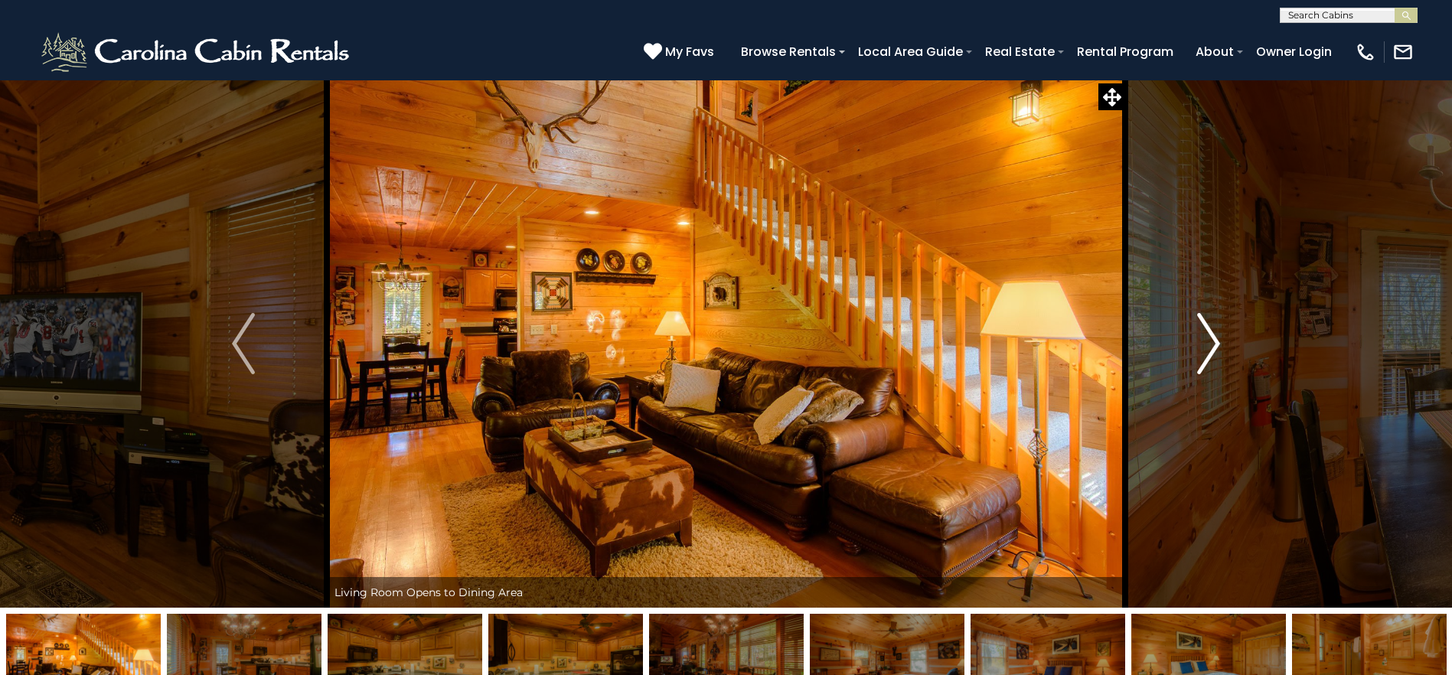
click at [1205, 331] on img "Next" at bounding box center [1208, 343] width 23 height 61
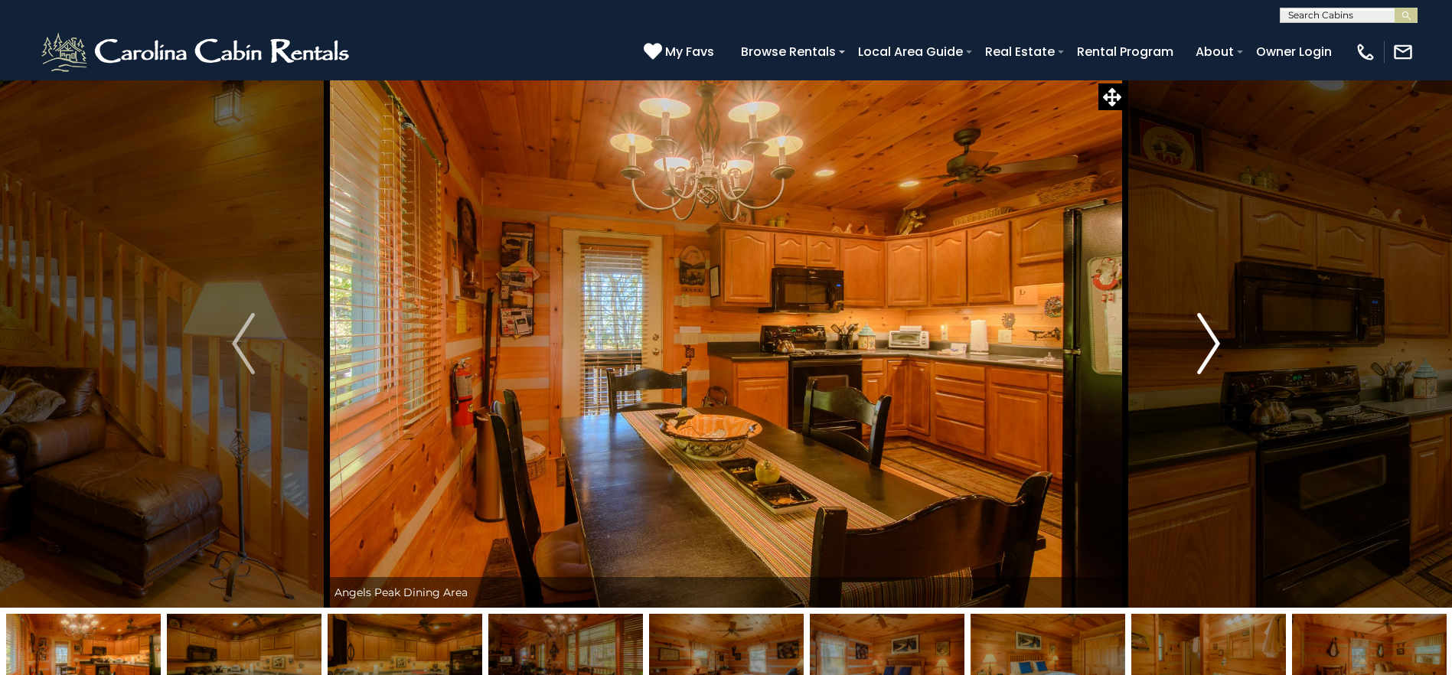
click at [1205, 331] on img "Next" at bounding box center [1208, 343] width 23 height 61
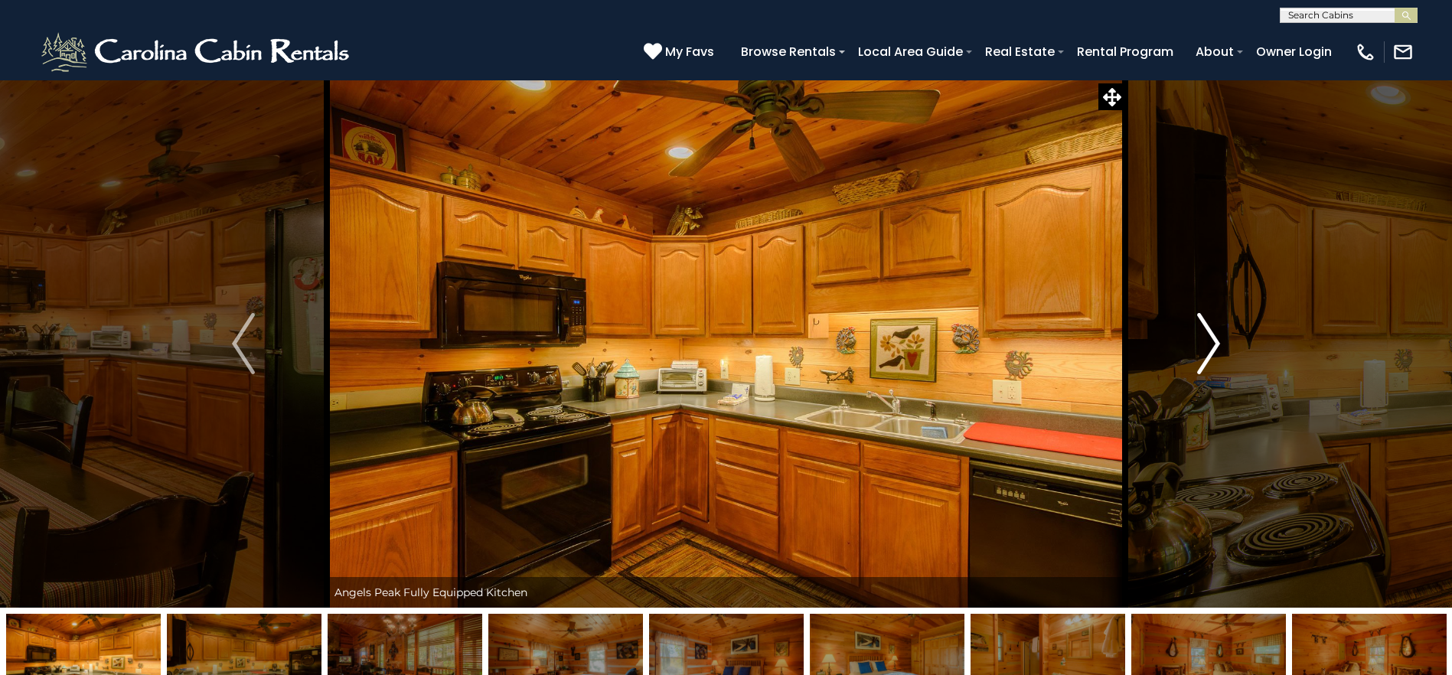
click at [1205, 331] on img "Next" at bounding box center [1208, 343] width 23 height 61
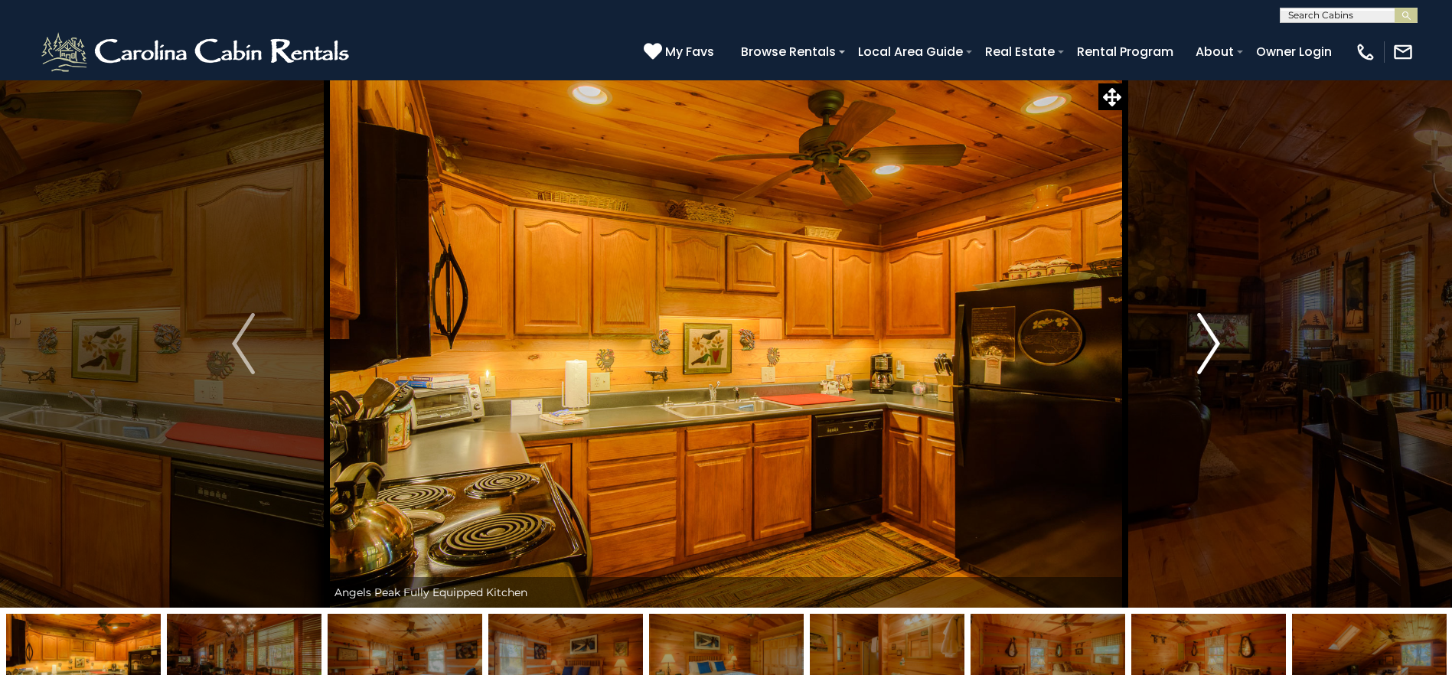
click at [1205, 331] on img "Next" at bounding box center [1208, 343] width 23 height 61
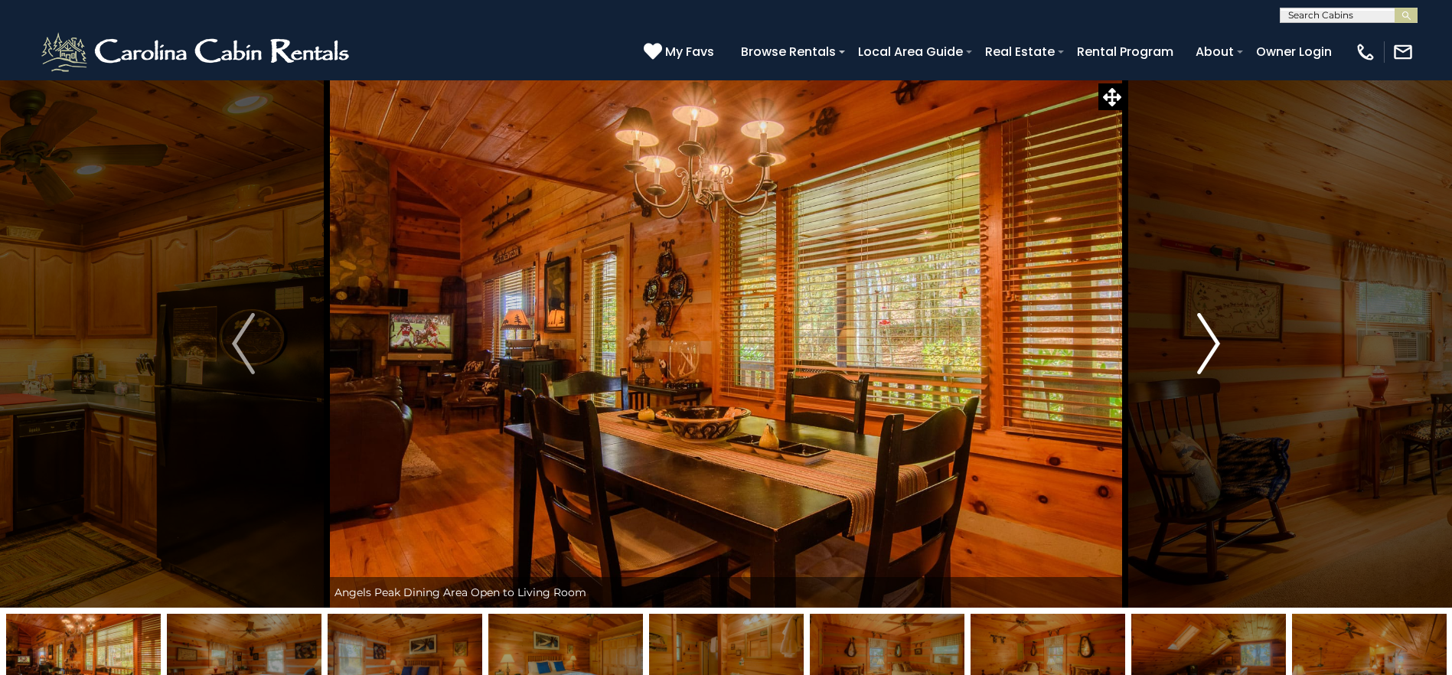
click at [1205, 331] on img "Next" at bounding box center [1208, 343] width 23 height 61
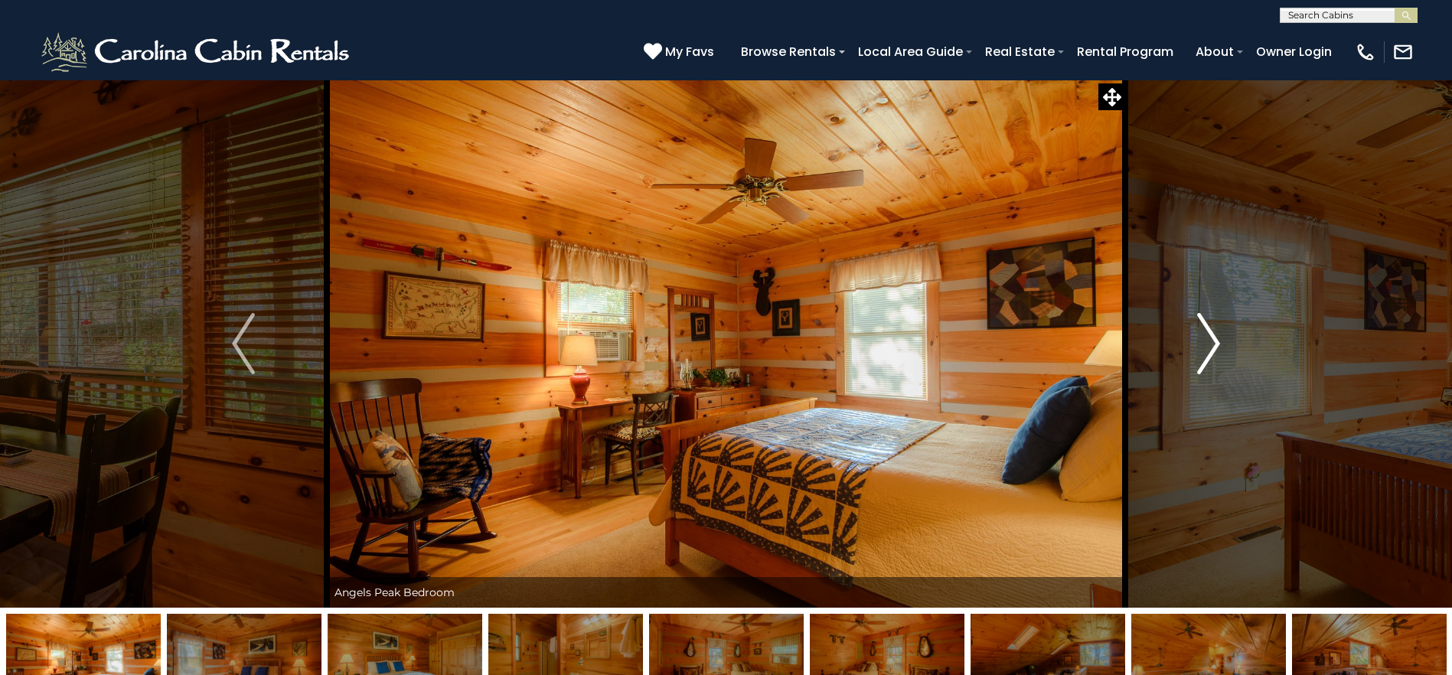
click at [1205, 331] on img "Next" at bounding box center [1208, 343] width 23 height 61
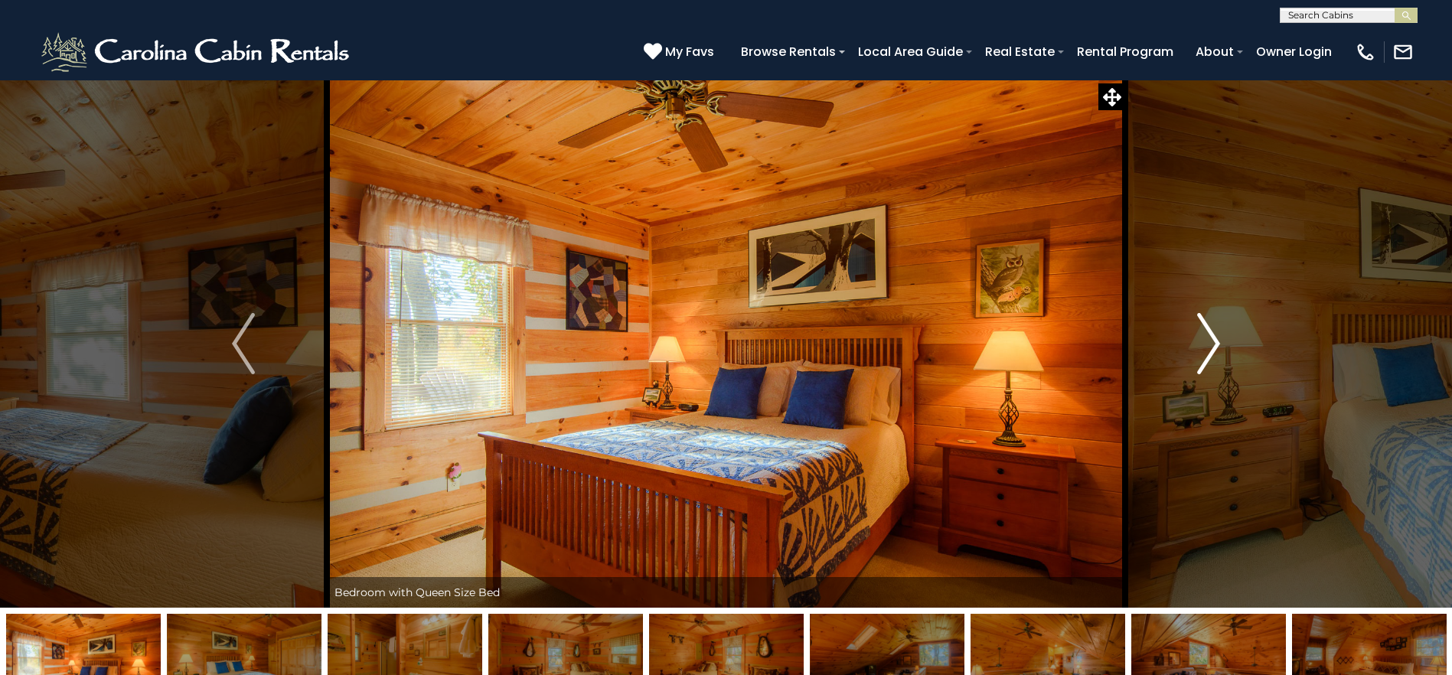
click at [1205, 331] on img "Next" at bounding box center [1208, 343] width 23 height 61
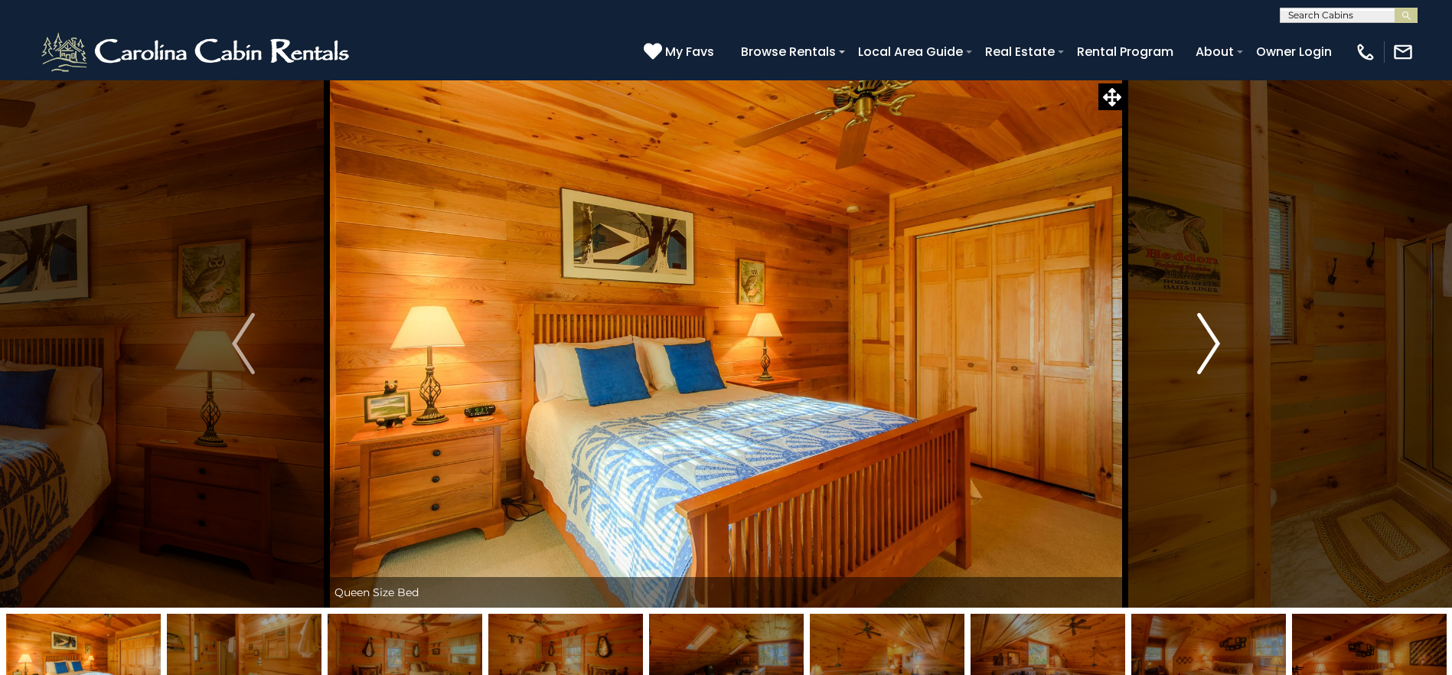
click at [1205, 331] on img "Next" at bounding box center [1208, 343] width 23 height 61
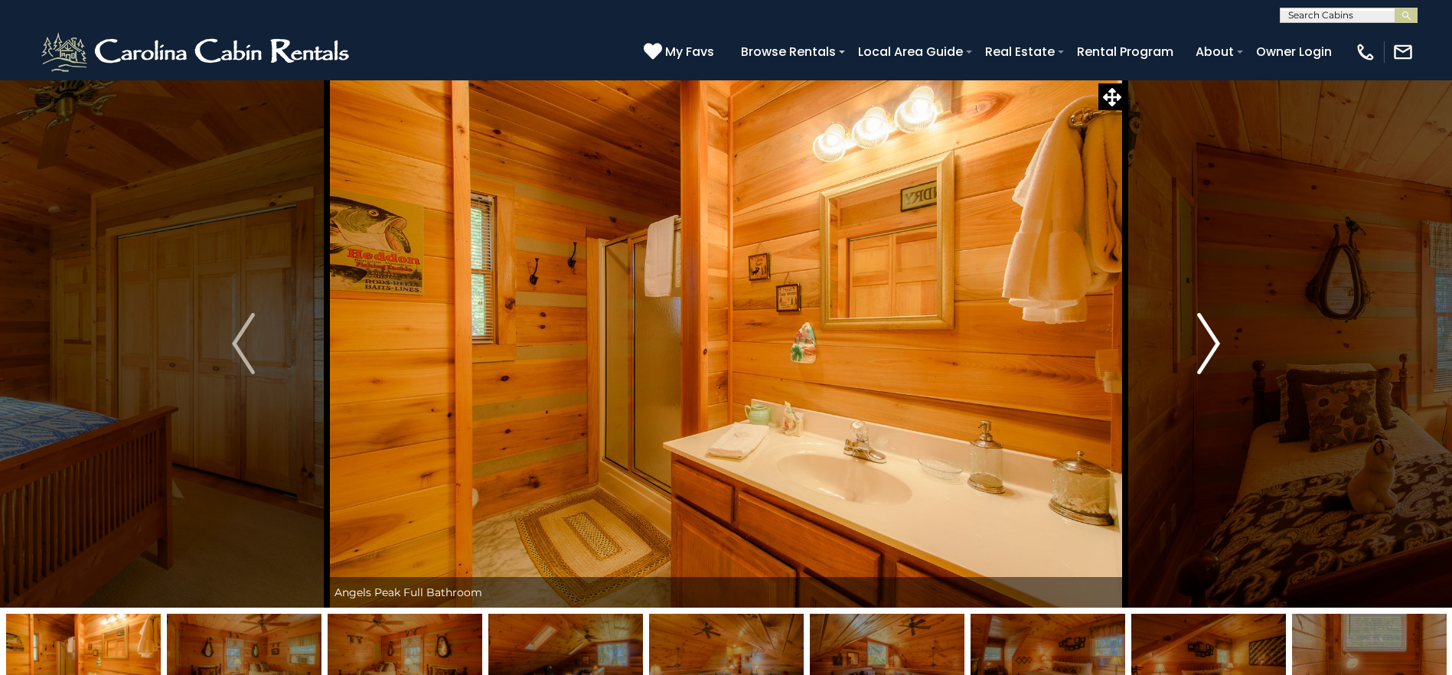
click at [1205, 331] on img "Next" at bounding box center [1208, 343] width 23 height 61
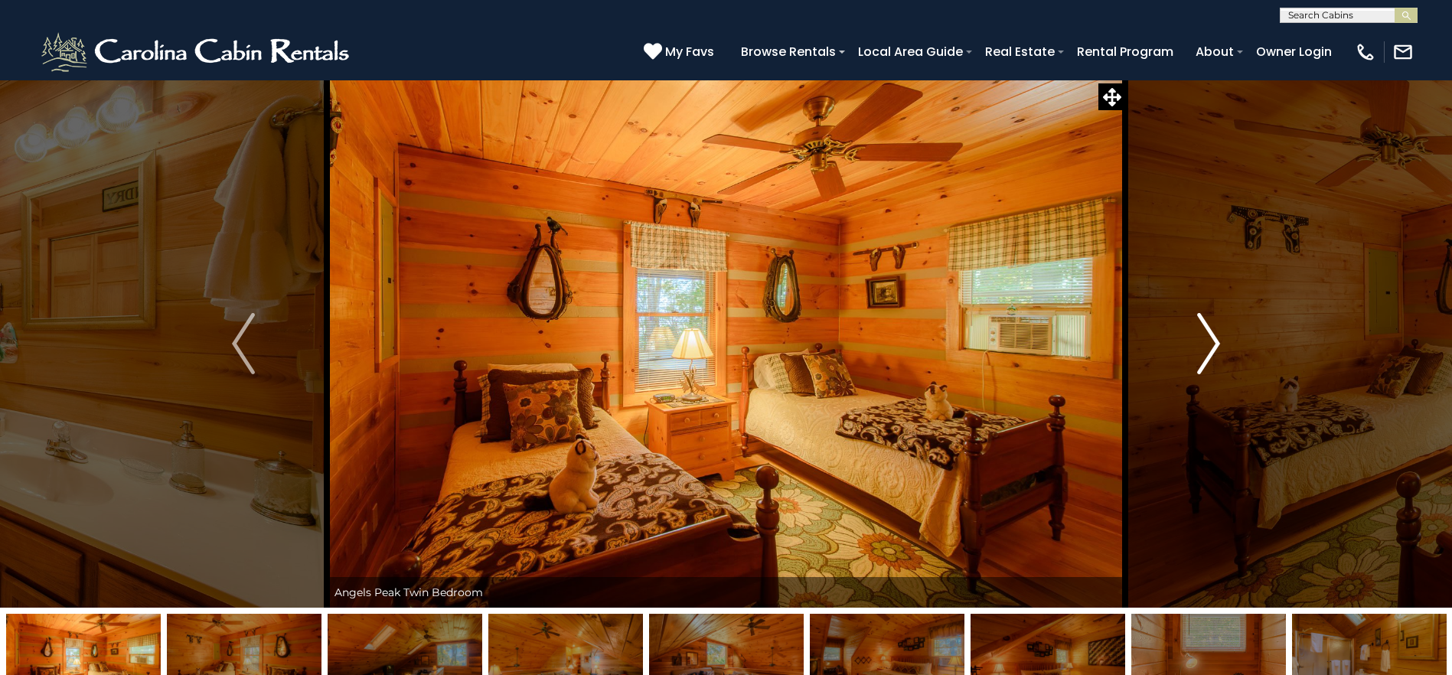
click at [1205, 331] on img "Next" at bounding box center [1208, 343] width 23 height 61
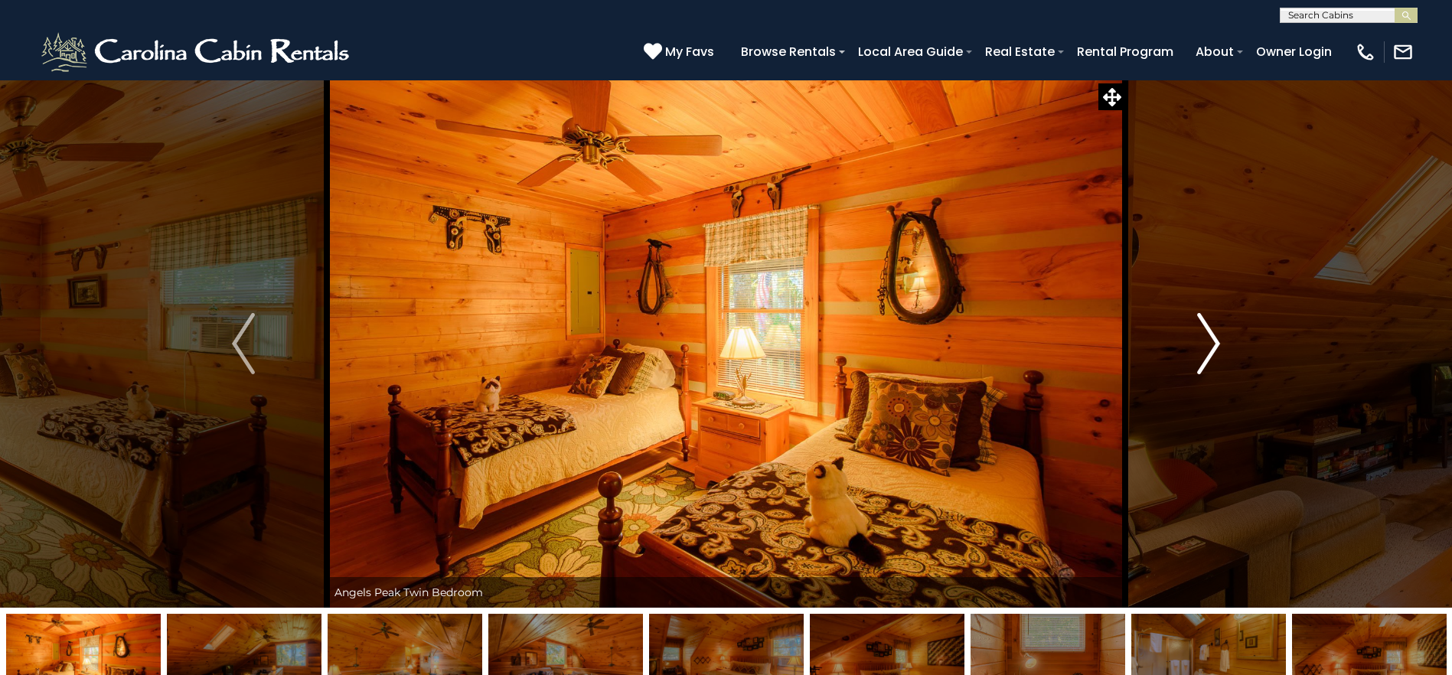
click at [1205, 331] on img "Next" at bounding box center [1208, 343] width 23 height 61
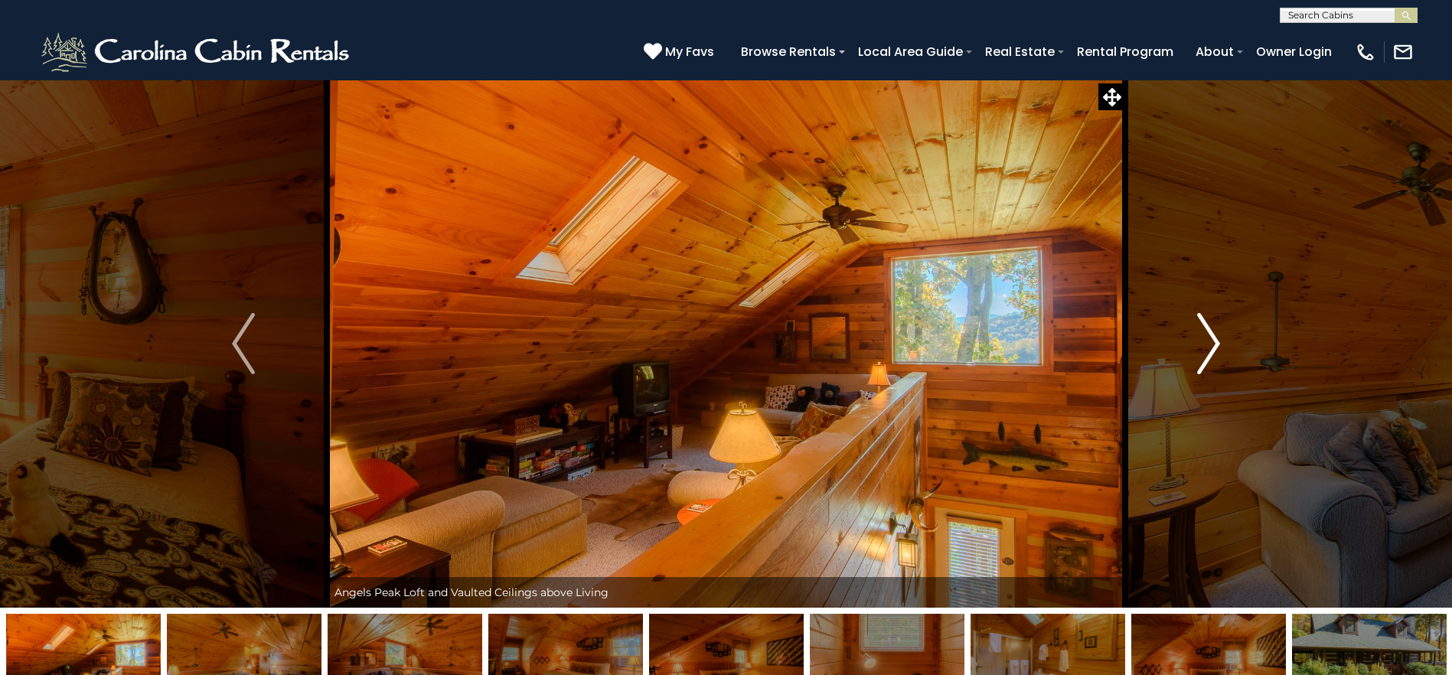
click at [1205, 331] on img "Next" at bounding box center [1208, 343] width 23 height 61
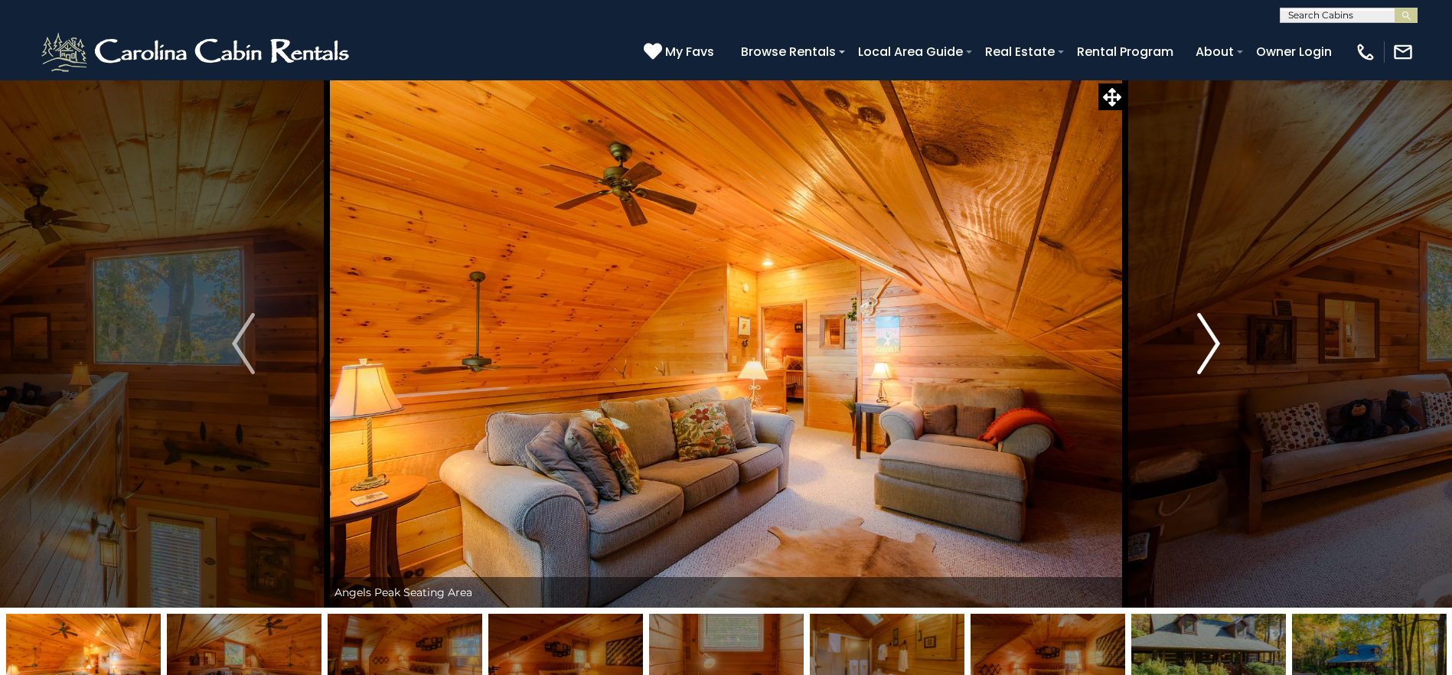
click at [1205, 331] on img "Next" at bounding box center [1208, 343] width 23 height 61
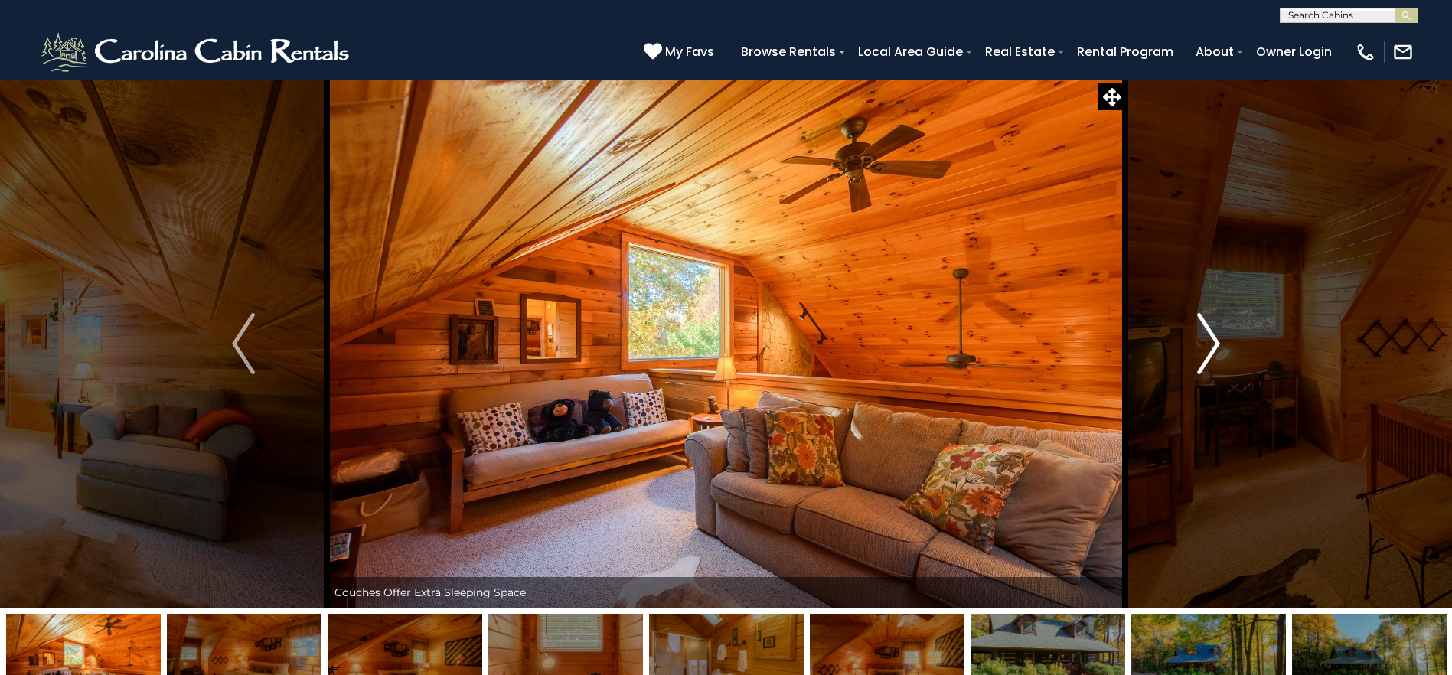
click at [1205, 331] on img "Next" at bounding box center [1208, 343] width 23 height 61
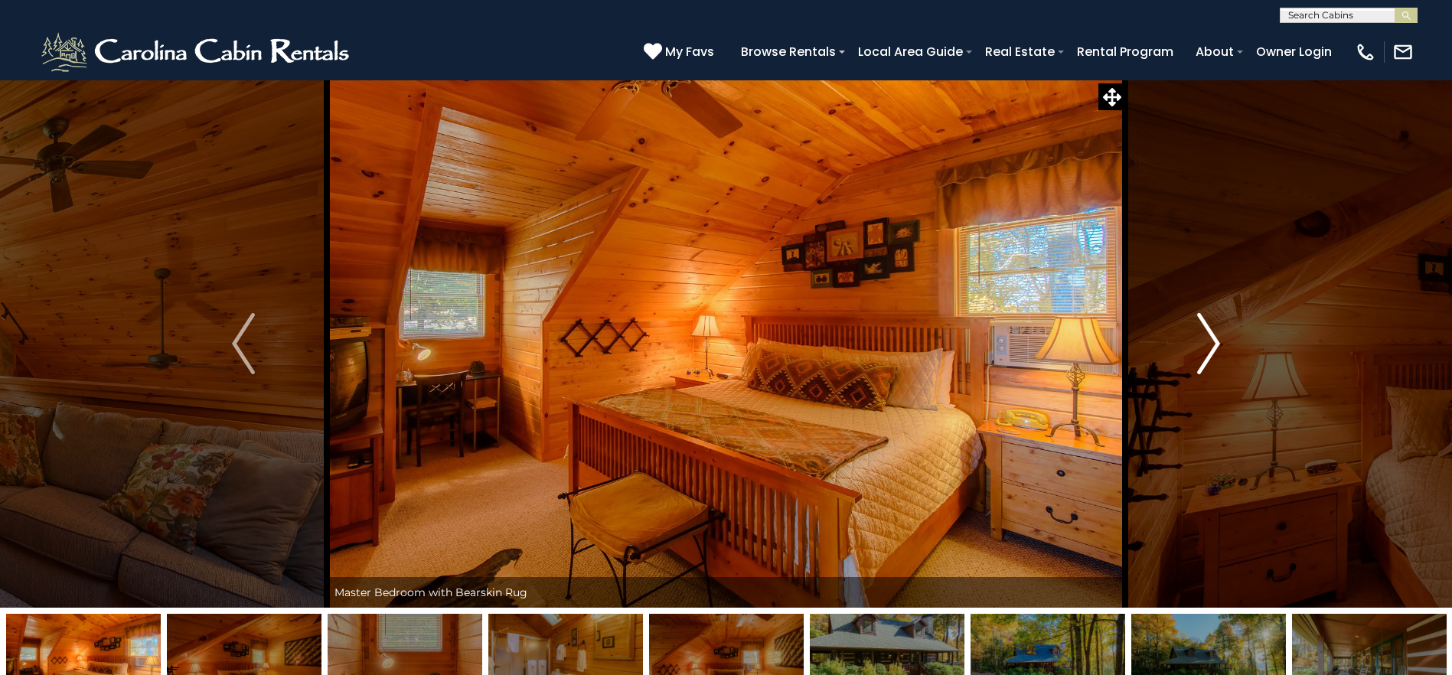
click at [1205, 331] on img "Next" at bounding box center [1208, 343] width 23 height 61
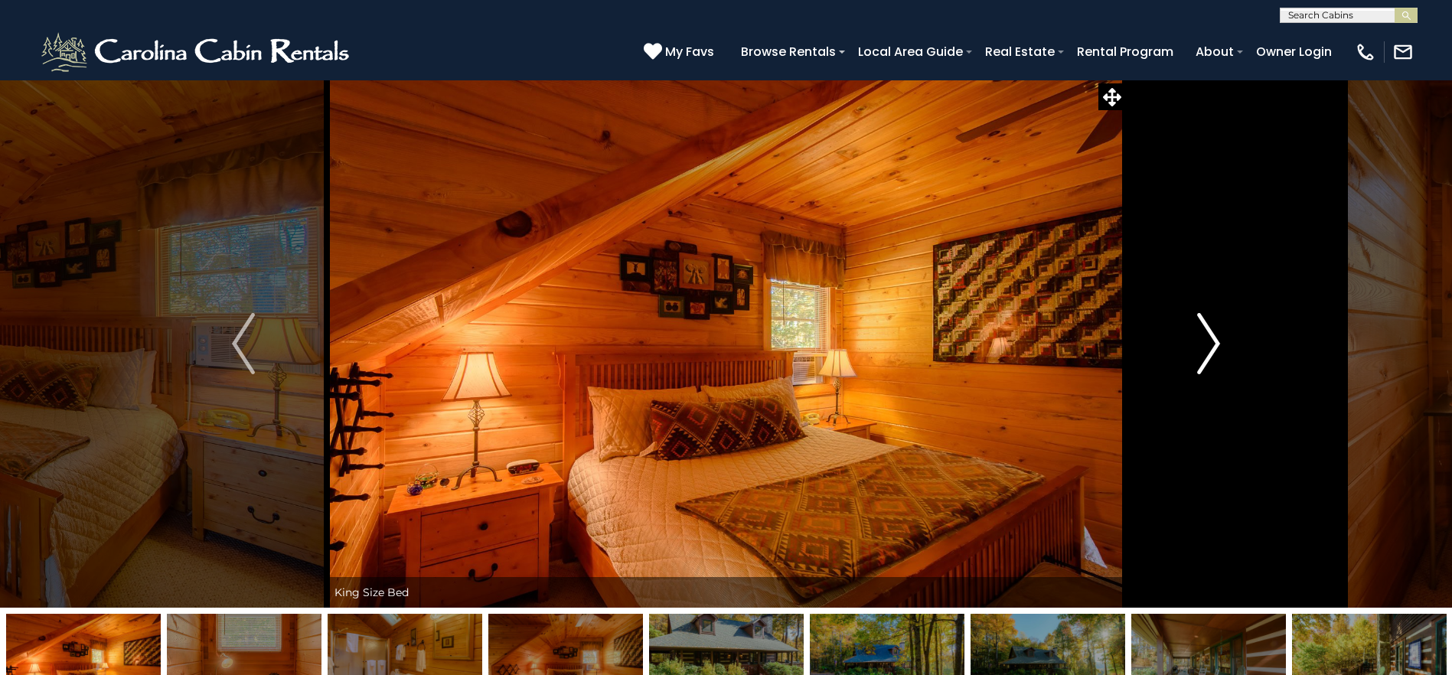
click at [1205, 331] on img "Next" at bounding box center [1208, 343] width 23 height 61
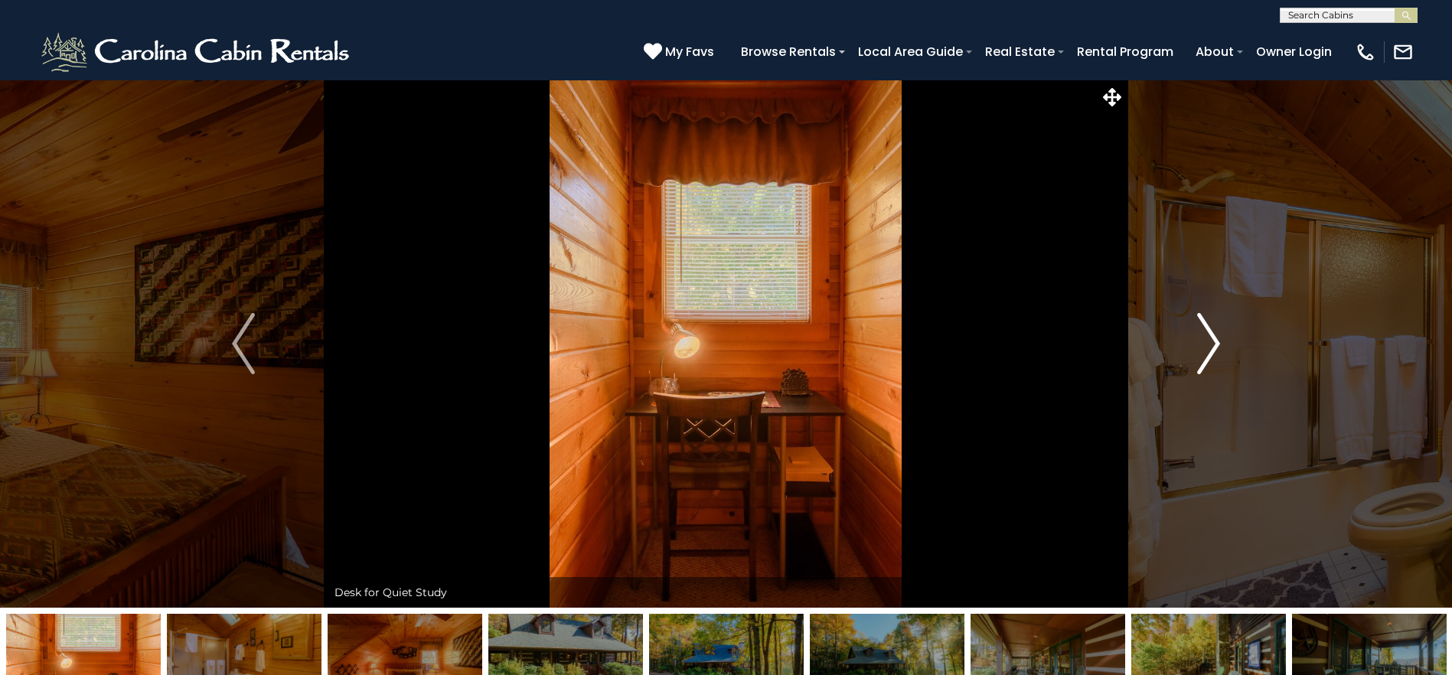
click at [1205, 331] on img "Next" at bounding box center [1208, 343] width 23 height 61
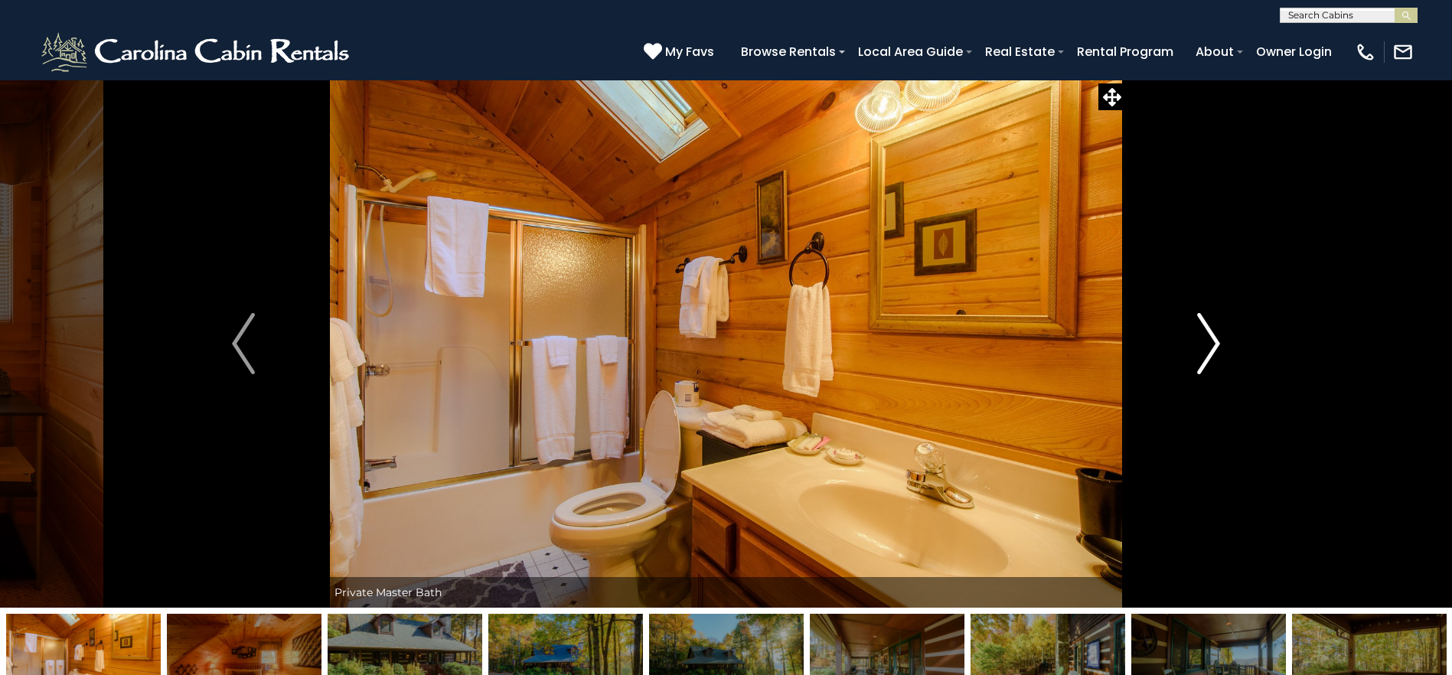
click at [1205, 331] on img "Next" at bounding box center [1208, 343] width 23 height 61
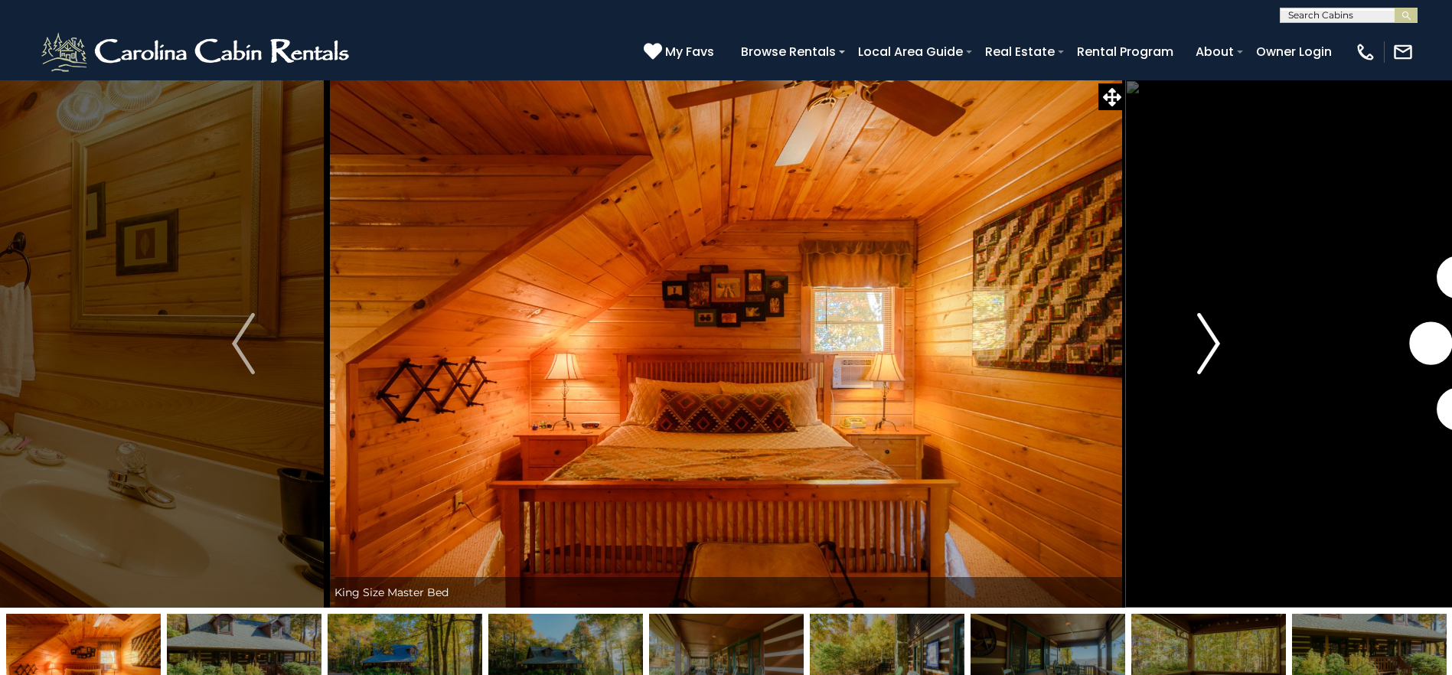
click at [1205, 331] on img "Next" at bounding box center [1208, 343] width 23 height 61
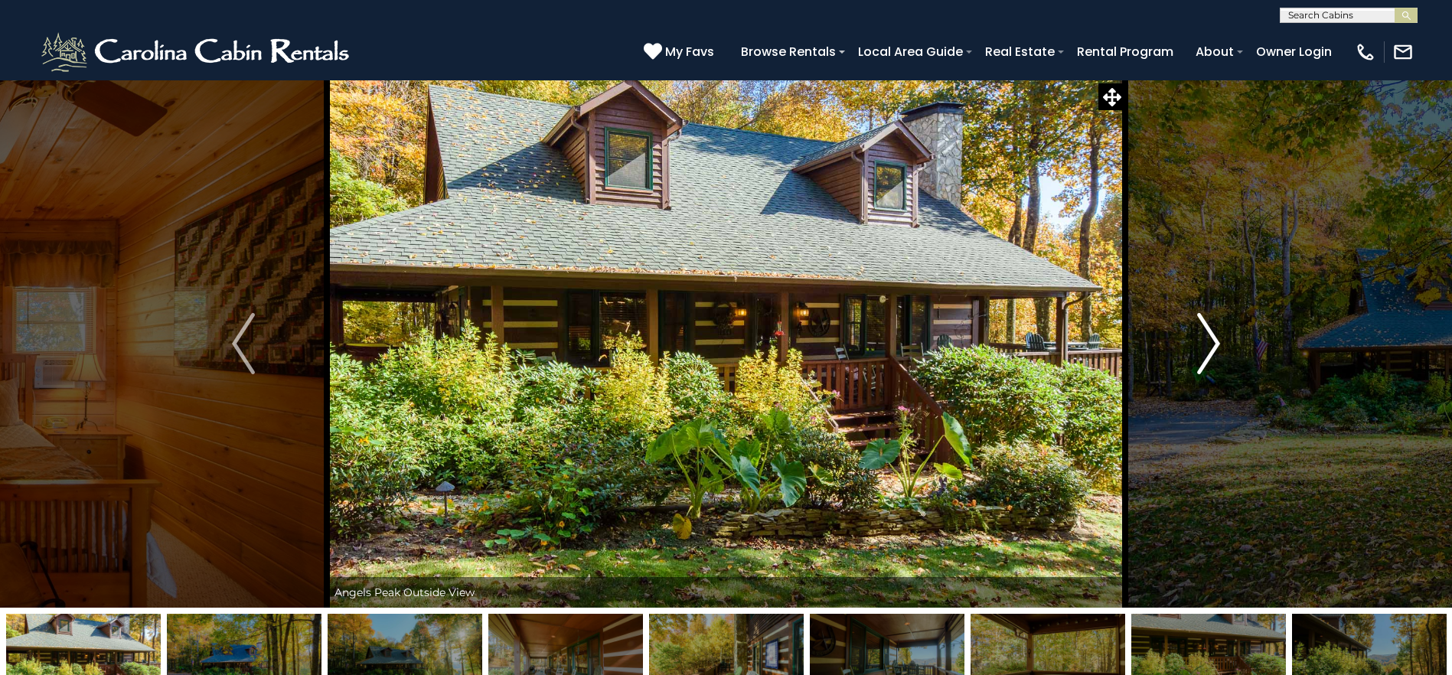
click at [1205, 331] on img "Next" at bounding box center [1208, 343] width 23 height 61
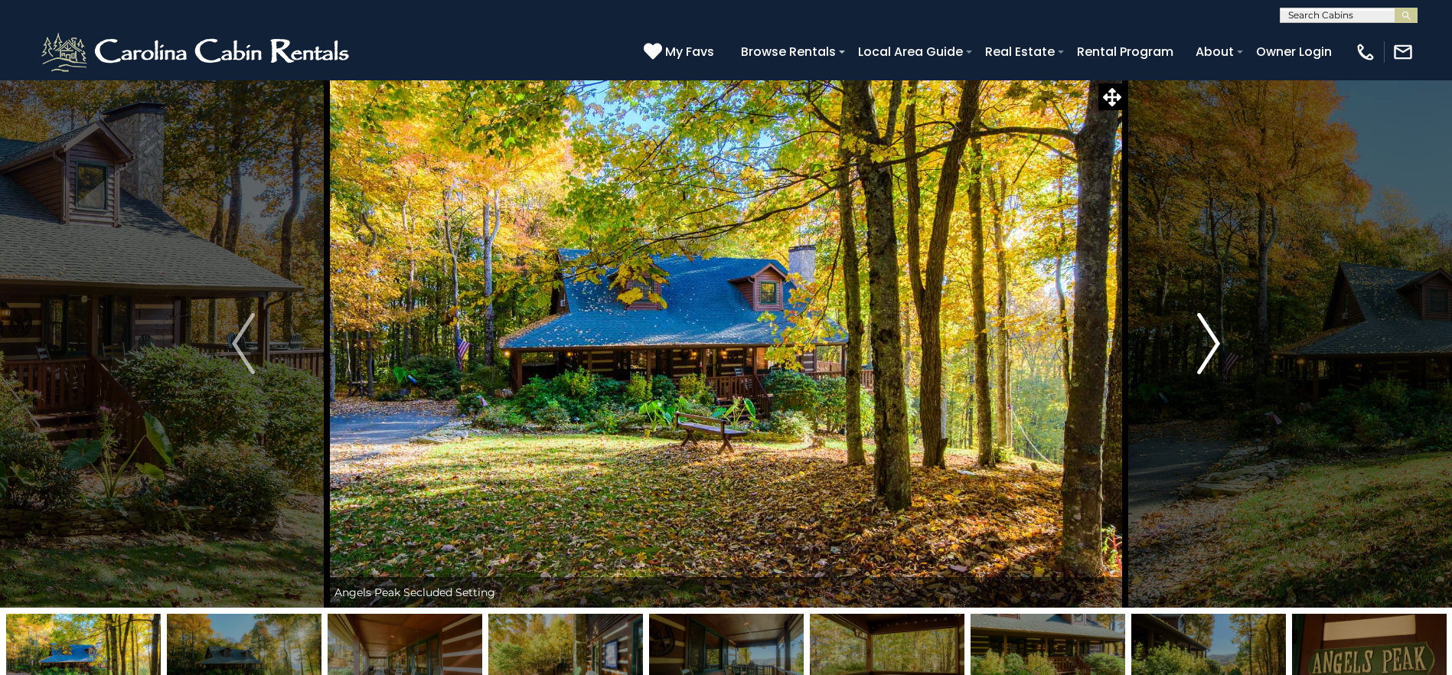
click at [1205, 331] on img "Next" at bounding box center [1208, 343] width 23 height 61
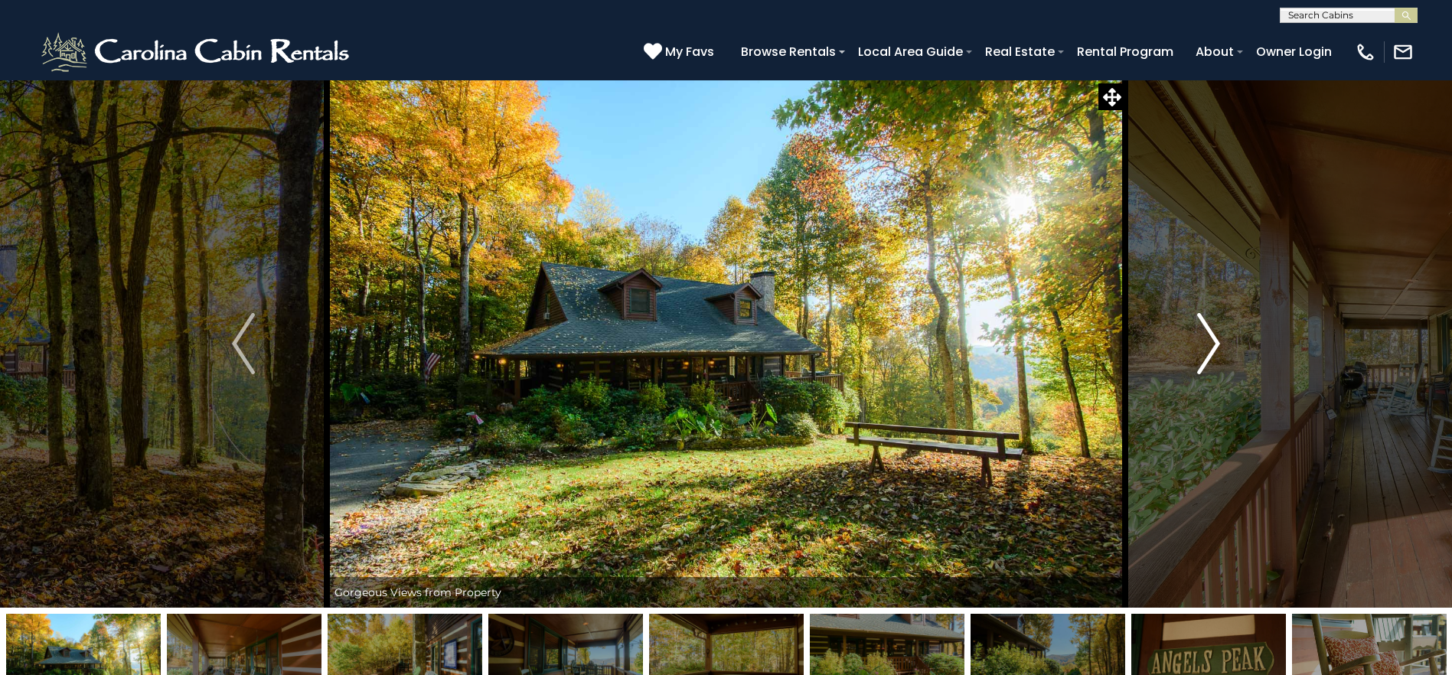
click at [1205, 331] on img "Next" at bounding box center [1208, 343] width 23 height 61
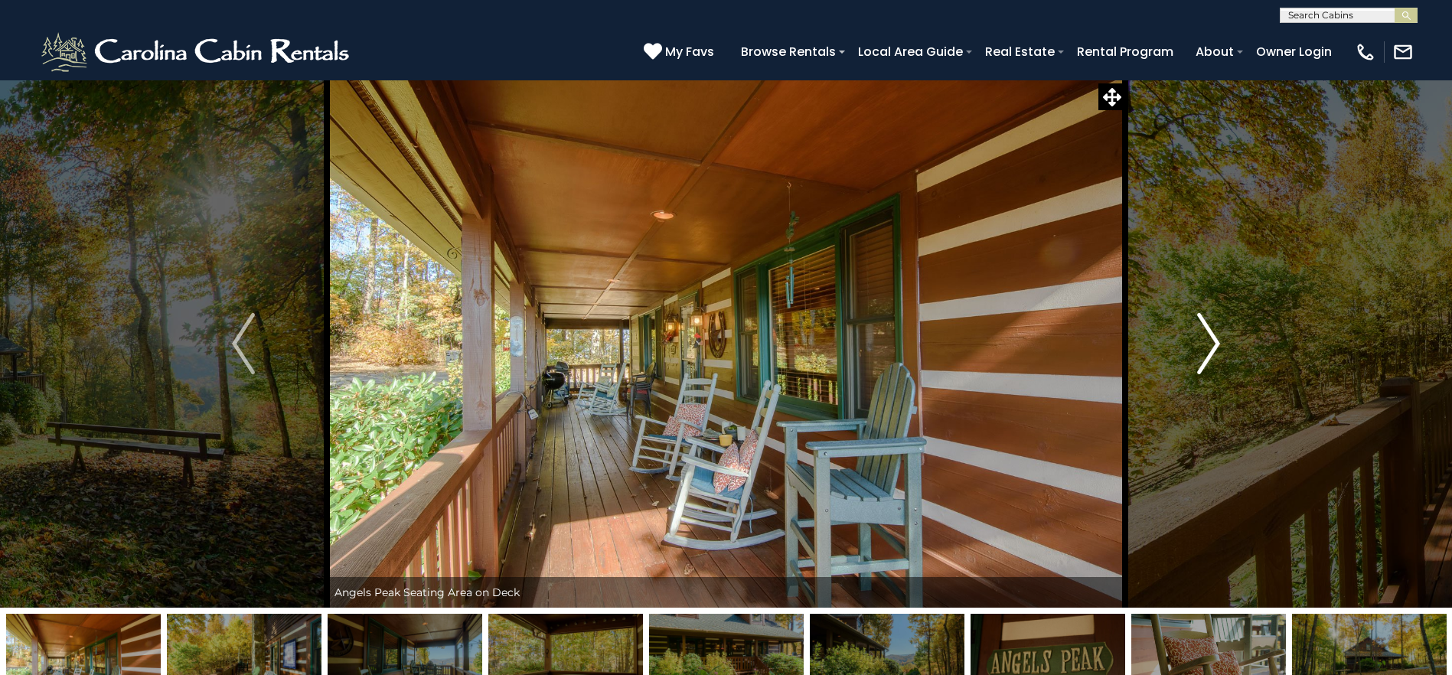
click at [1205, 331] on img "Next" at bounding box center [1208, 343] width 23 height 61
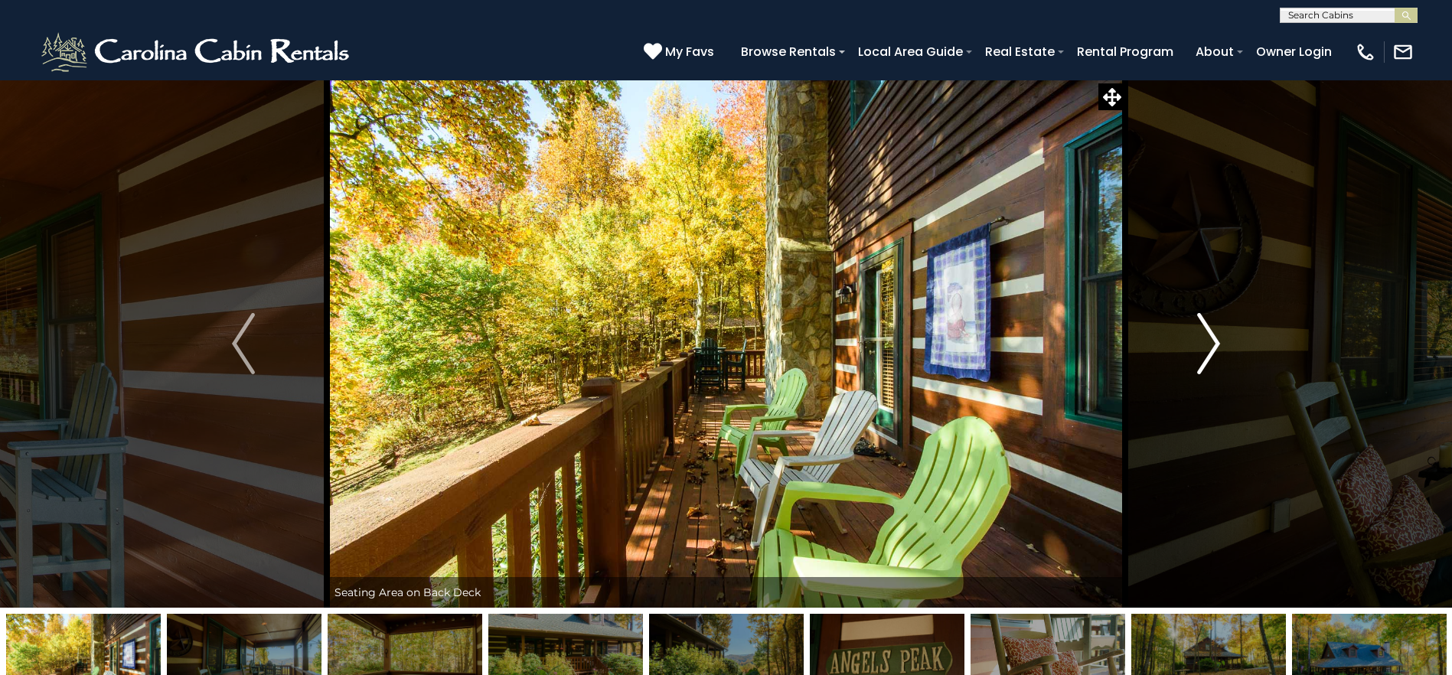
click at [1205, 331] on img "Next" at bounding box center [1208, 343] width 23 height 61
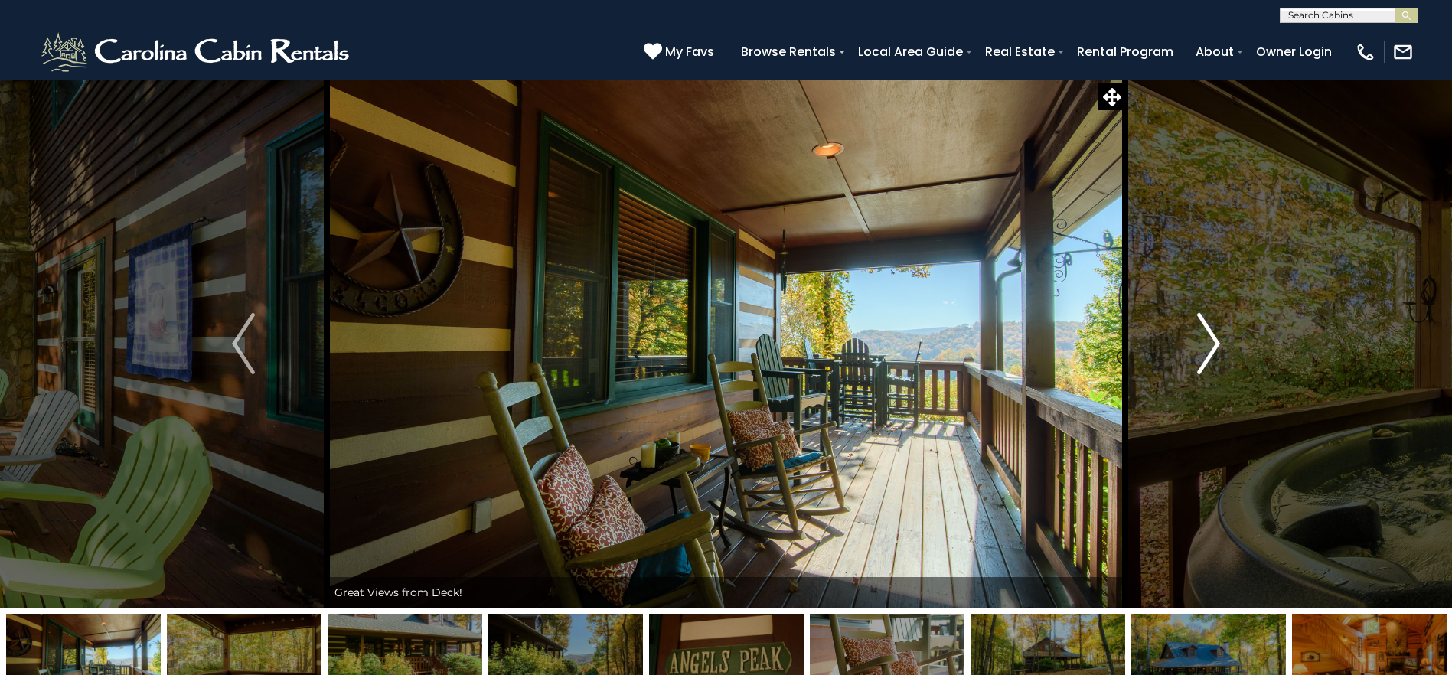
click at [1205, 331] on img "Next" at bounding box center [1208, 343] width 23 height 61
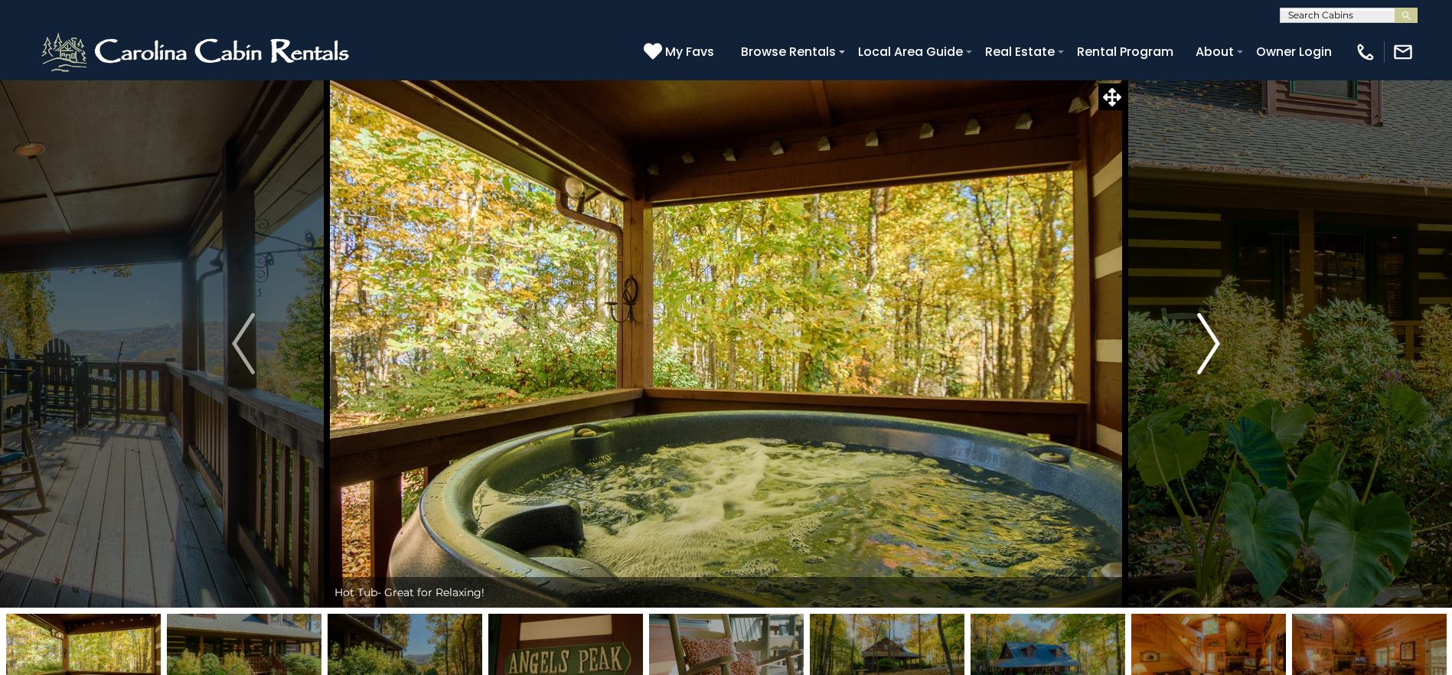
click at [1205, 331] on img "Next" at bounding box center [1208, 343] width 23 height 61
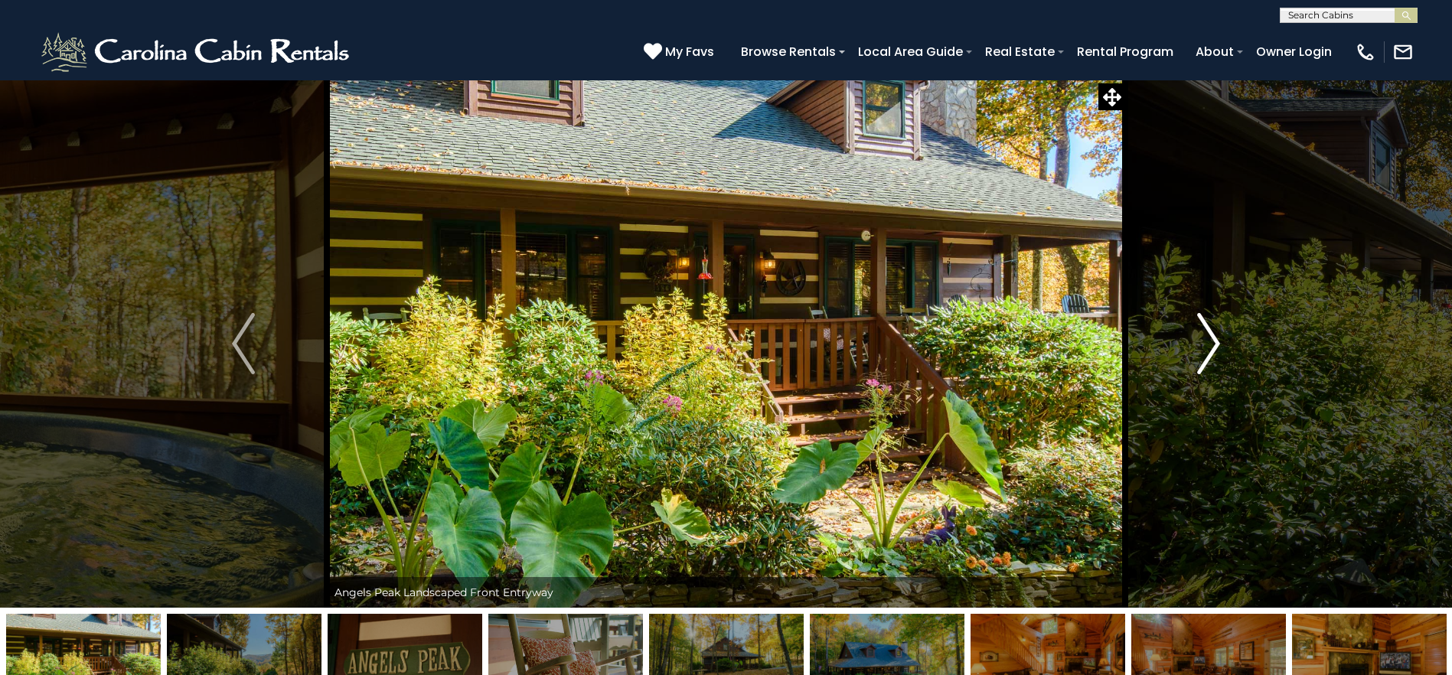
click at [1205, 331] on img "Next" at bounding box center [1208, 343] width 23 height 61
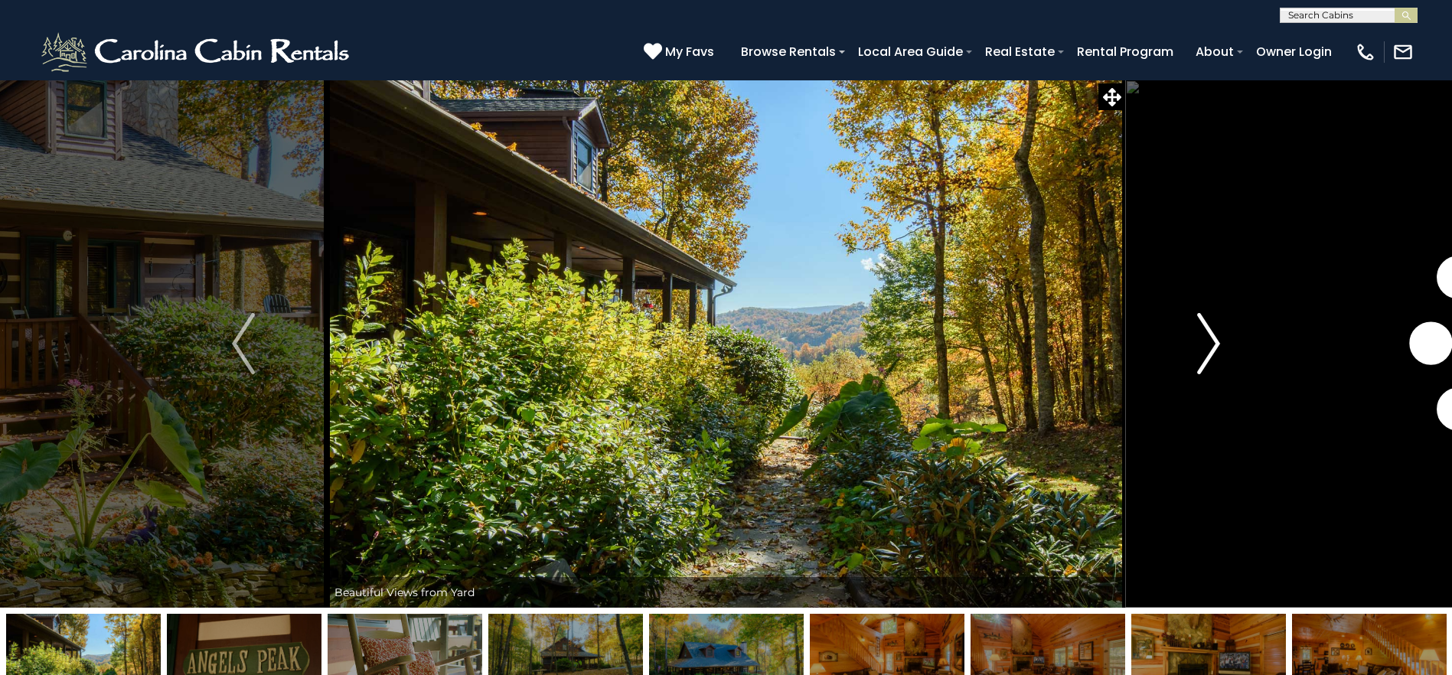
click at [1205, 331] on img "Next" at bounding box center [1208, 343] width 23 height 61
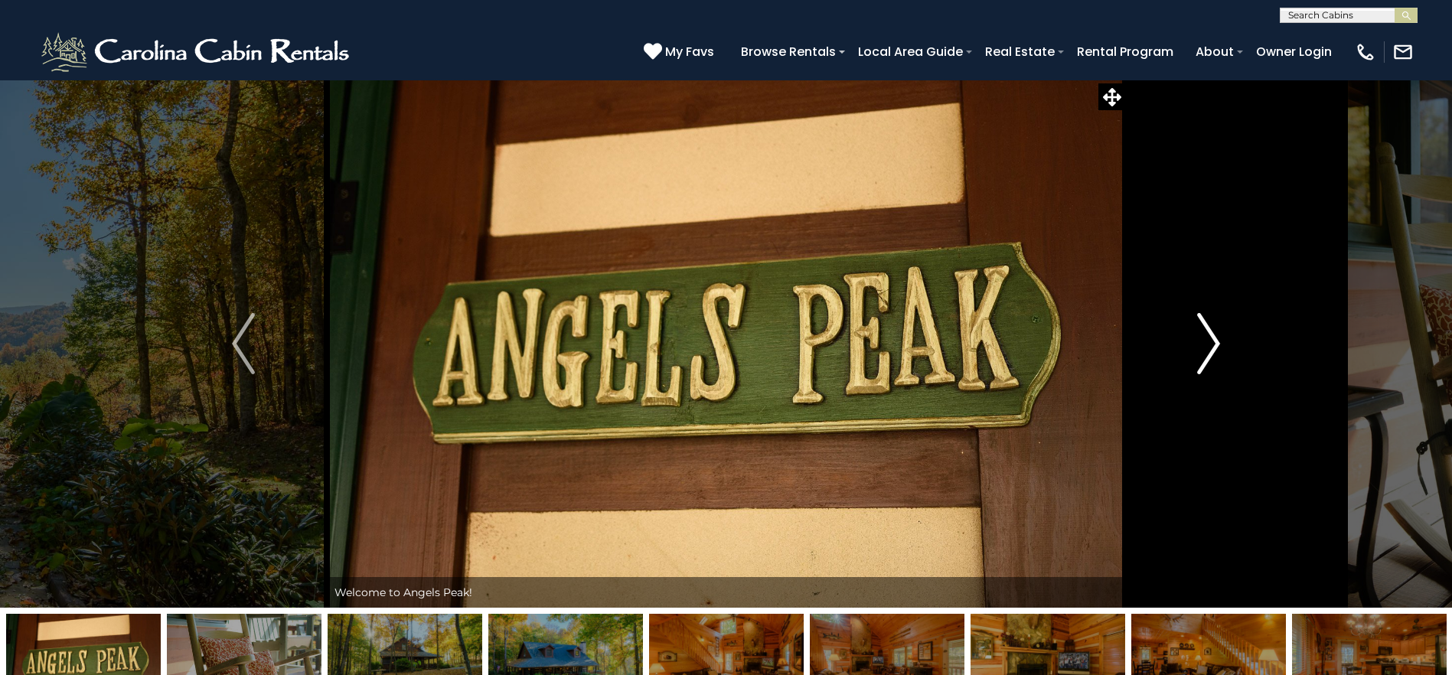
click at [1205, 331] on img "Next" at bounding box center [1208, 343] width 23 height 61
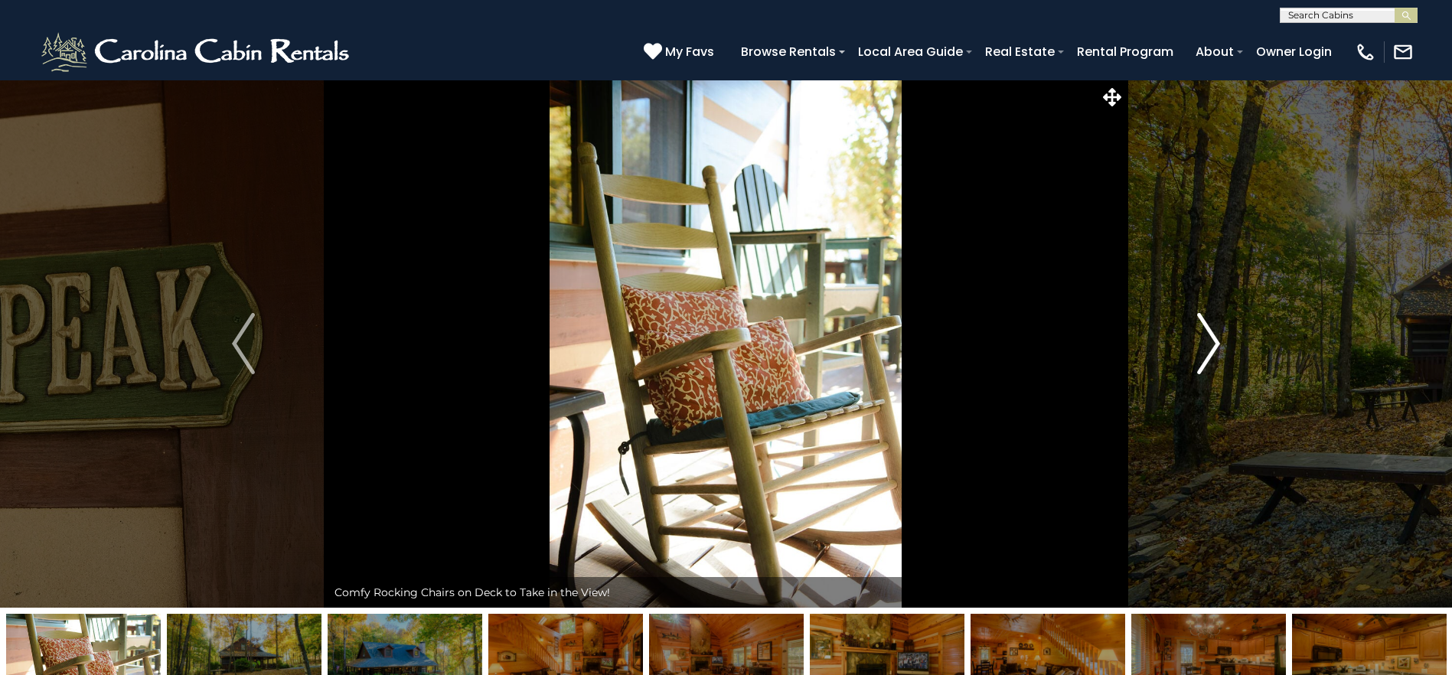
click at [1205, 331] on img "Next" at bounding box center [1208, 343] width 23 height 61
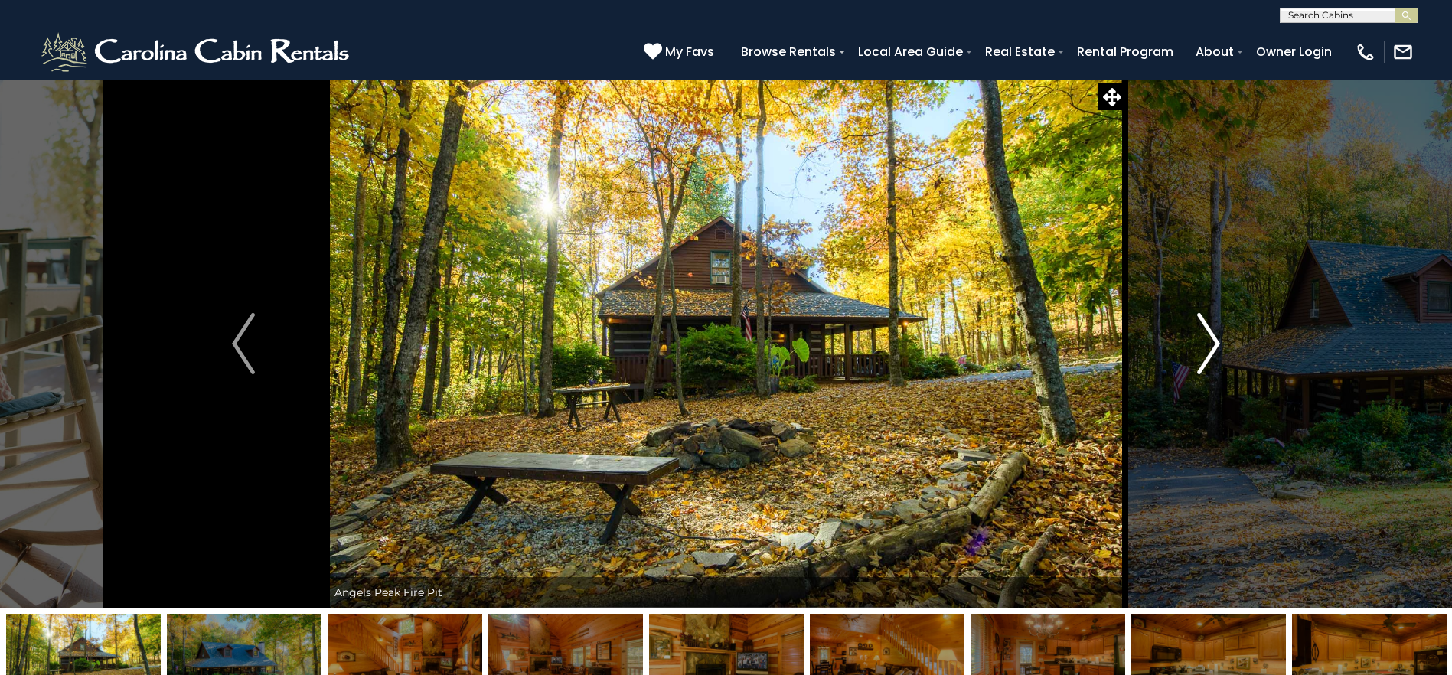
click at [1205, 331] on img "Next" at bounding box center [1208, 343] width 23 height 61
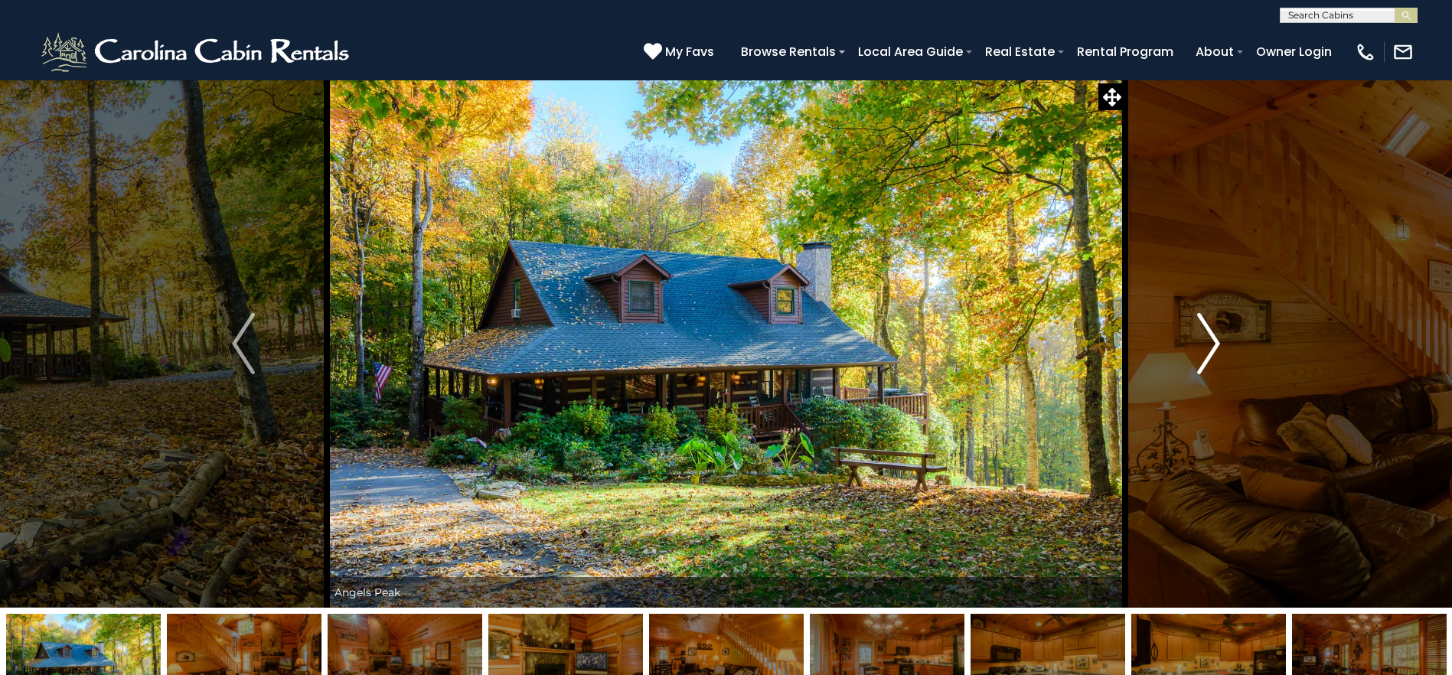
click at [1205, 331] on img "Next" at bounding box center [1208, 343] width 23 height 61
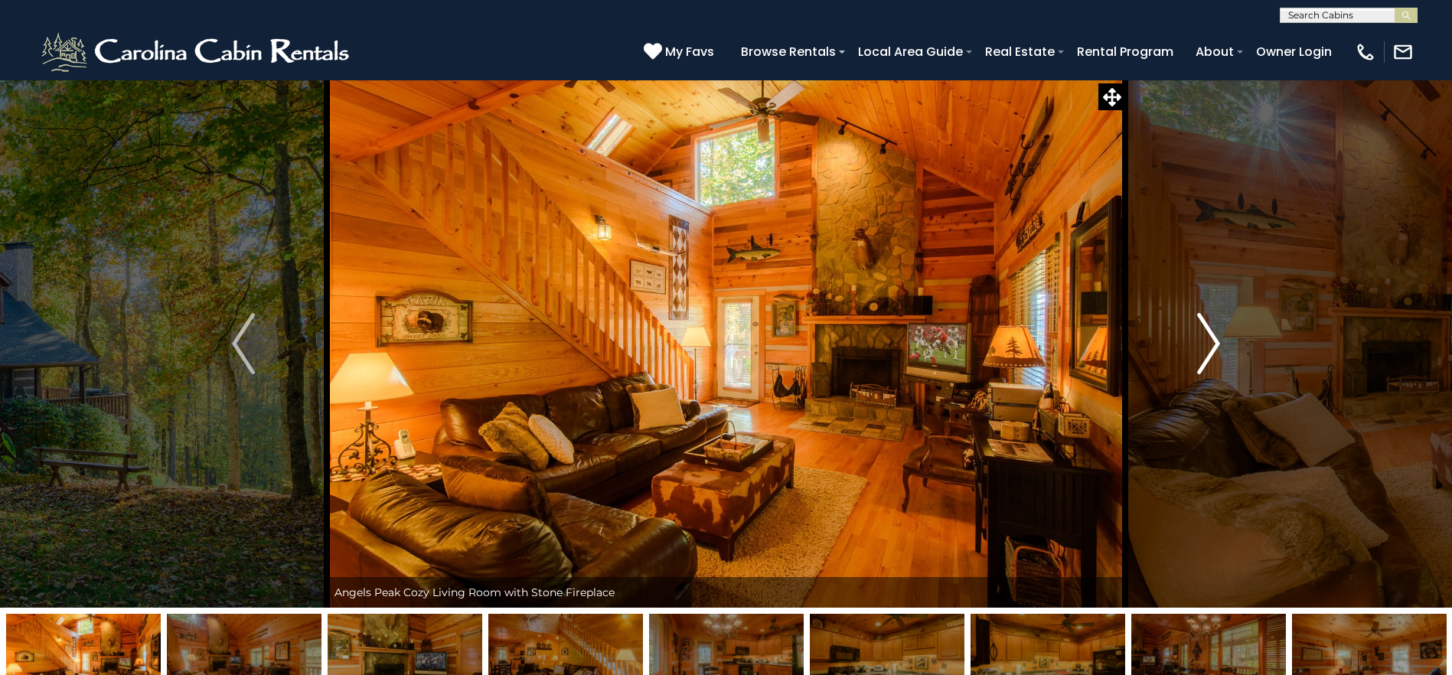
click at [1205, 331] on img "Next" at bounding box center [1208, 343] width 23 height 61
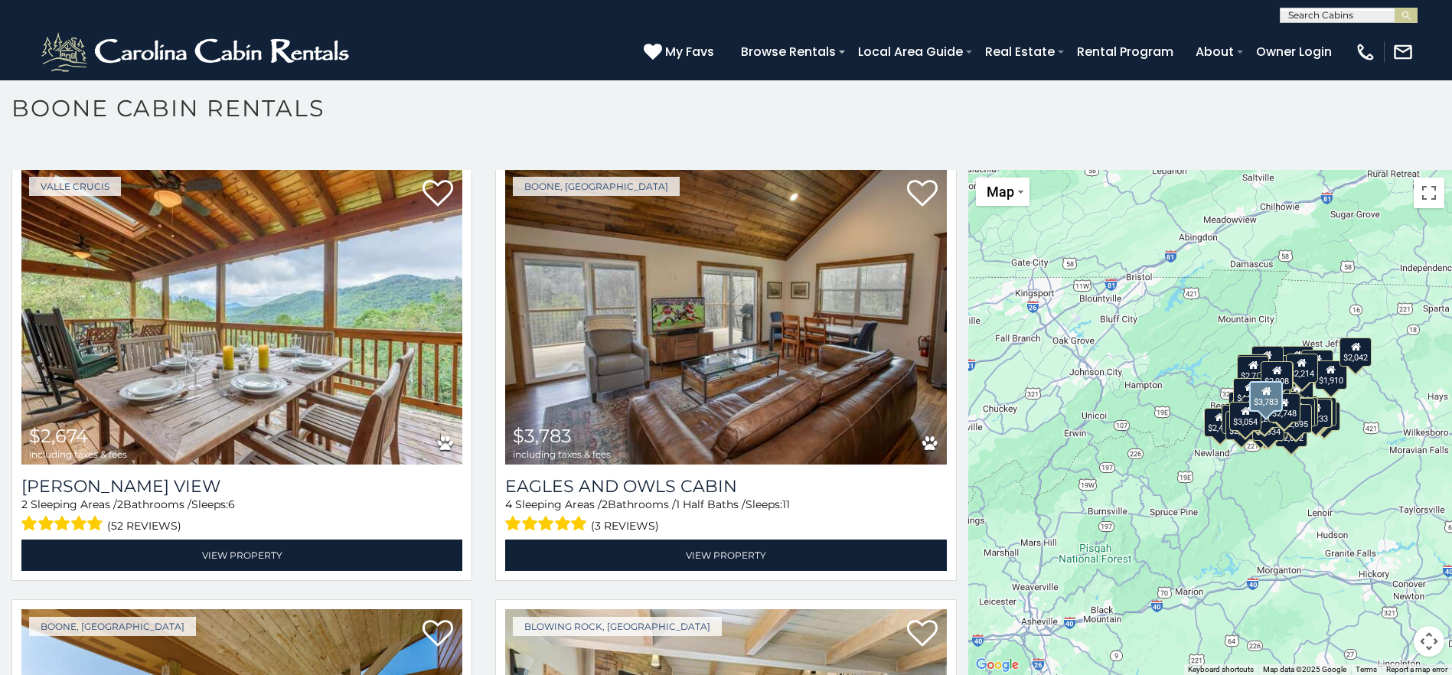
scroll to position [12995, 0]
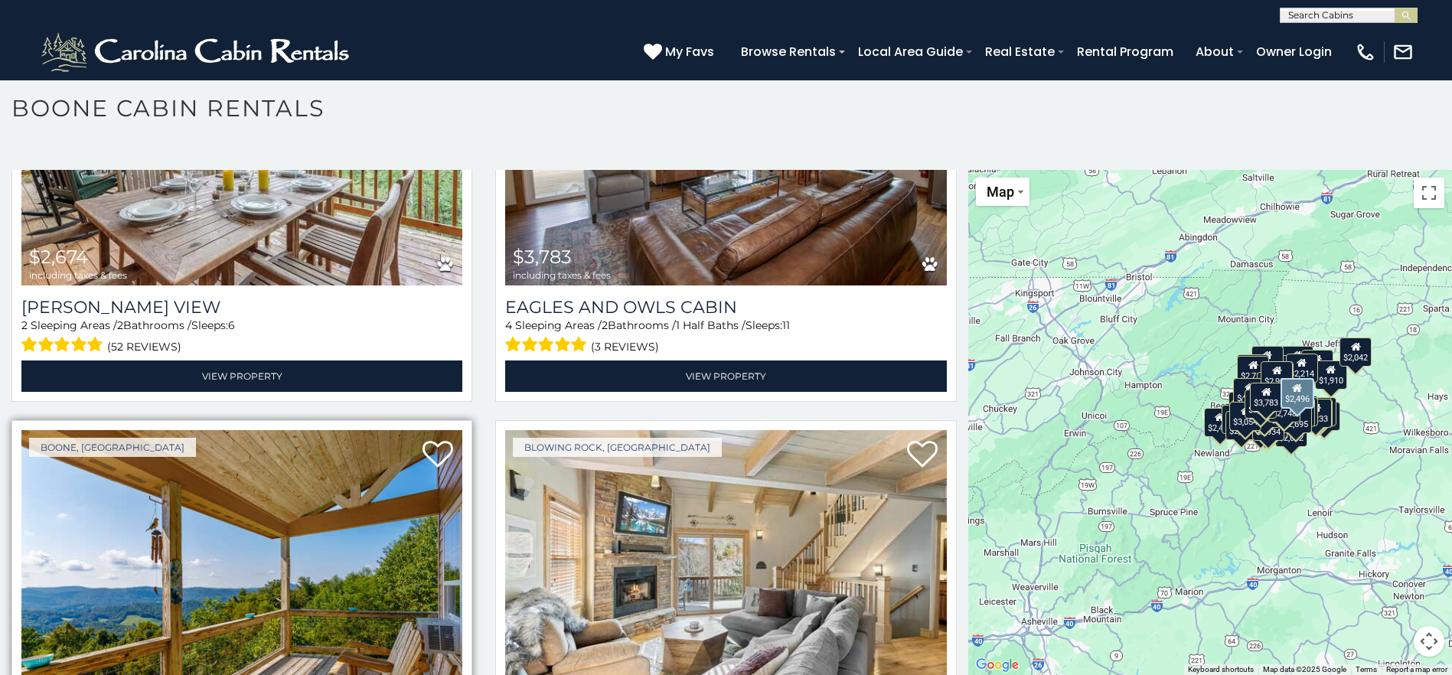
click at [252, 435] on img at bounding box center [241, 577] width 441 height 295
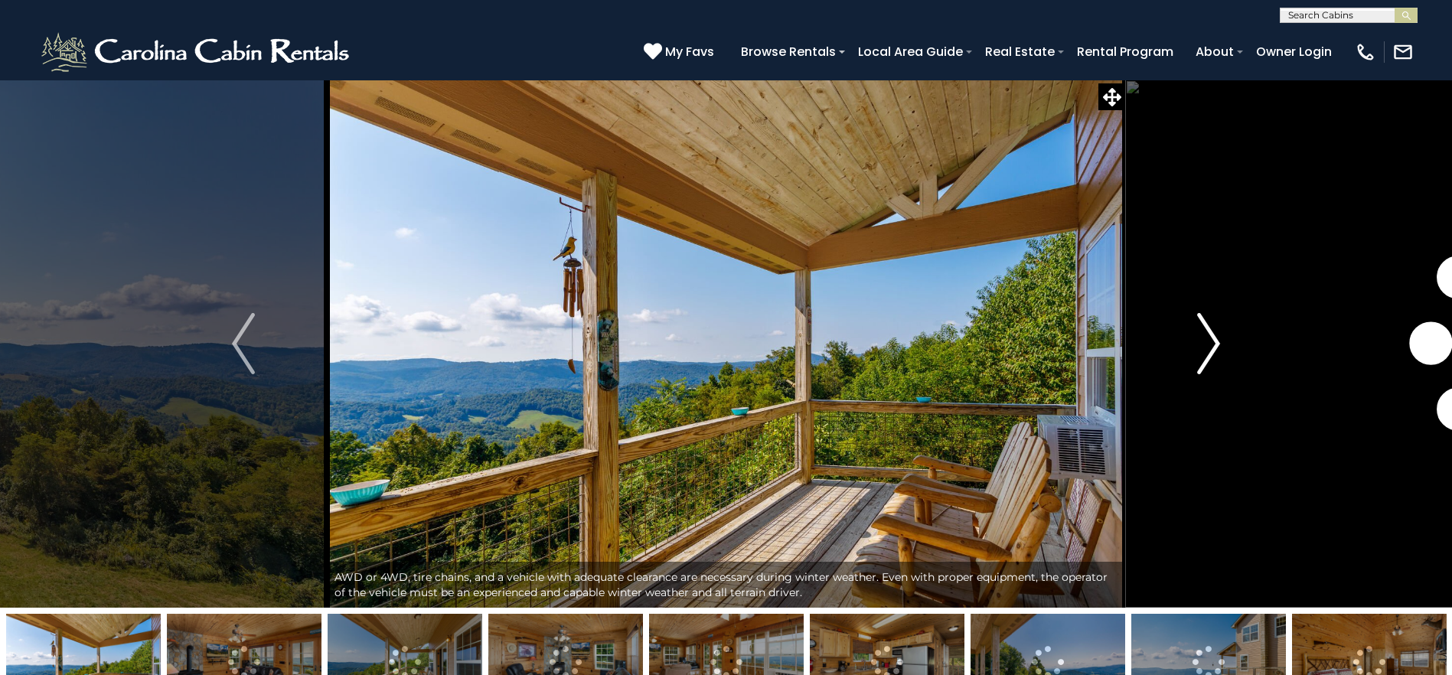
click at [1206, 344] on img "Next" at bounding box center [1208, 343] width 23 height 61
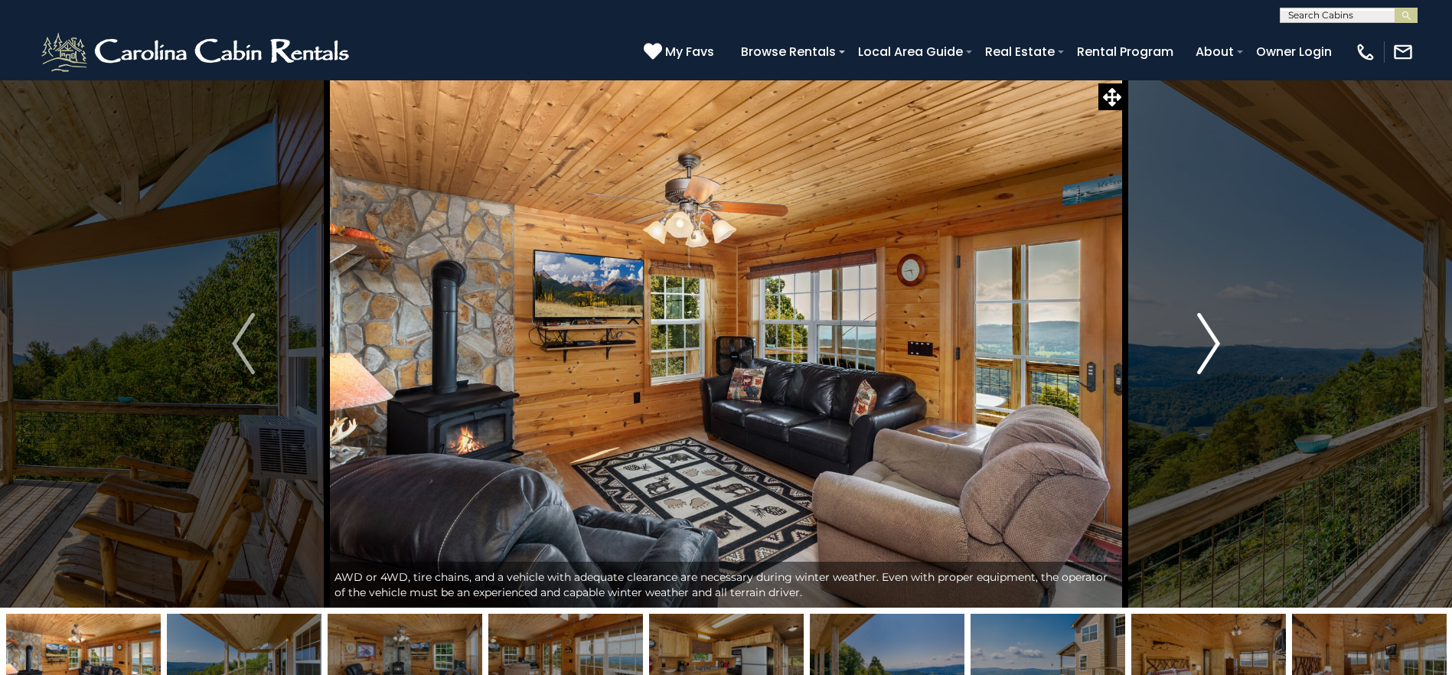
click at [1206, 344] on img "Next" at bounding box center [1208, 343] width 23 height 61
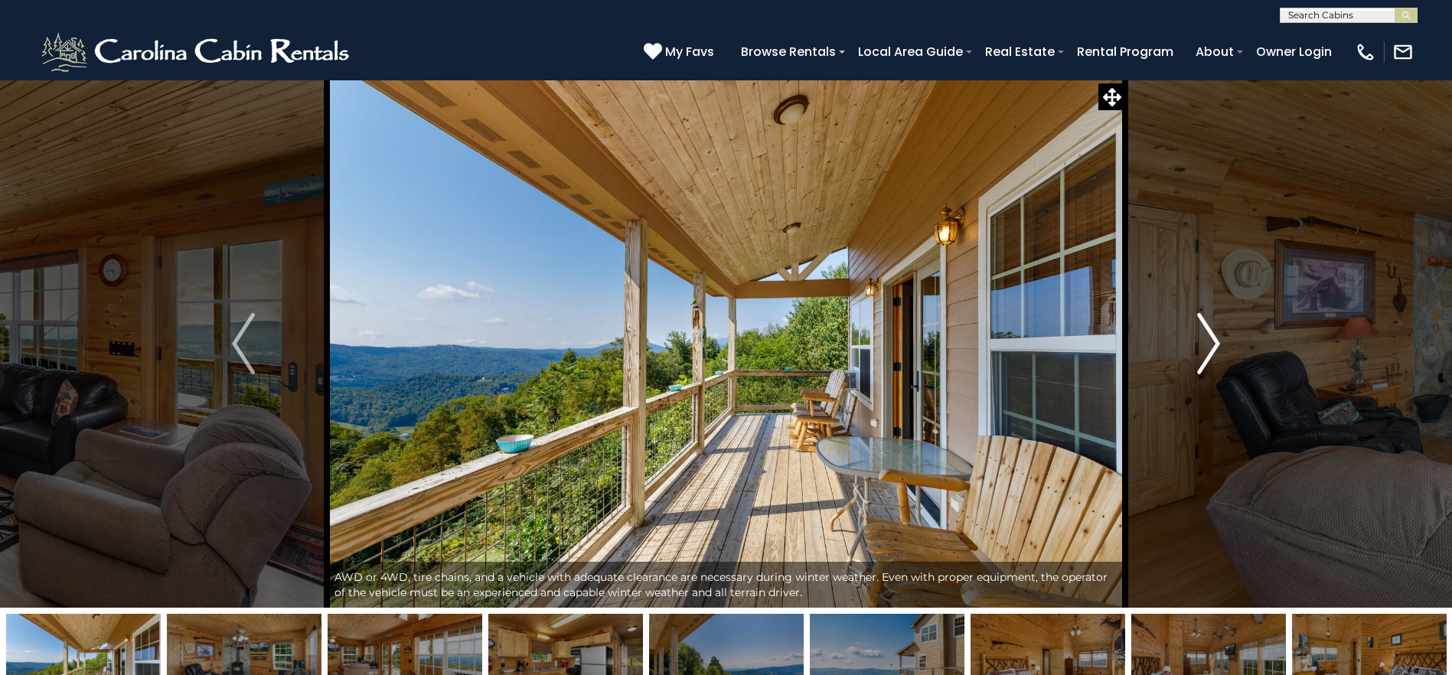
click at [1206, 344] on img "Next" at bounding box center [1208, 343] width 23 height 61
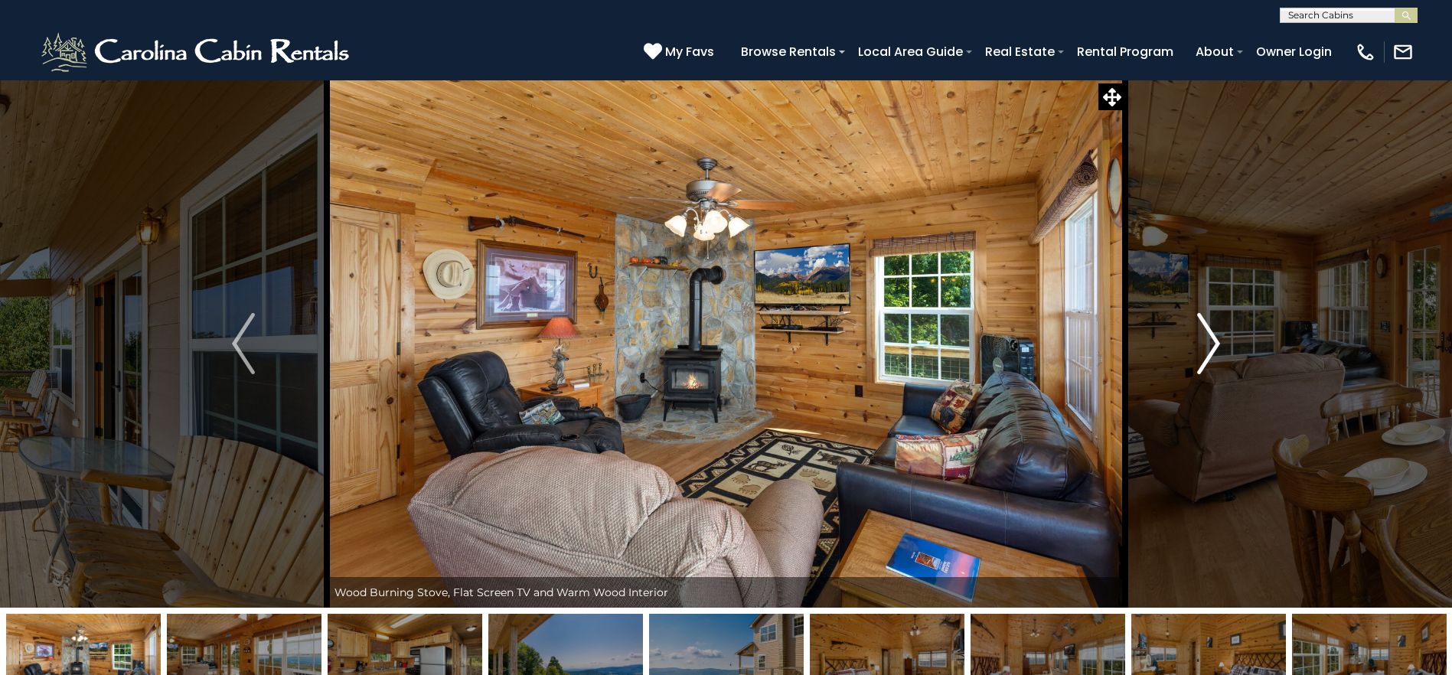
click at [1206, 344] on img "Next" at bounding box center [1208, 343] width 23 height 61
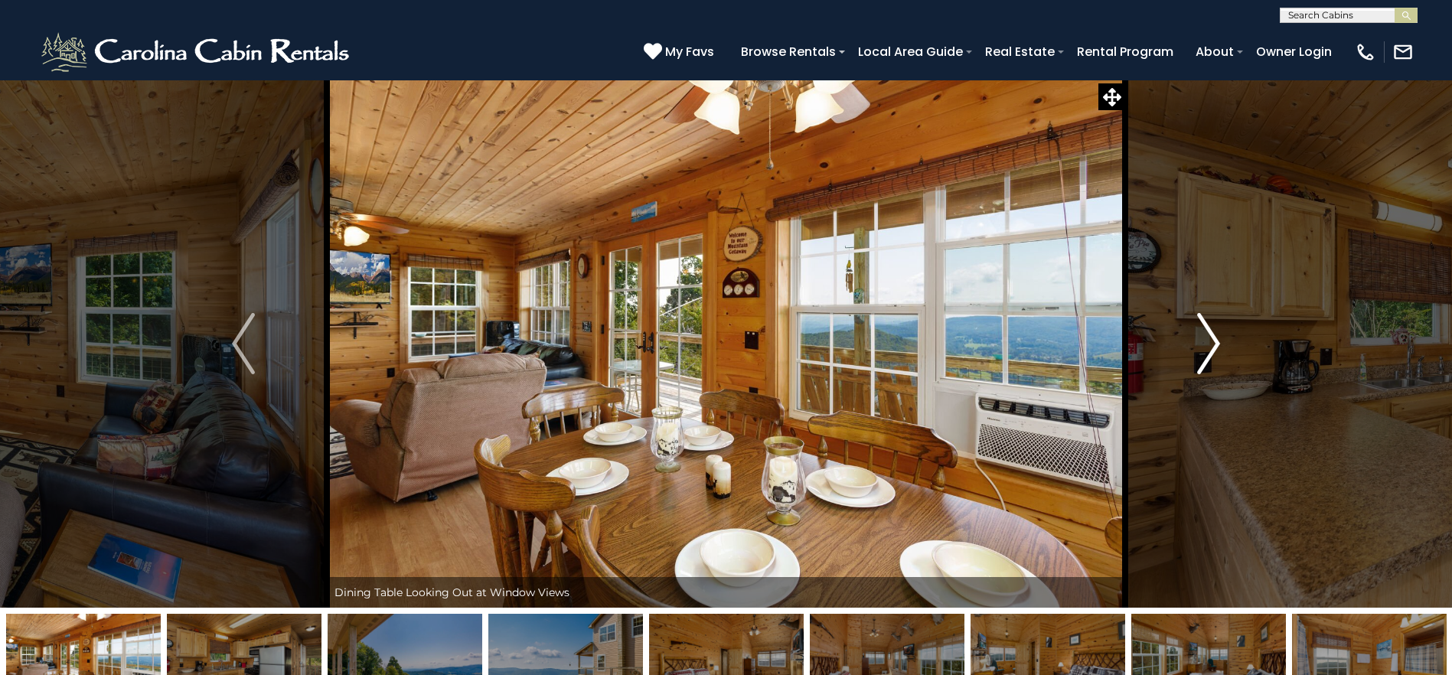
click at [1206, 344] on img "Next" at bounding box center [1208, 343] width 23 height 61
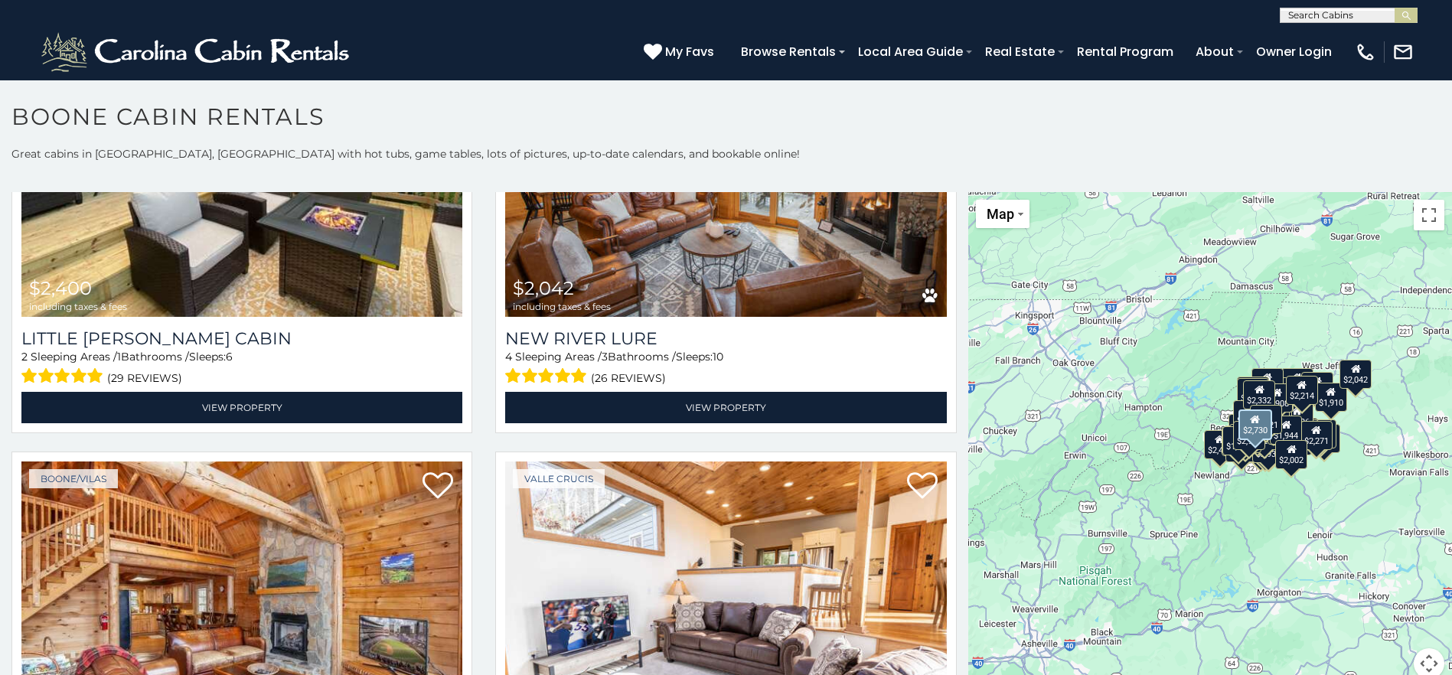
scroll to position [17894, 0]
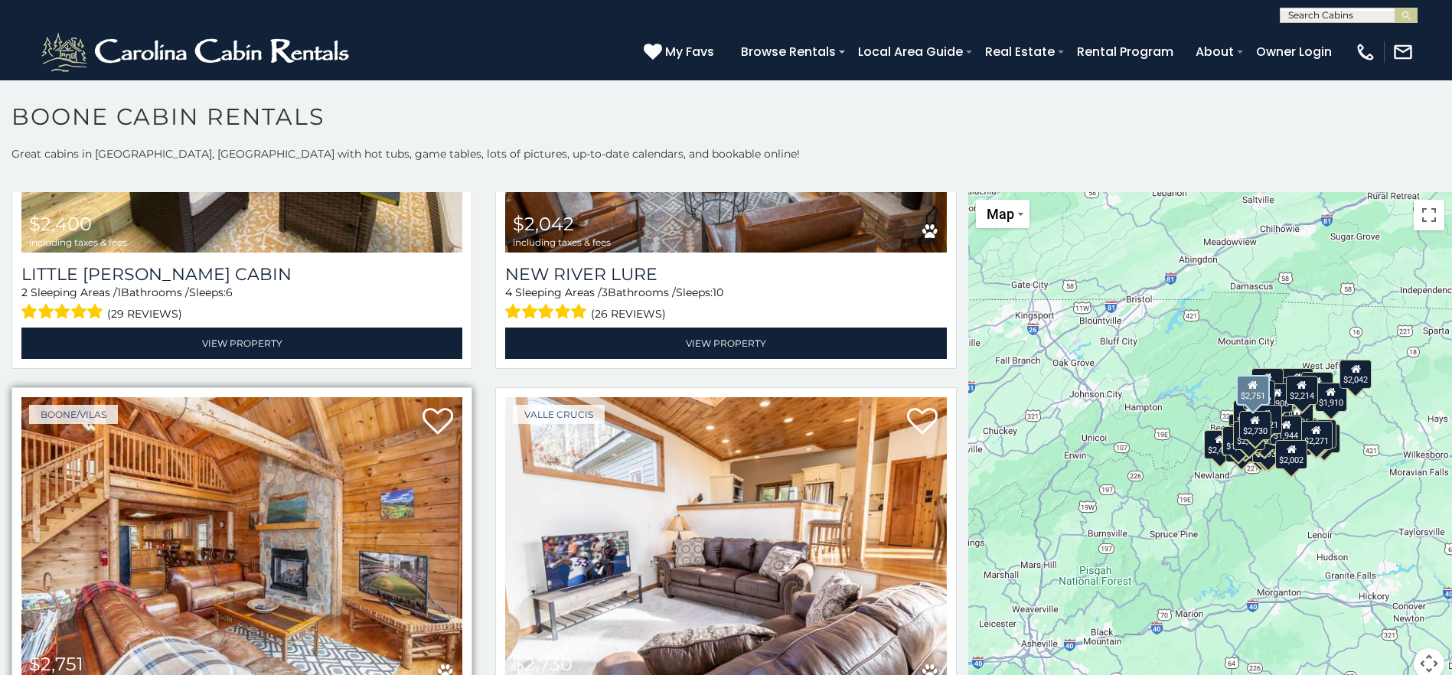
click at [188, 397] on img at bounding box center [241, 544] width 441 height 295
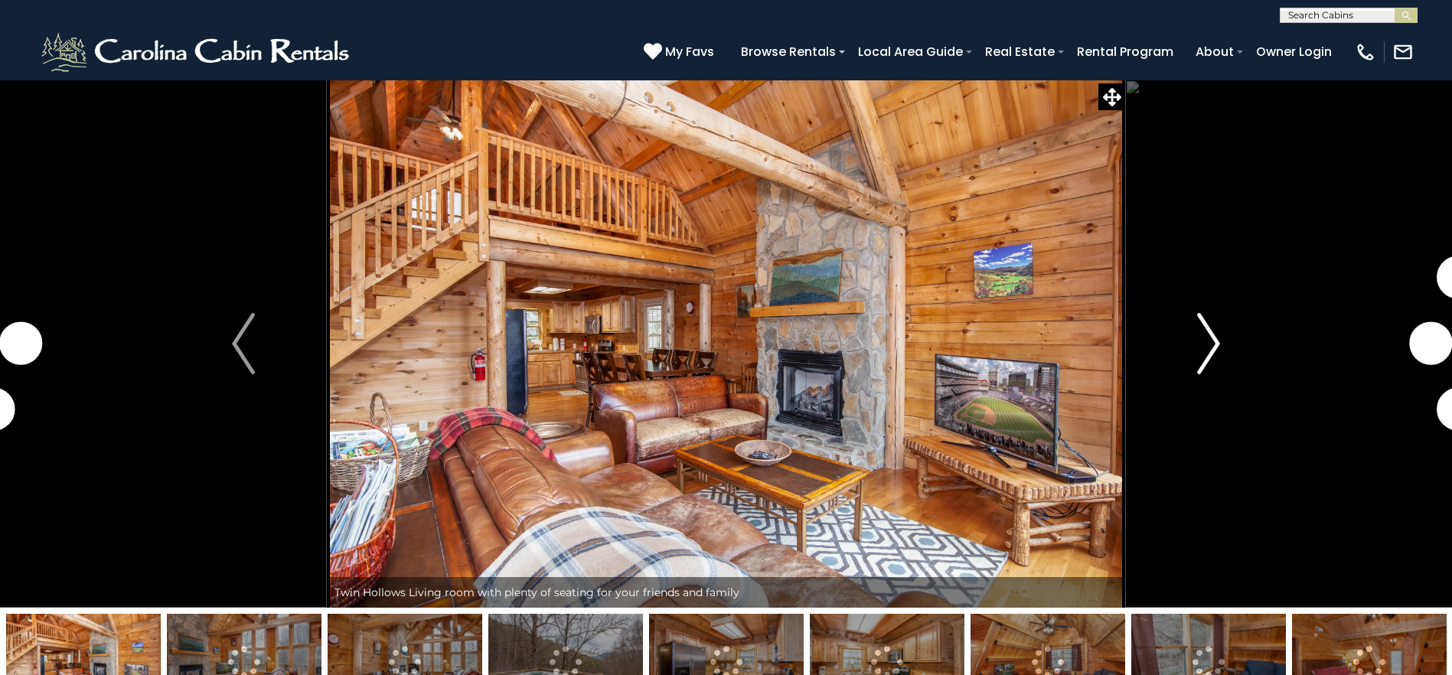
click at [1203, 343] on img "Next" at bounding box center [1208, 343] width 23 height 61
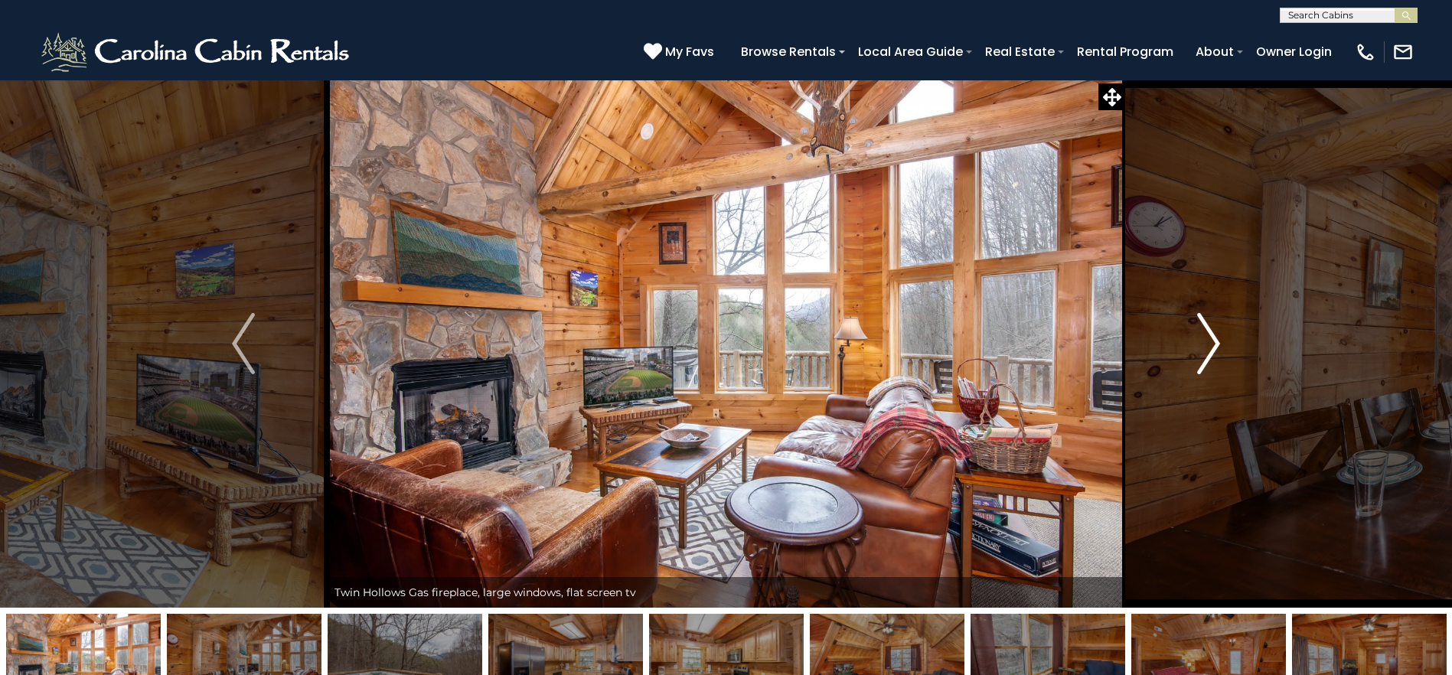
click at [1207, 338] on img "Next" at bounding box center [1208, 343] width 23 height 61
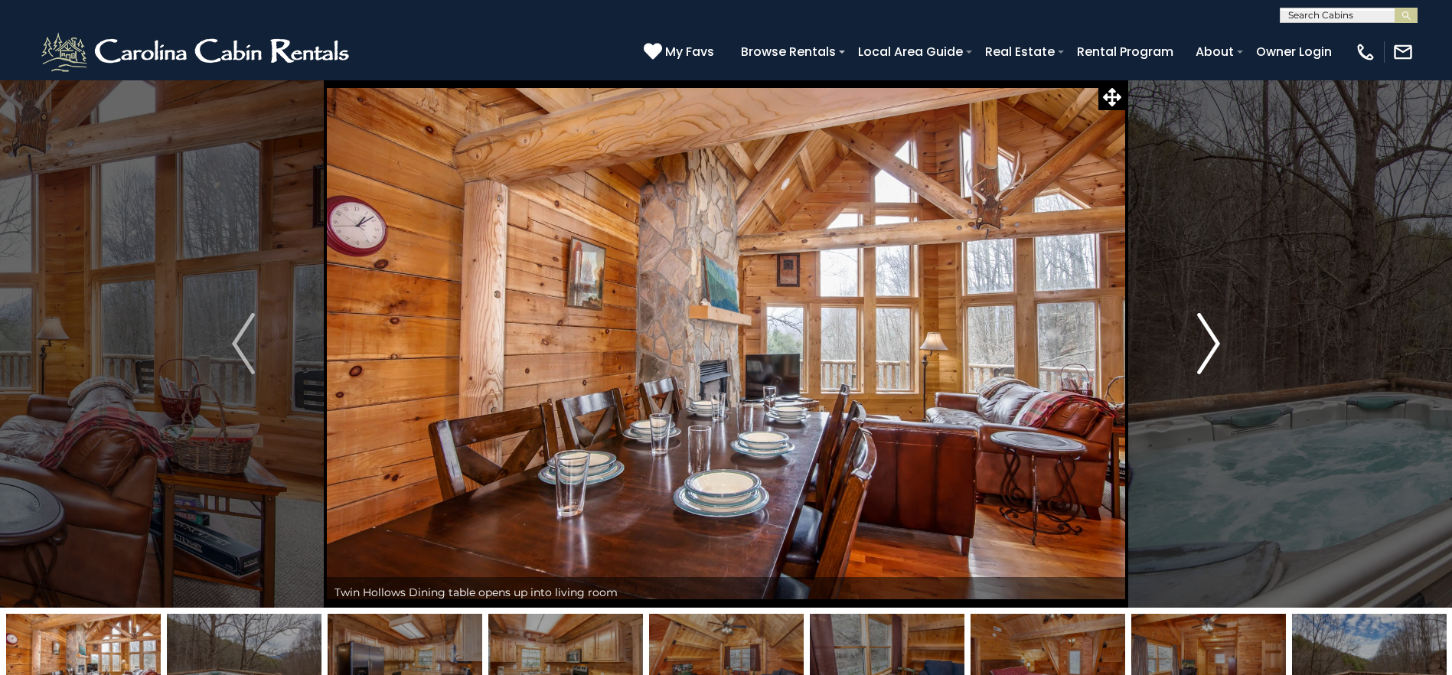
click at [1207, 338] on img "Next" at bounding box center [1208, 343] width 23 height 61
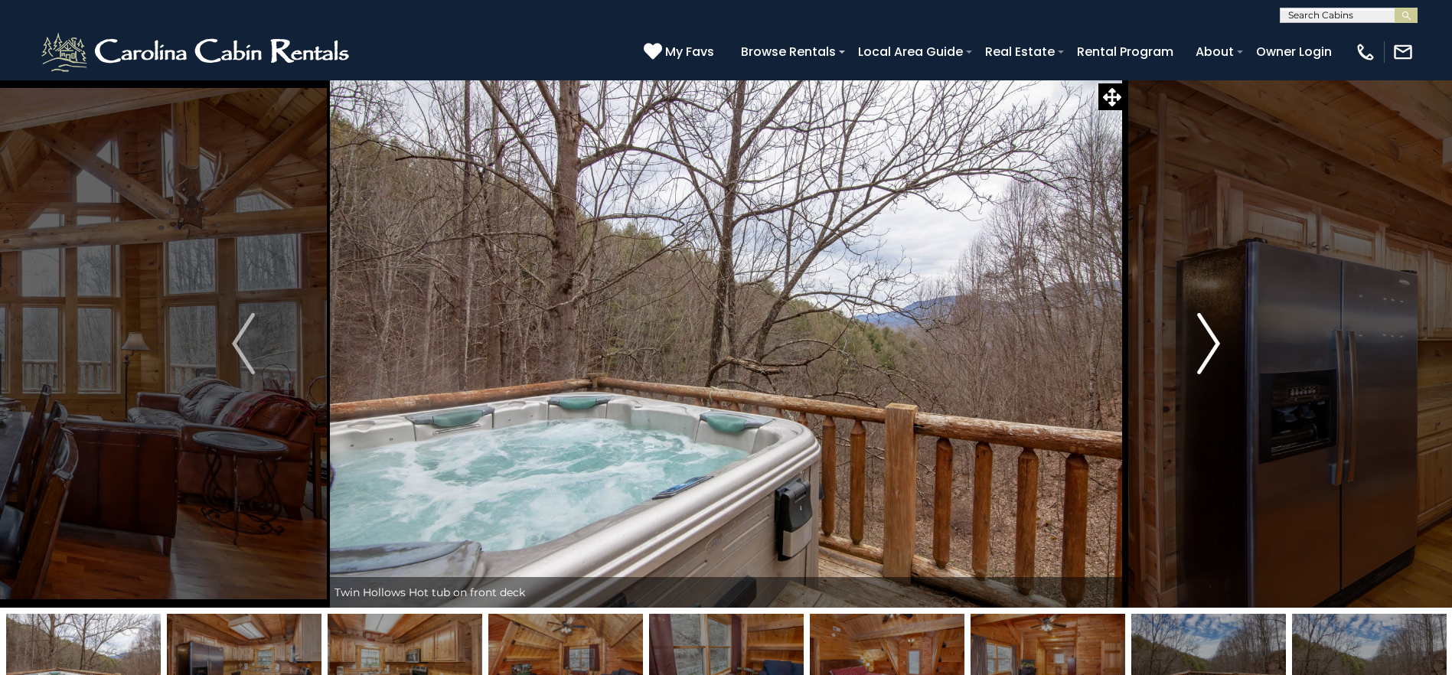
click at [1207, 338] on img "Next" at bounding box center [1208, 343] width 23 height 61
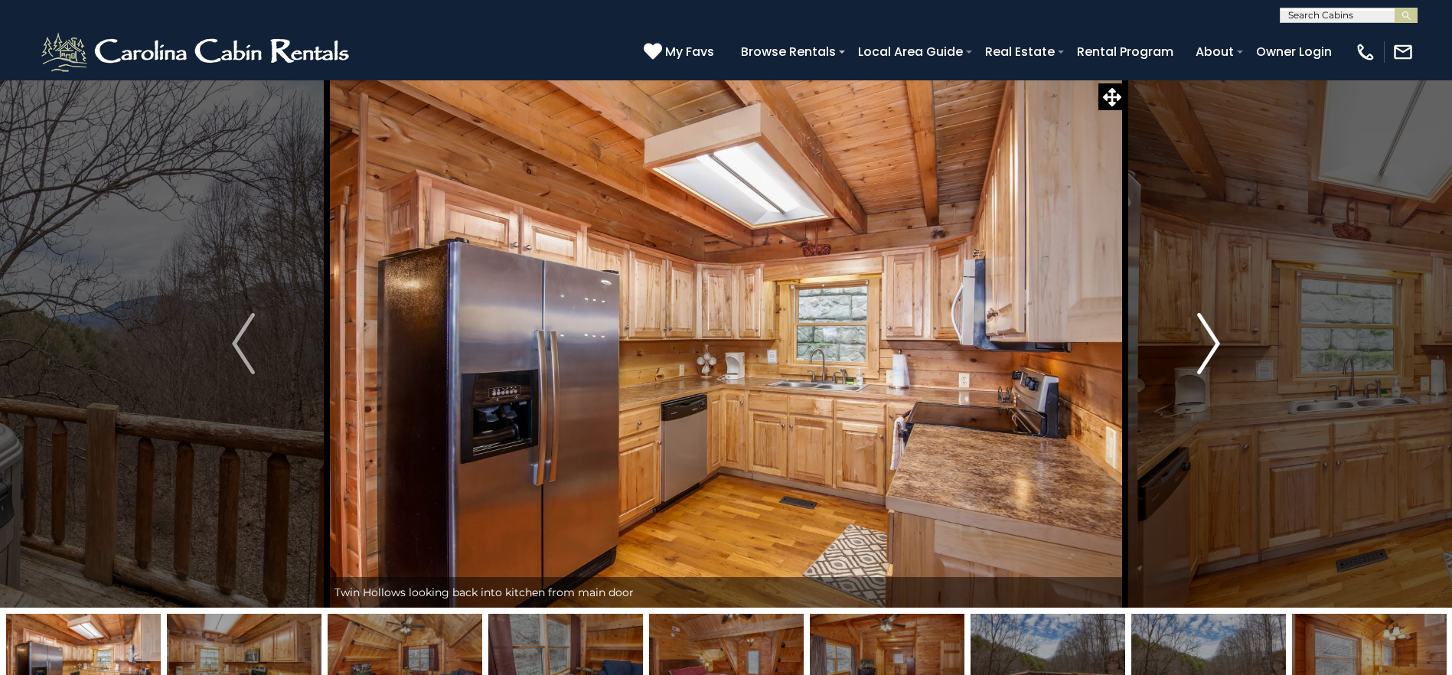
click at [1207, 338] on img "Next" at bounding box center [1208, 343] width 23 height 61
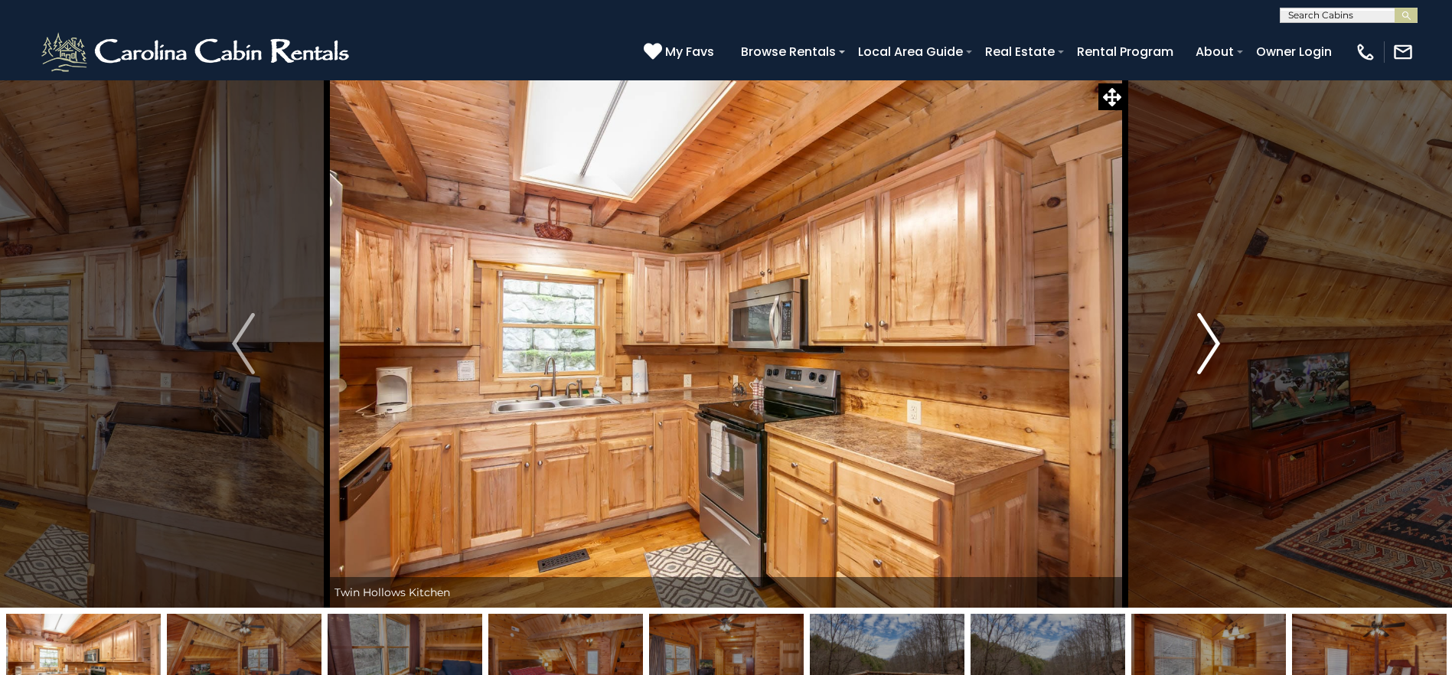
click at [1207, 338] on img "Next" at bounding box center [1208, 343] width 23 height 61
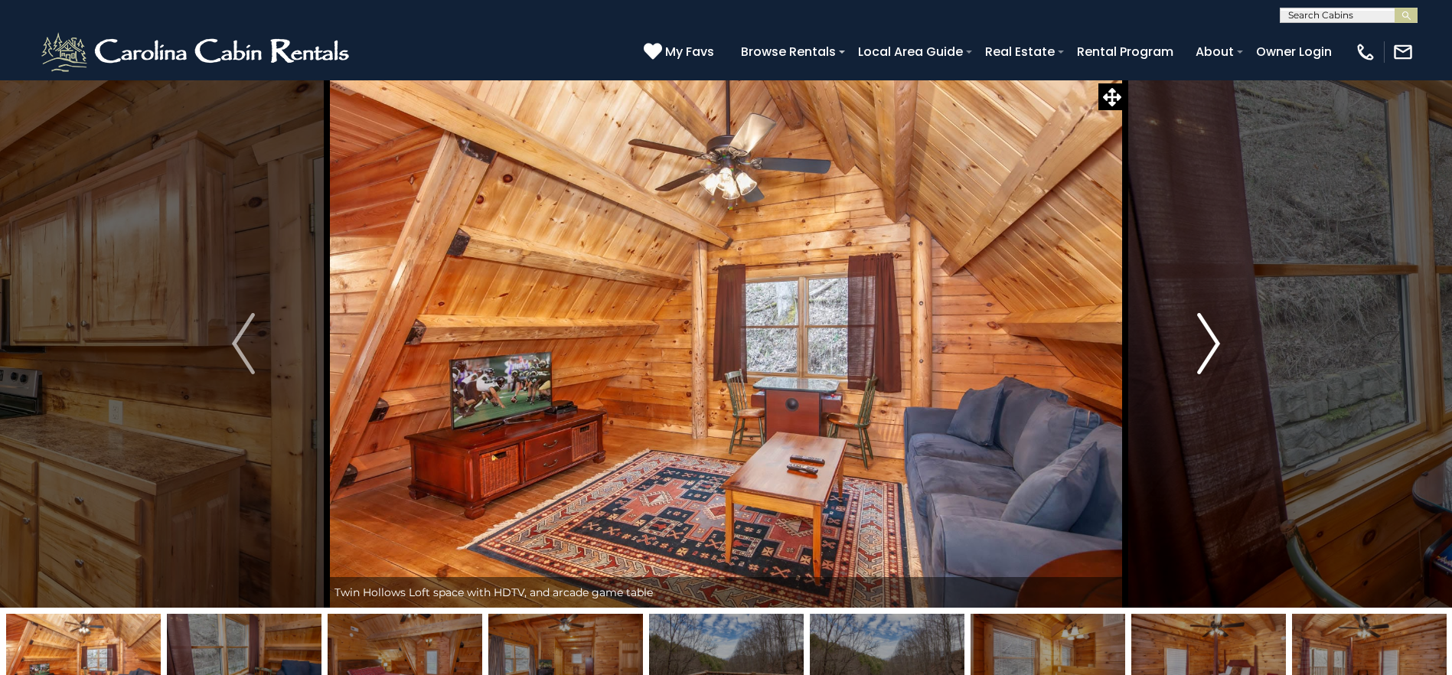
click at [1207, 338] on img "Next" at bounding box center [1208, 343] width 23 height 61
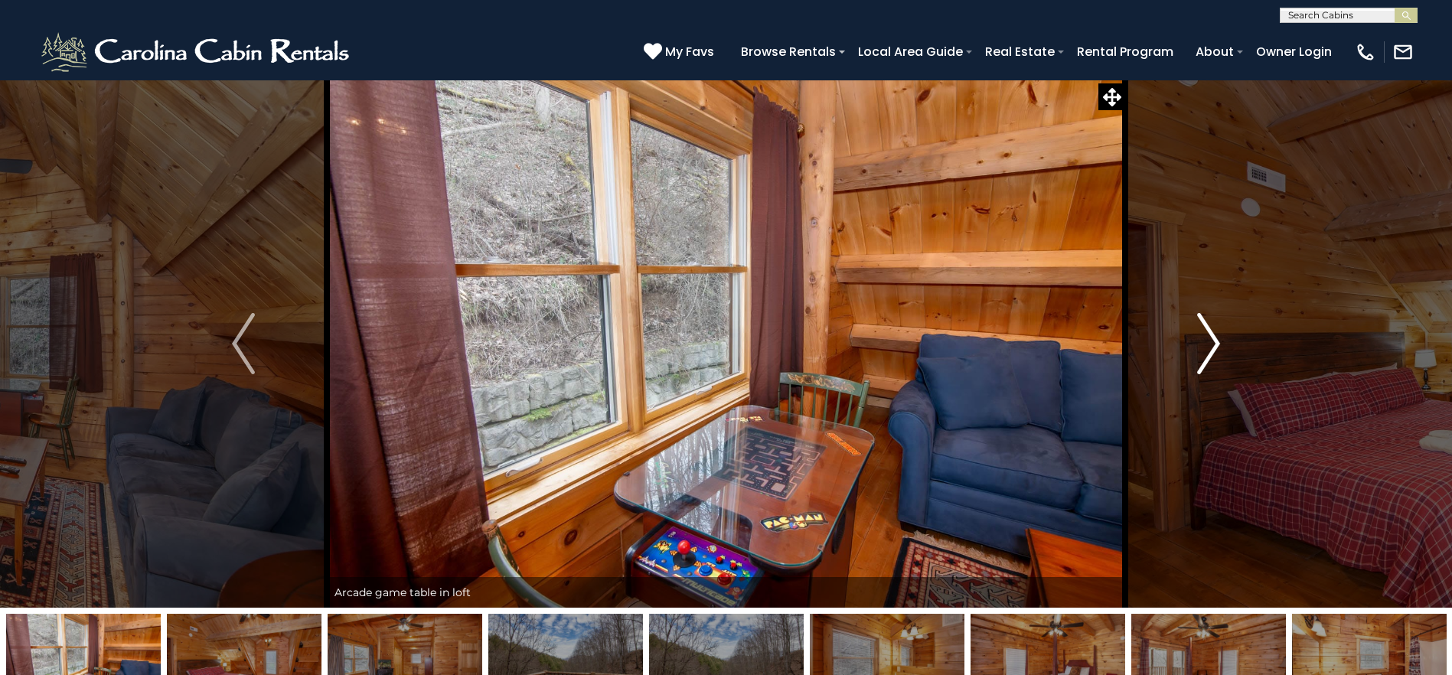
click at [1207, 338] on img "Next" at bounding box center [1208, 343] width 23 height 61
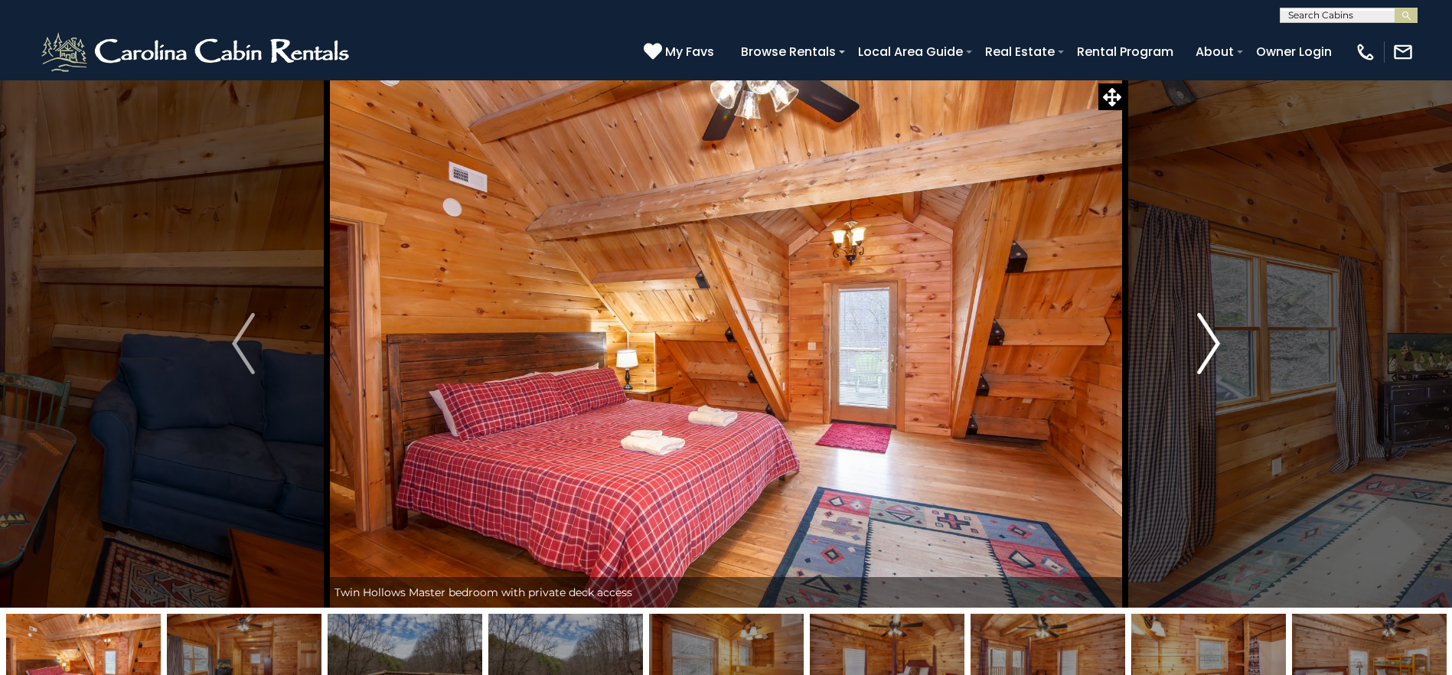
click at [1207, 338] on img "Next" at bounding box center [1208, 343] width 23 height 61
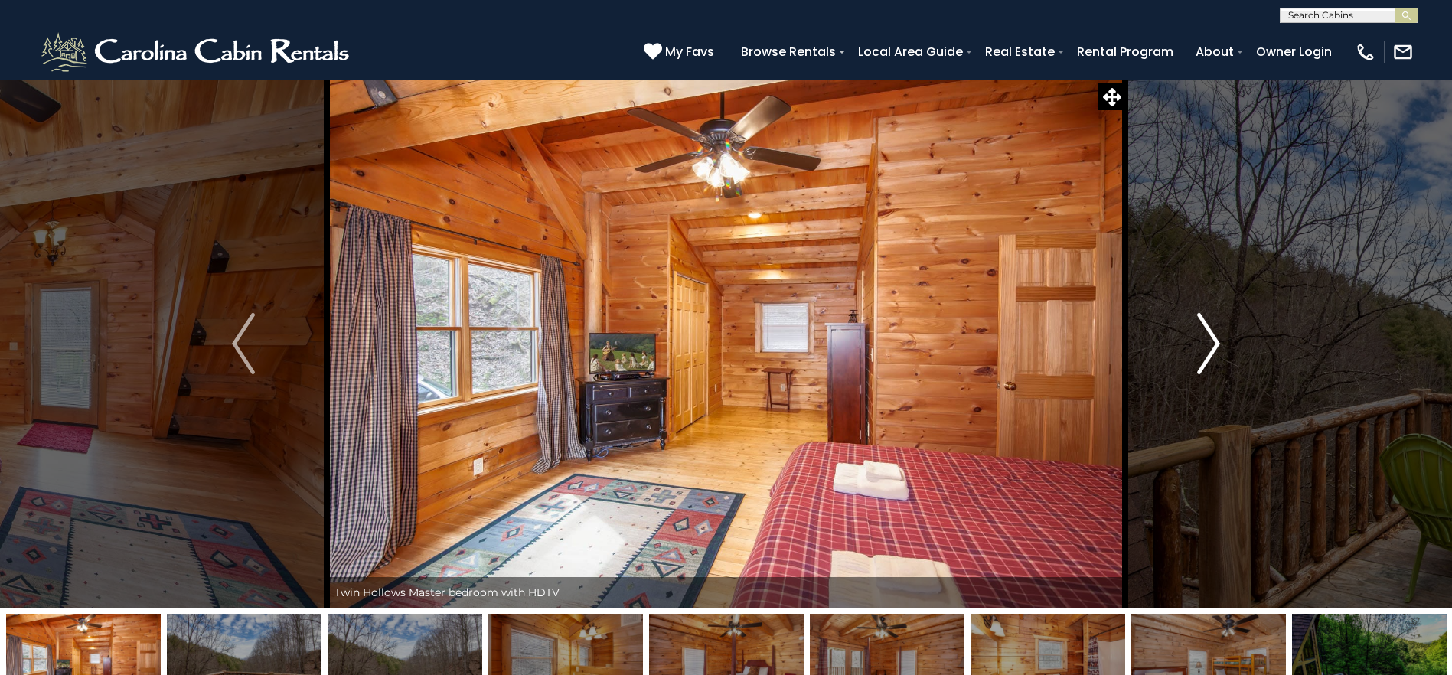
click at [1207, 338] on img "Next" at bounding box center [1208, 343] width 23 height 61
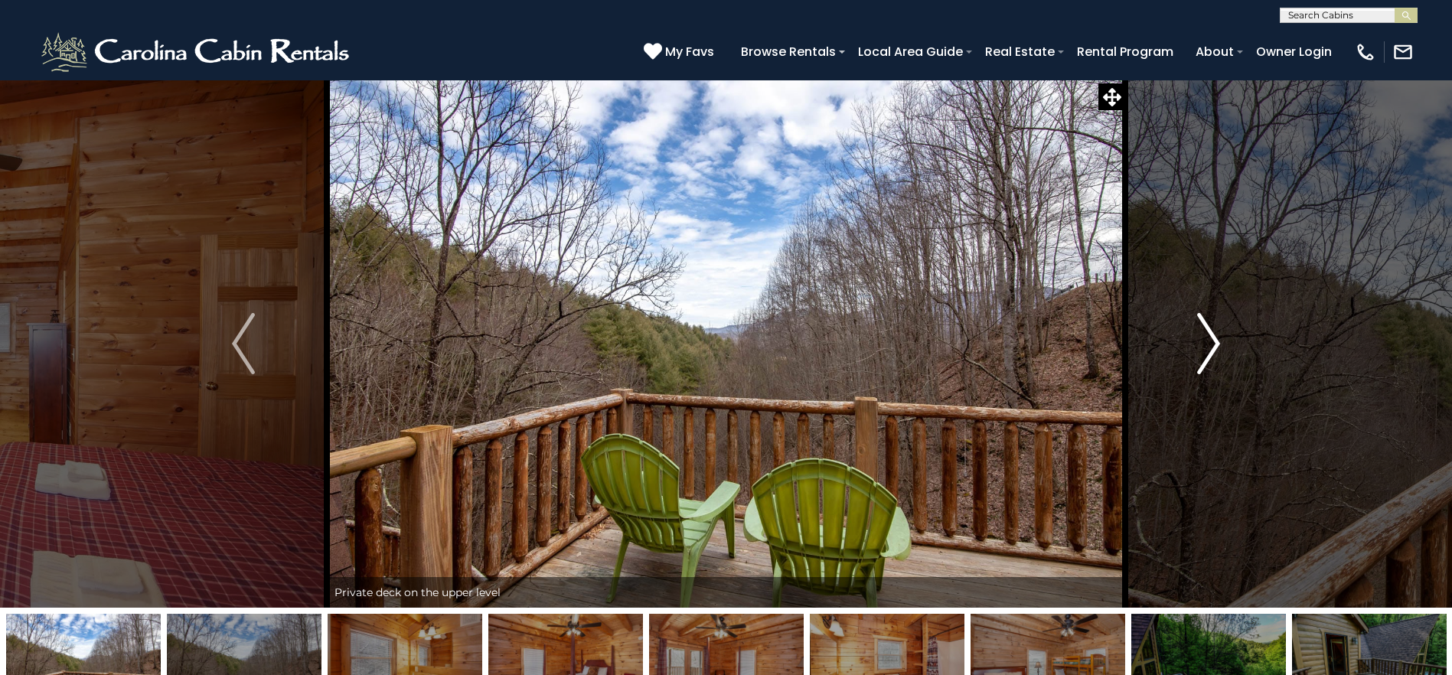
click at [1207, 338] on img "Next" at bounding box center [1208, 343] width 23 height 61
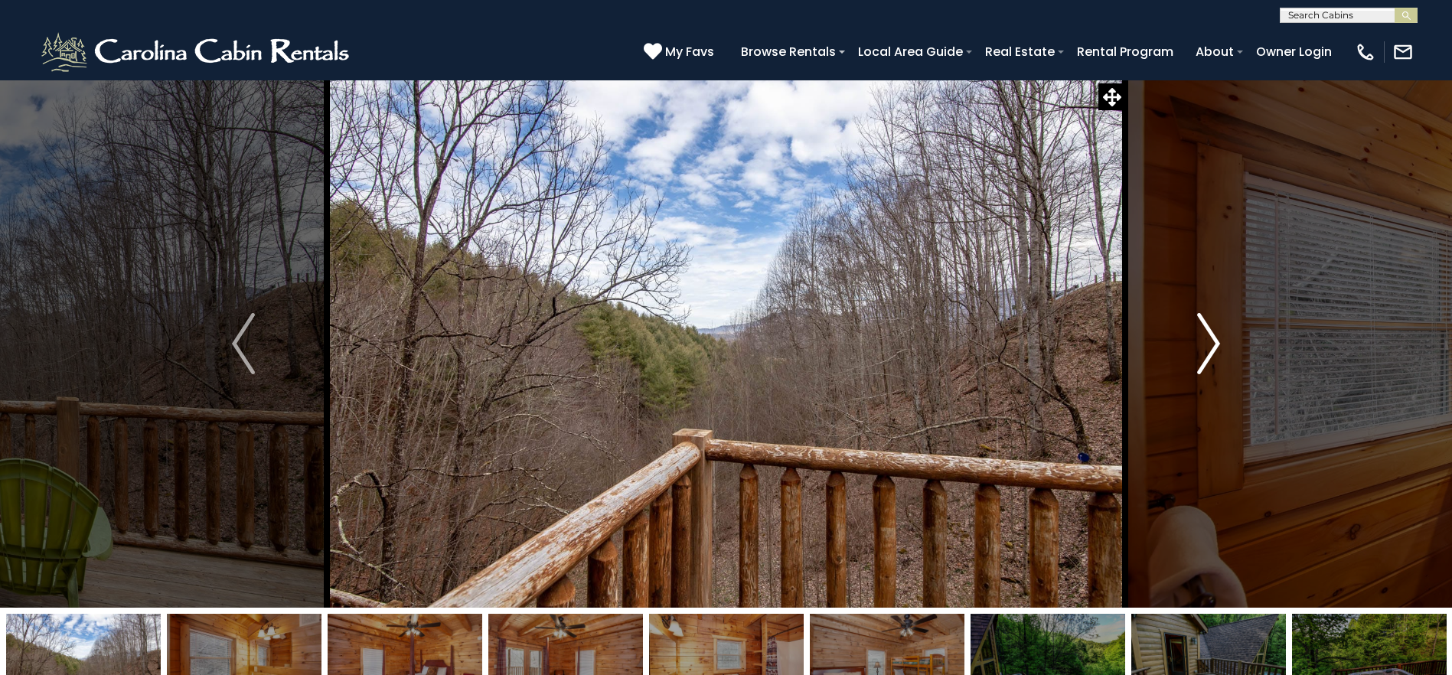
click at [1207, 338] on img "Next" at bounding box center [1208, 343] width 23 height 61
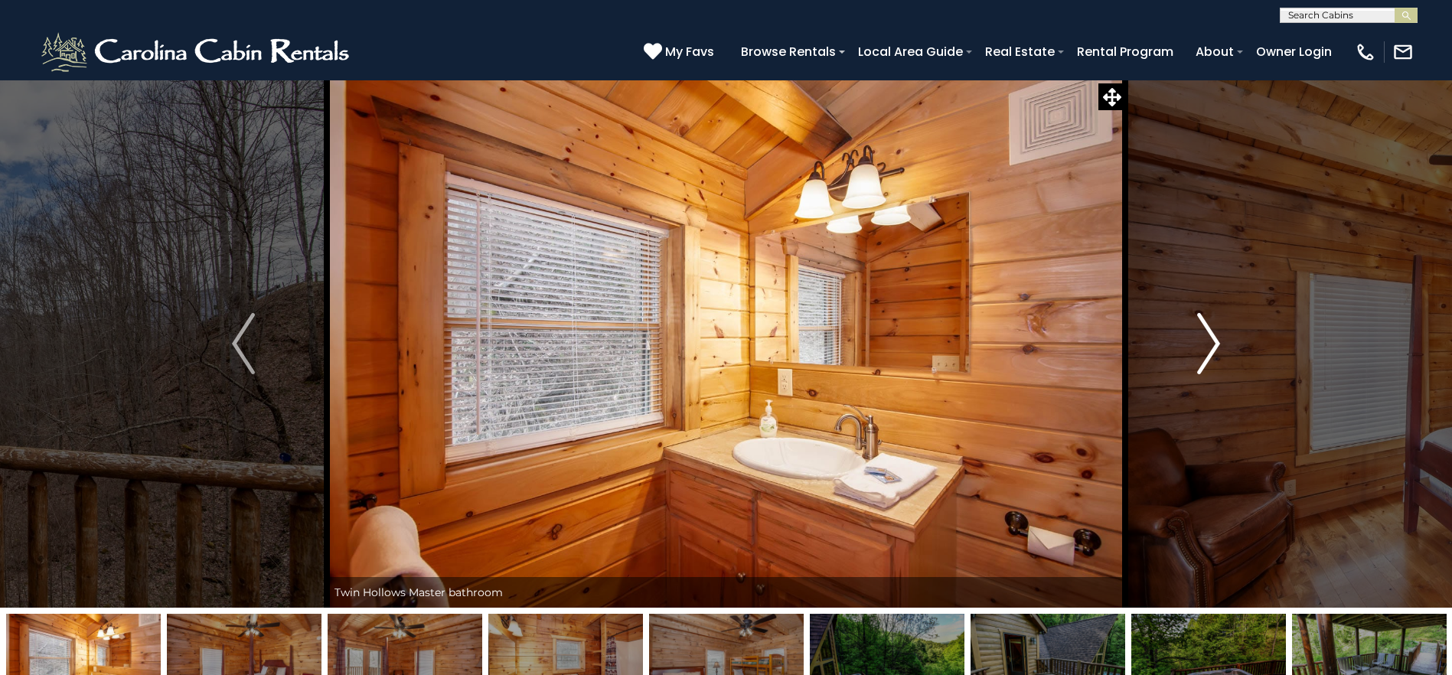
click at [1207, 338] on img "Next" at bounding box center [1208, 343] width 23 height 61
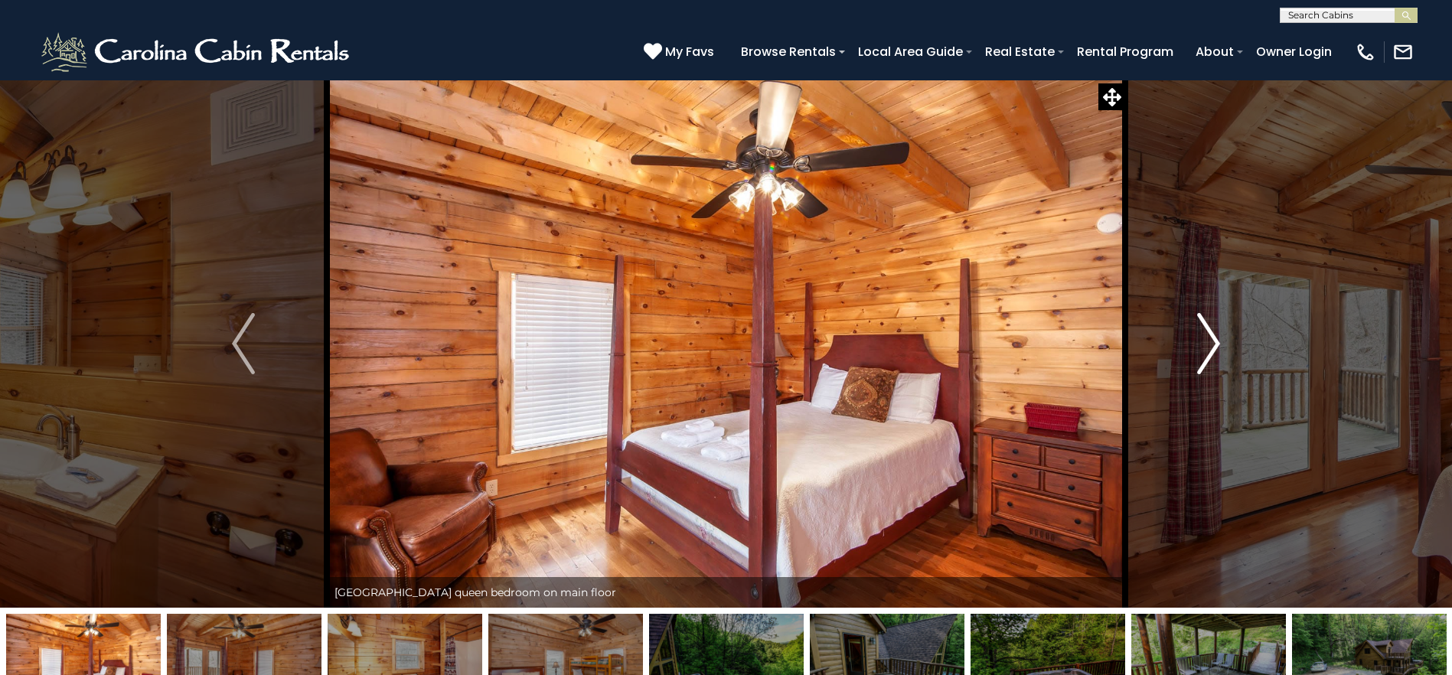
click at [1207, 338] on img "Next" at bounding box center [1208, 343] width 23 height 61
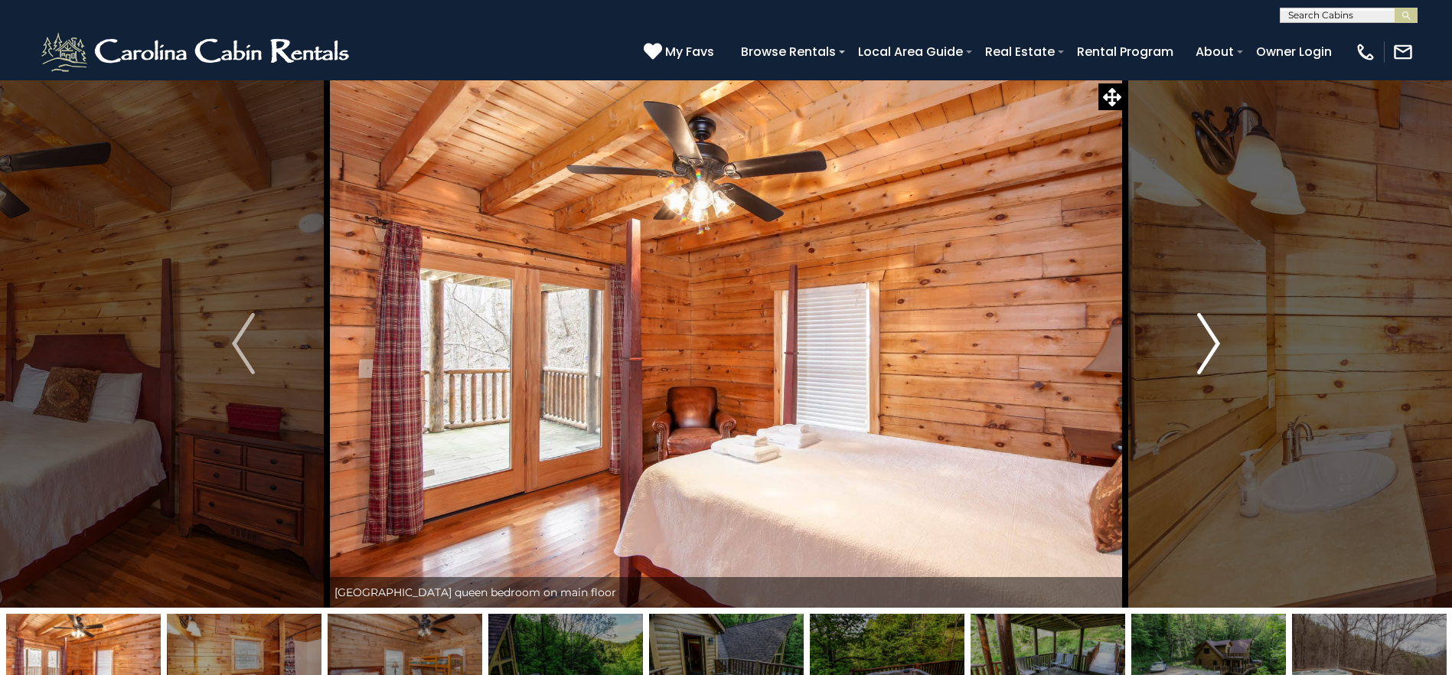
click at [1207, 338] on img "Next" at bounding box center [1208, 343] width 23 height 61
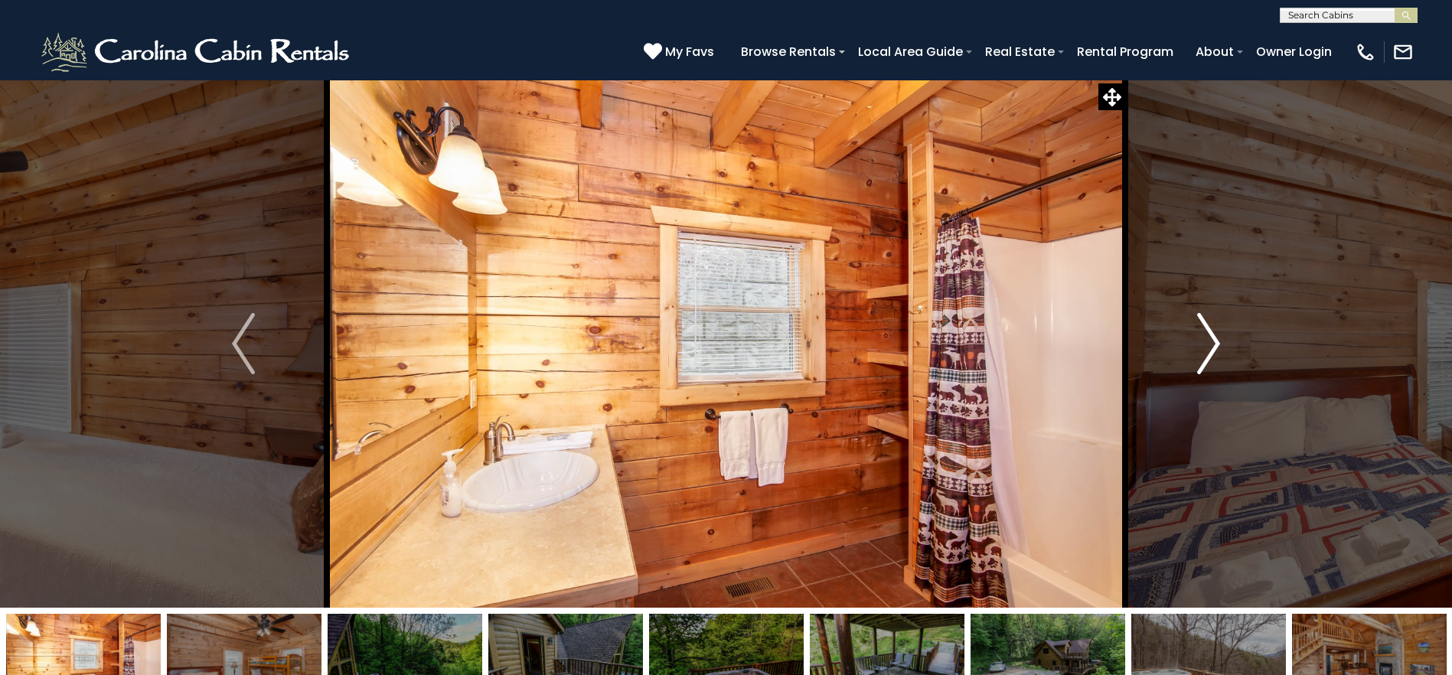
click at [1207, 338] on img "Next" at bounding box center [1208, 343] width 23 height 61
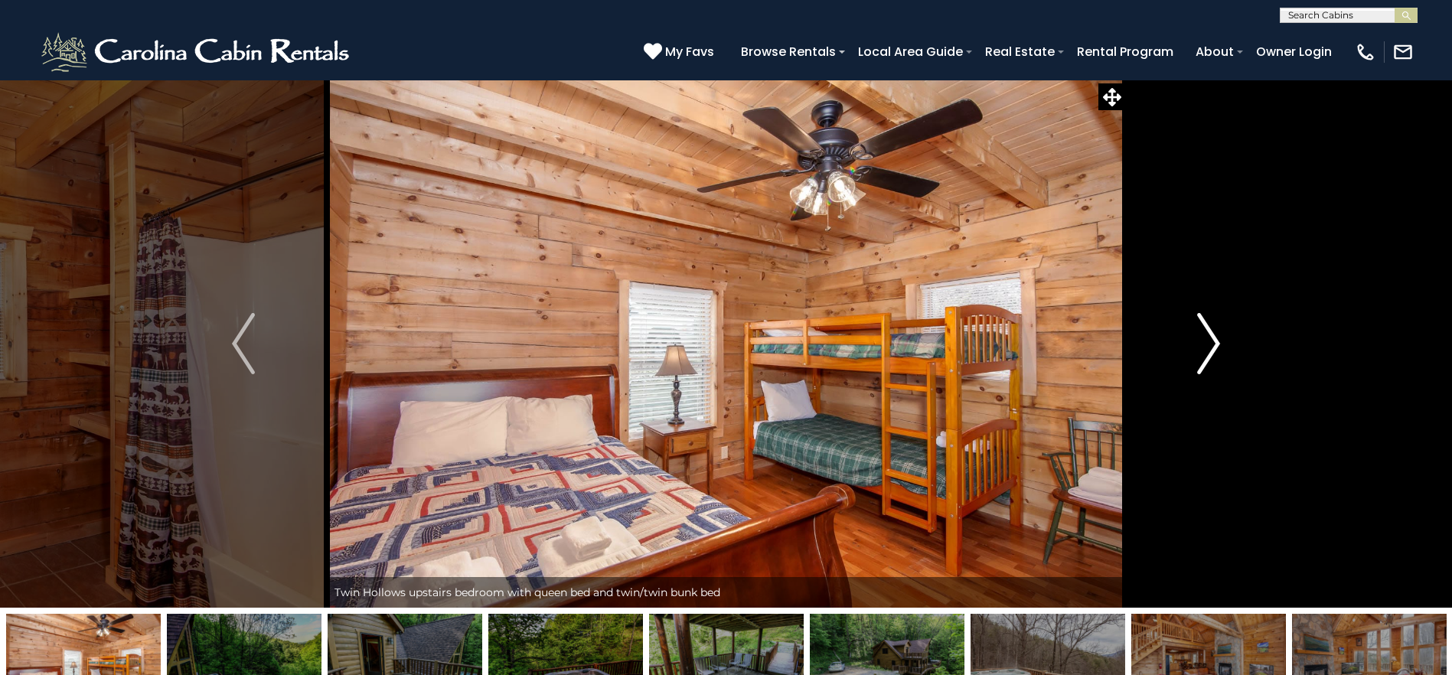
click at [1207, 338] on img "Next" at bounding box center [1208, 343] width 23 height 61
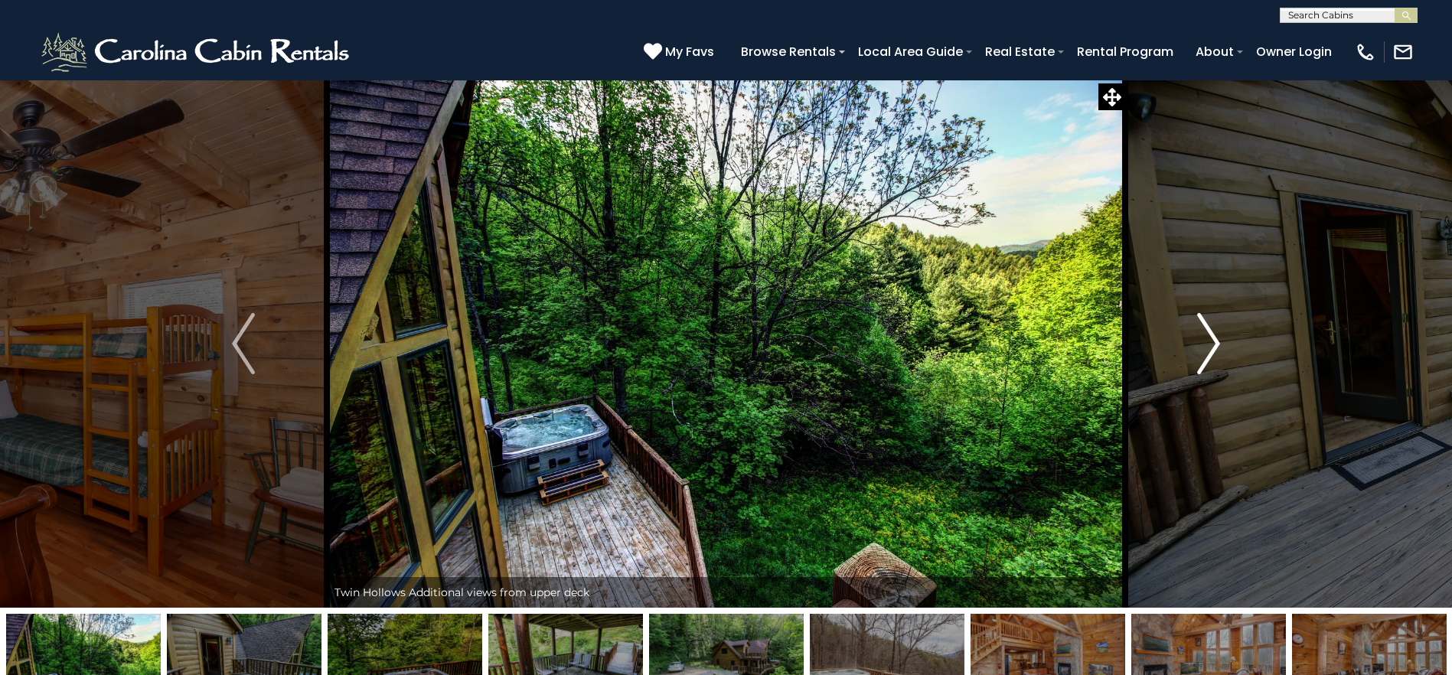
click at [1207, 338] on img "Next" at bounding box center [1208, 343] width 23 height 61
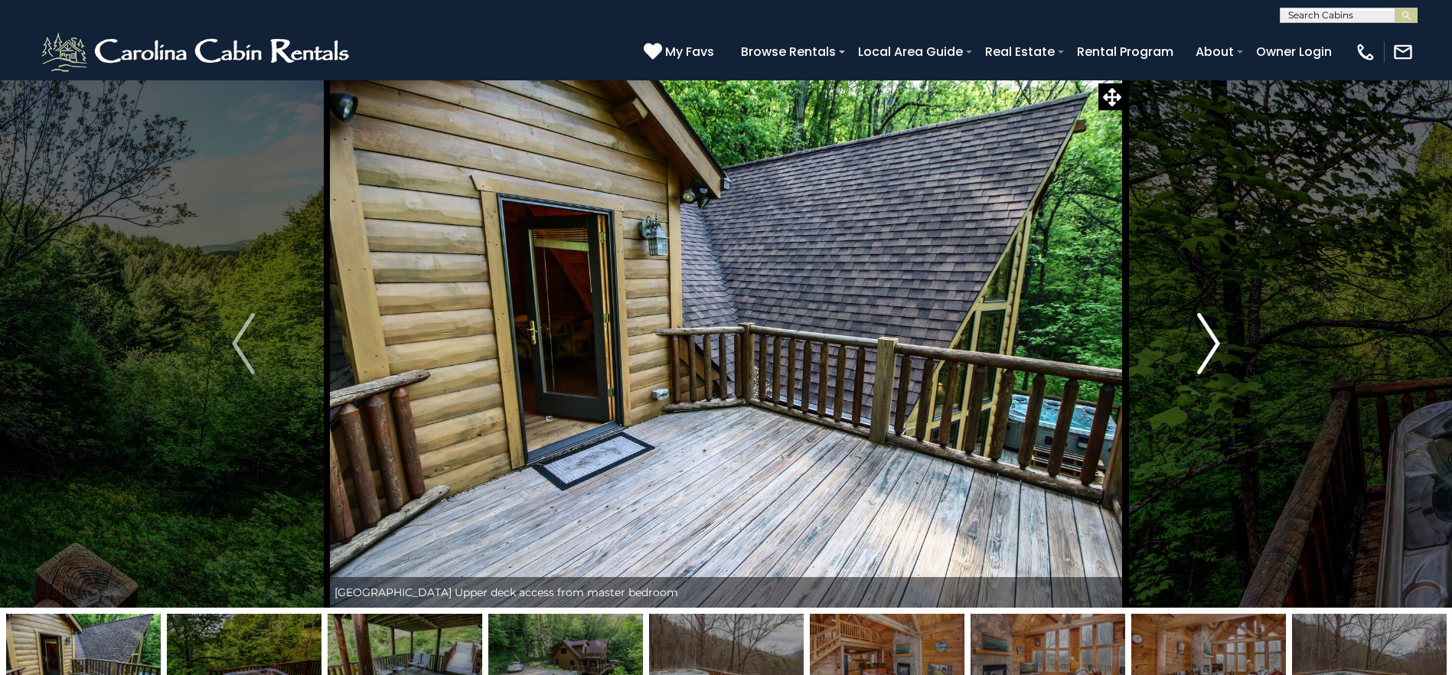
click at [1207, 338] on img "Next" at bounding box center [1208, 343] width 23 height 61
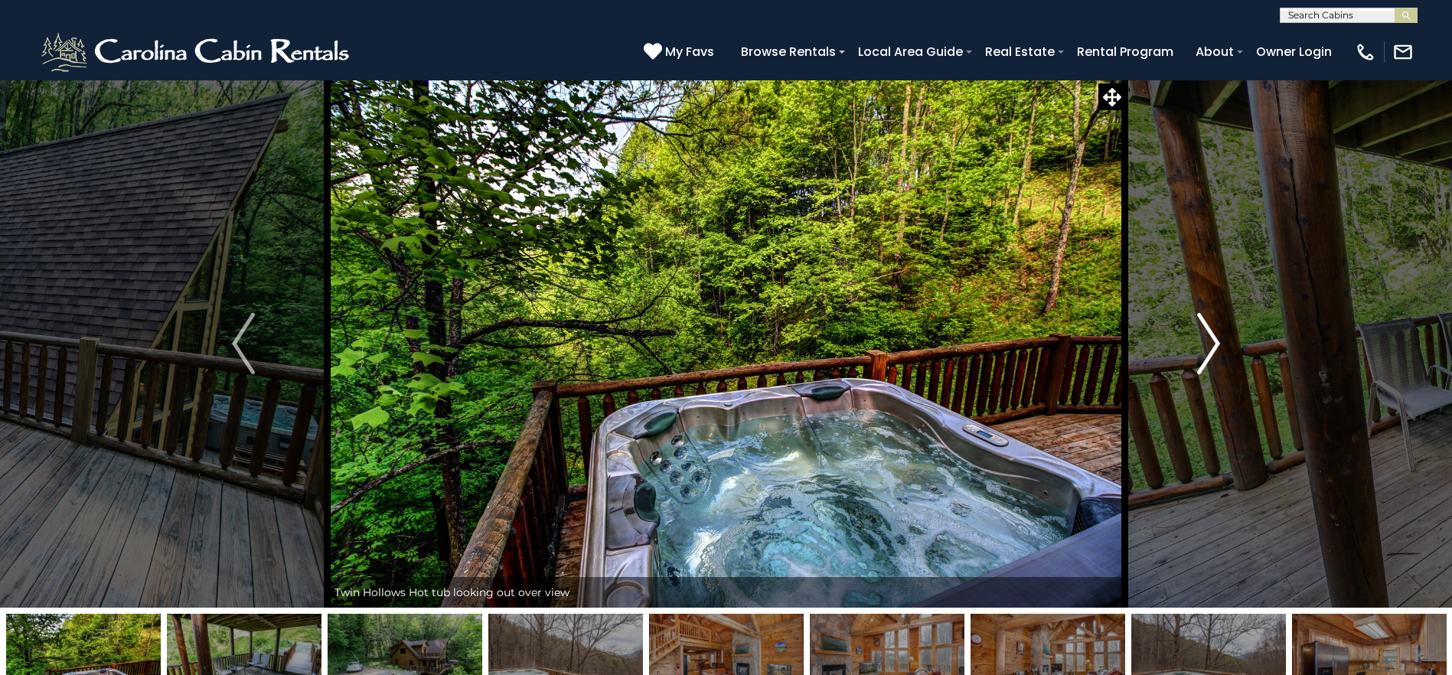
click at [1207, 338] on img "Next" at bounding box center [1208, 343] width 23 height 61
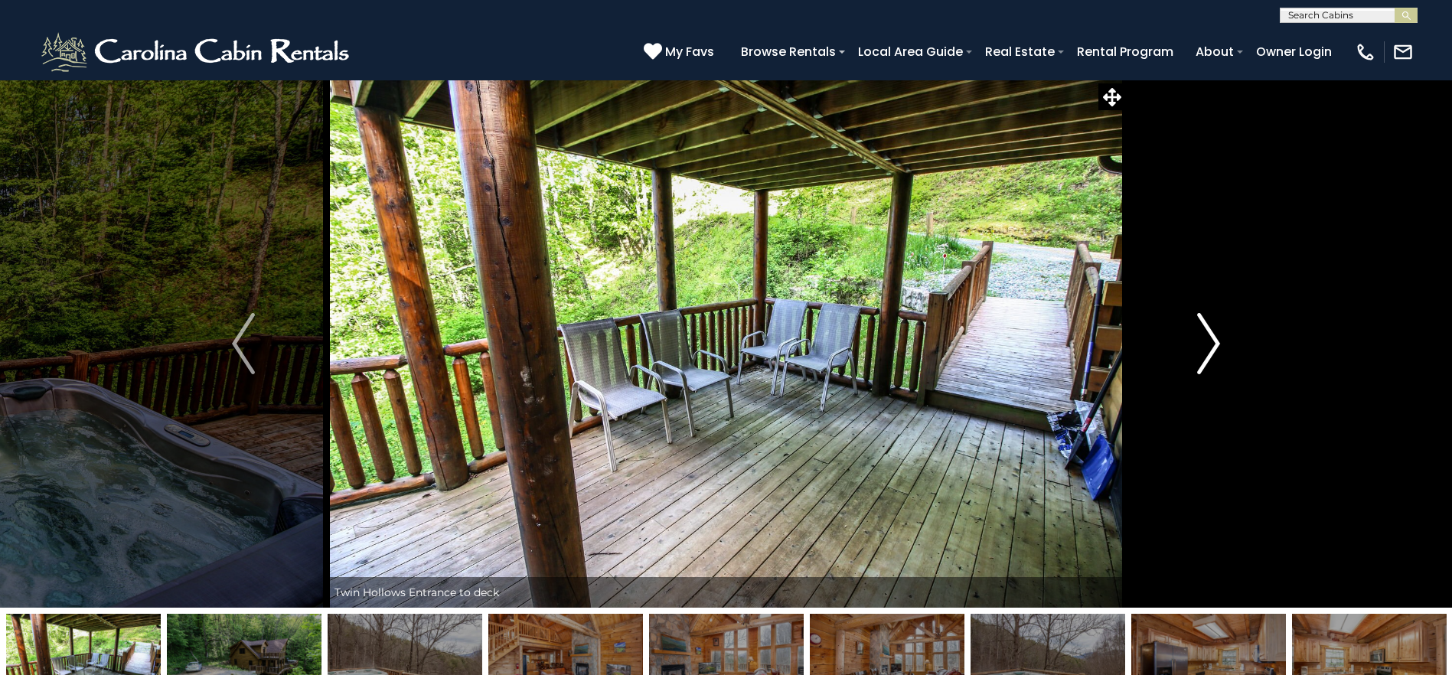
click at [1207, 338] on img "Next" at bounding box center [1208, 343] width 23 height 61
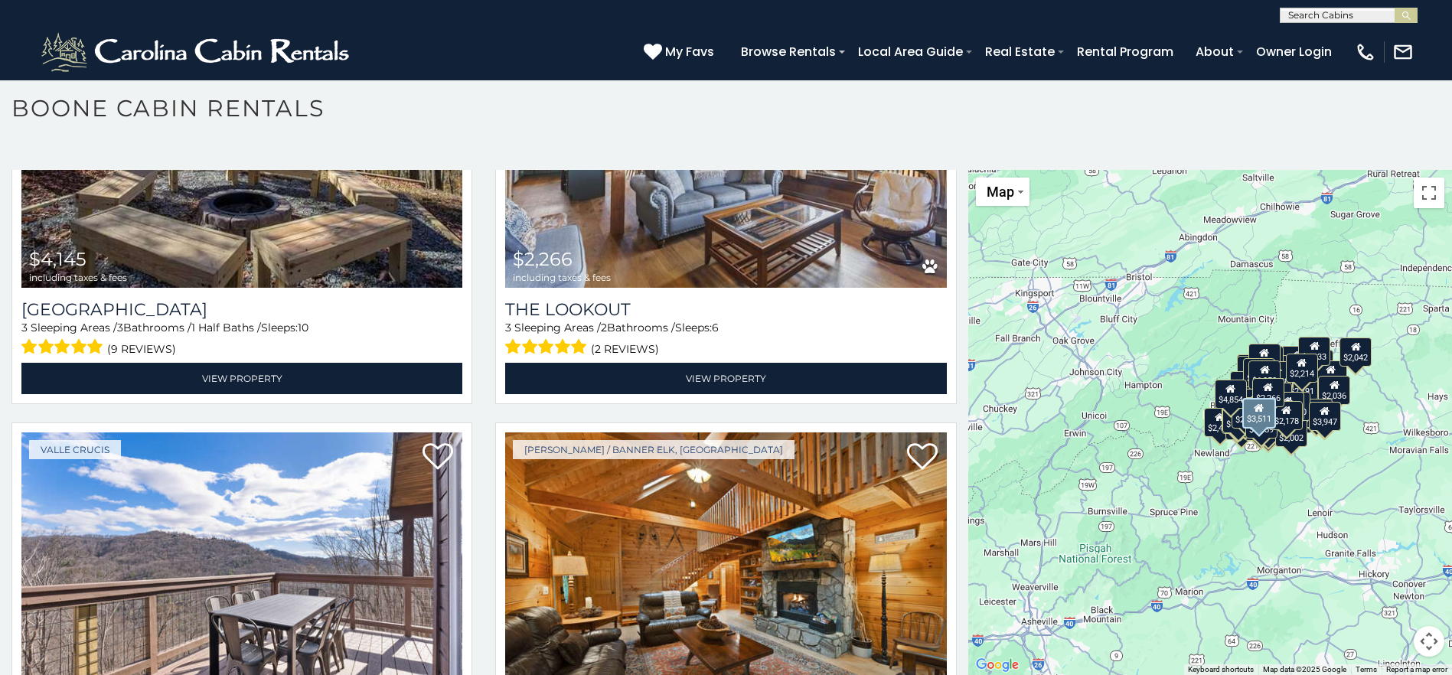
scroll to position [24440, 0]
